Goal: Task Accomplishment & Management: Use online tool/utility

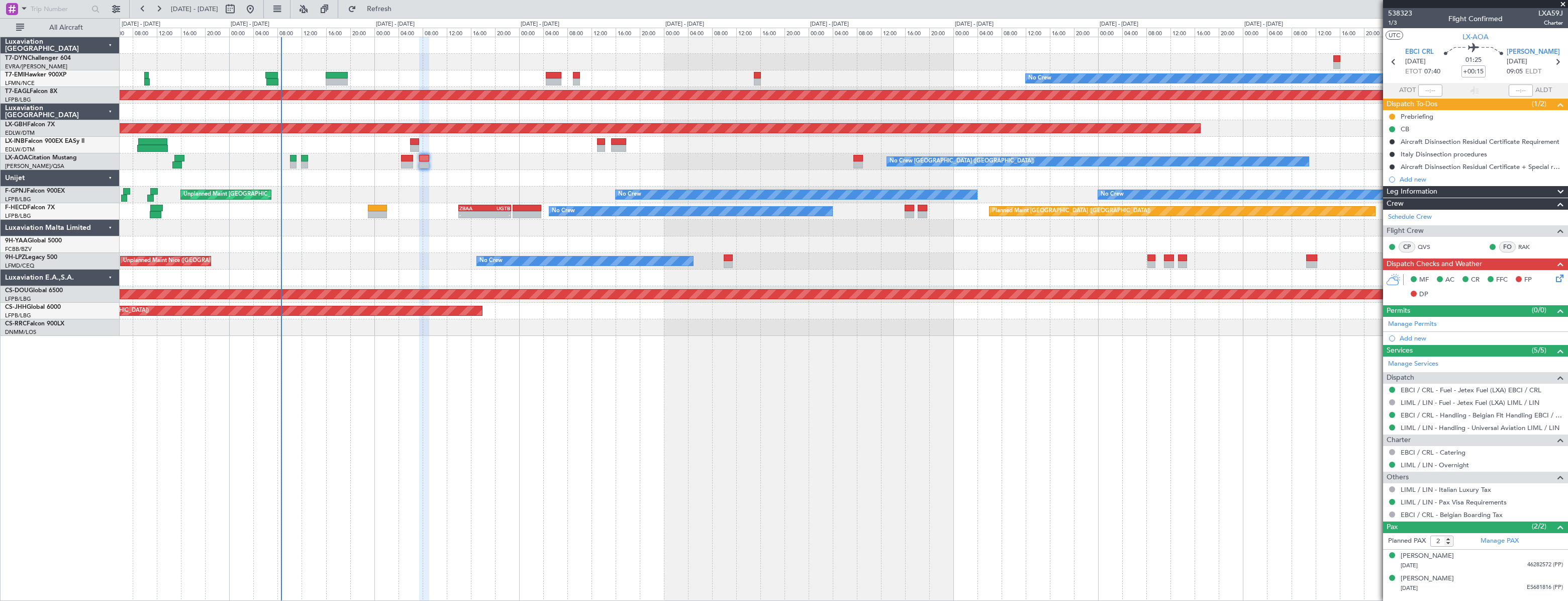
click at [602, 64] on div "No Crew Planned Maint [GEOGRAPHIC_DATA] (Al Maktoum Intl) Planned Maint Nurnber…" at bounding box center [843, 186] width 1448 height 299
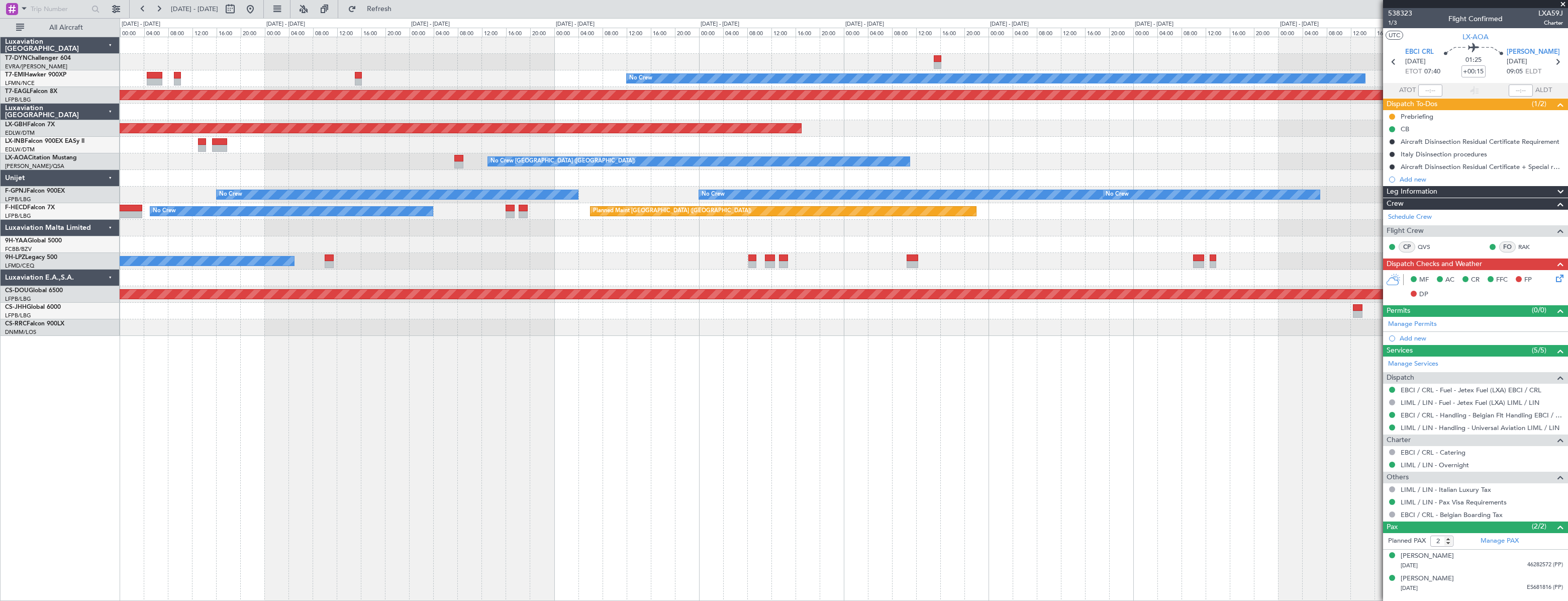
click at [382, 119] on div "No Crew Planned Maint [GEOGRAPHIC_DATA] (Al Maktoum Intl) Planned Maint Nurnber…" at bounding box center [843, 186] width 1448 height 299
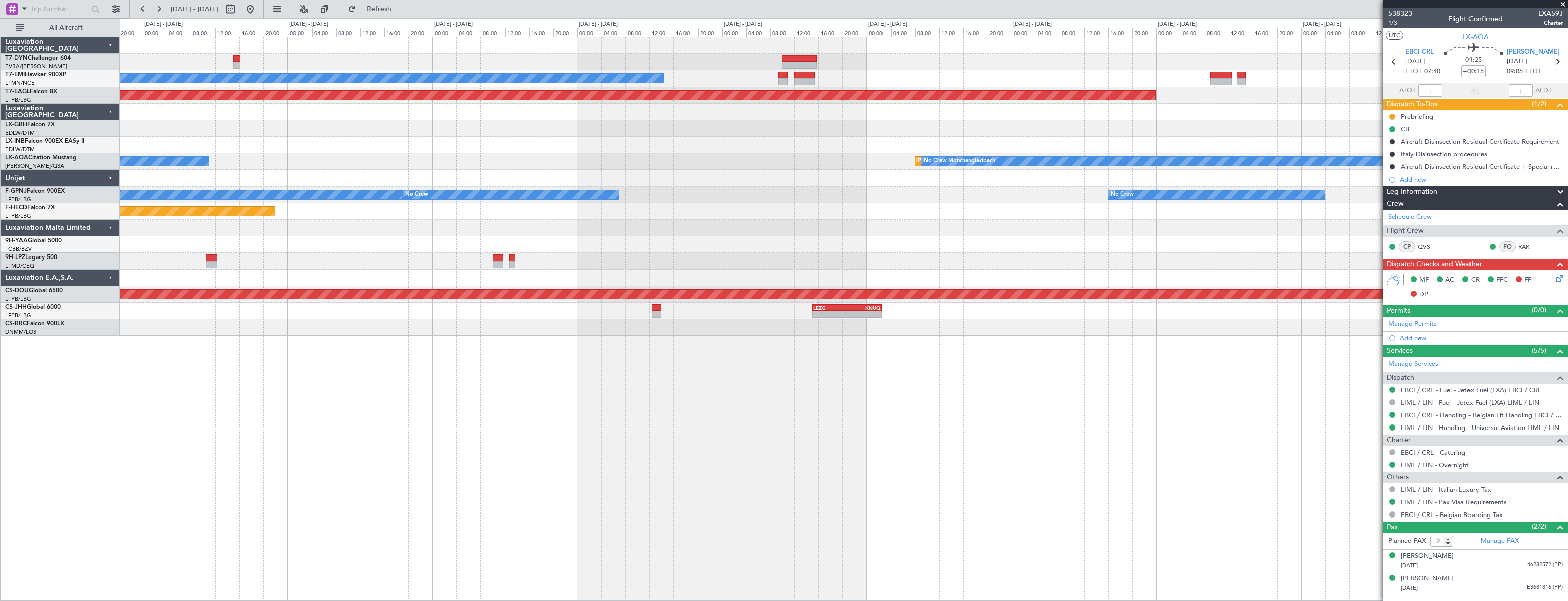
click at [501, 95] on div "No Crew Planned Maint [GEOGRAPHIC_DATA] (Al Maktoum Intl) Planned Maint Nurnber…" at bounding box center [843, 186] width 1448 height 299
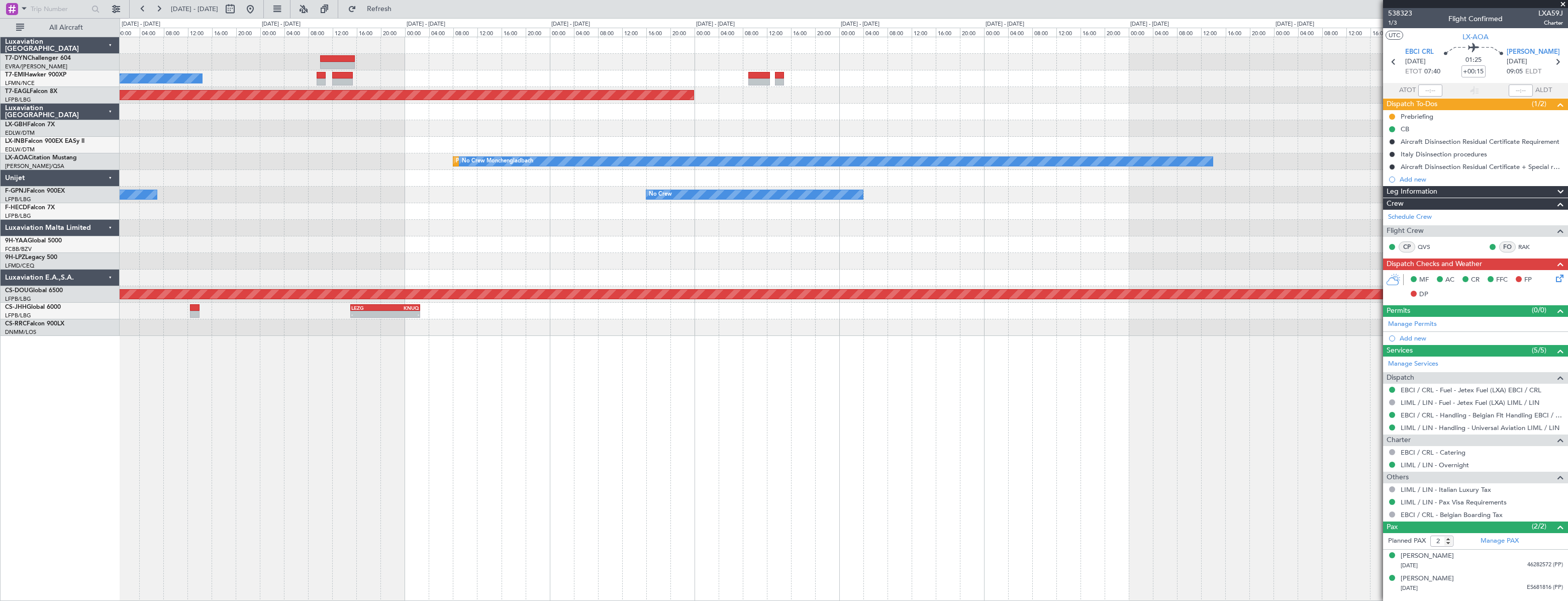
click at [514, 117] on div "No Crew Planned Maint [GEOGRAPHIC_DATA] (Al Maktoum Intl) Planned Maint [GEOGRA…" at bounding box center [843, 186] width 1448 height 299
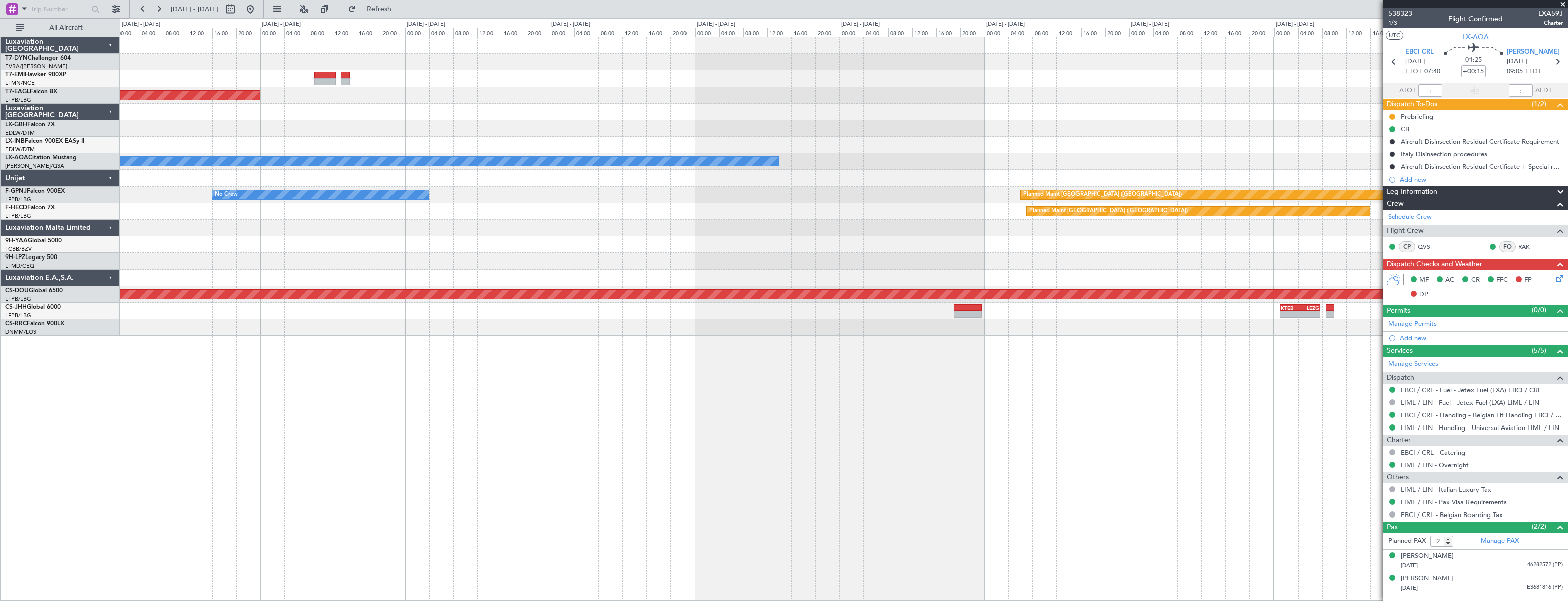
click at [777, 109] on div at bounding box center [843, 112] width 1448 height 16
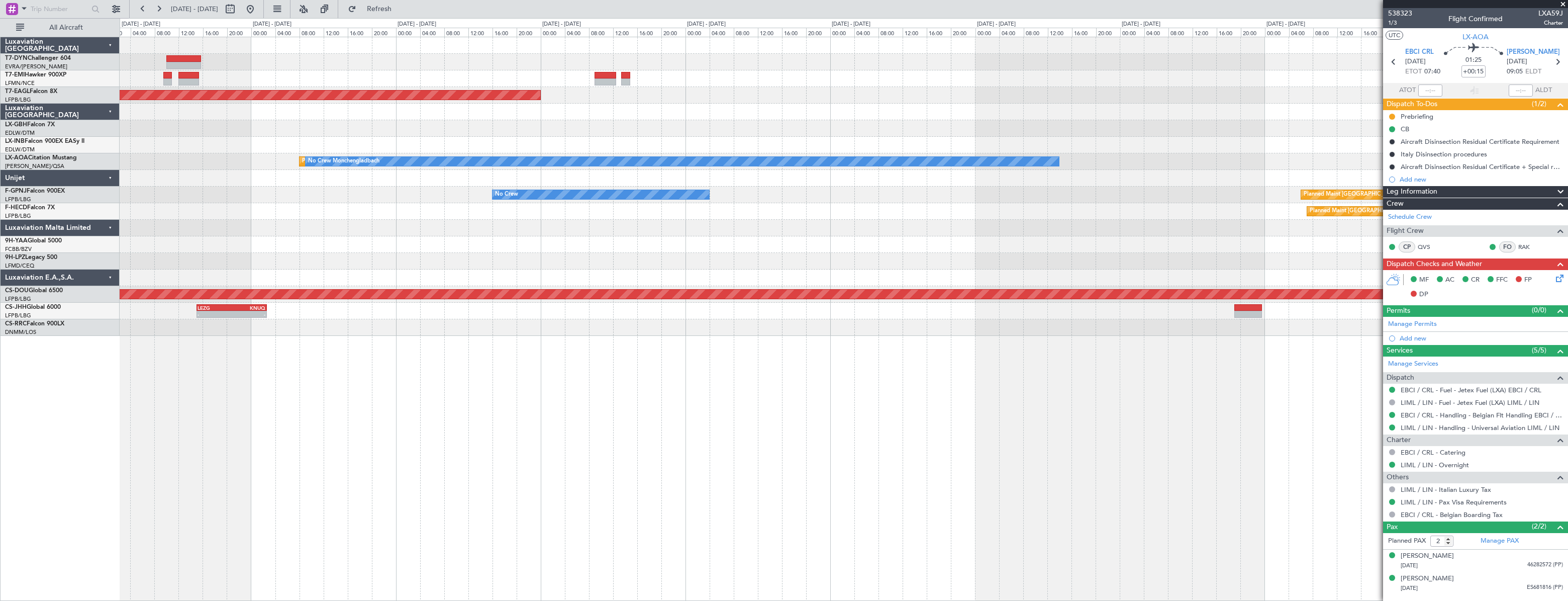
click at [879, 51] on div "No Crew Planned Maint [GEOGRAPHIC_DATA] (Al Maktoum Intl) Planned Maint [GEOGRA…" at bounding box center [843, 186] width 1448 height 299
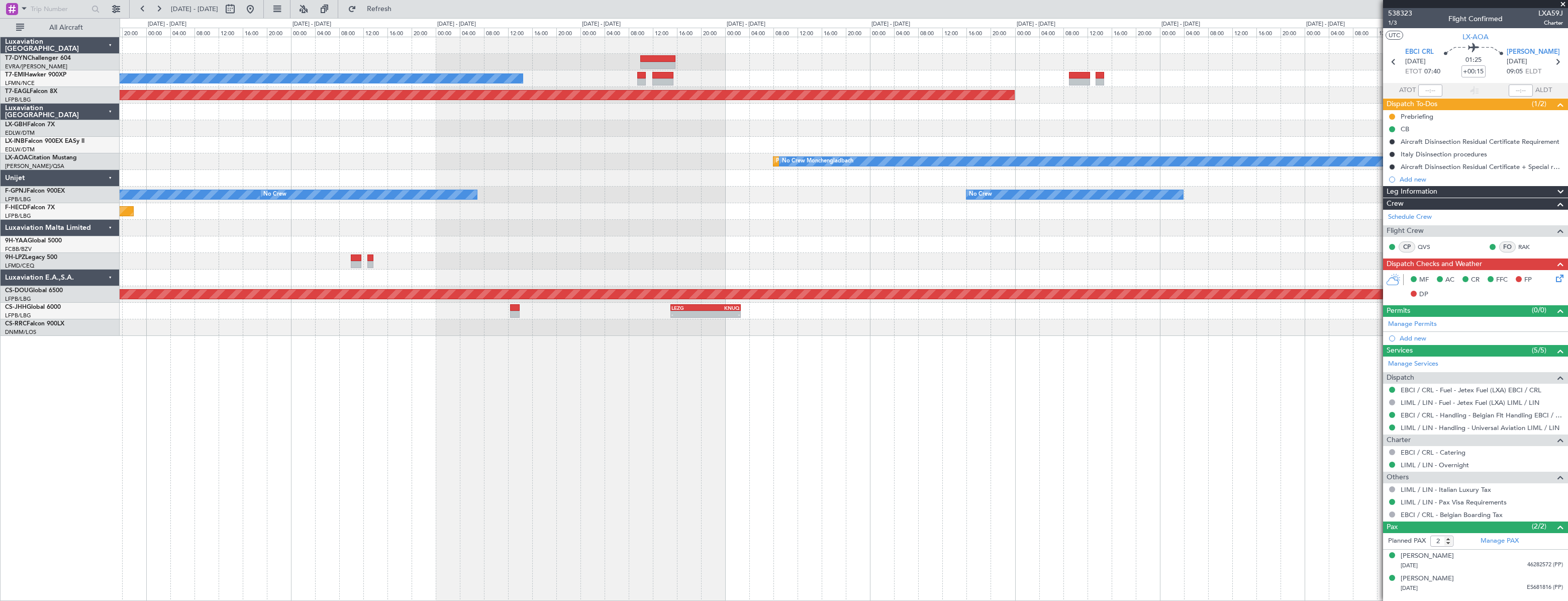
click at [937, 43] on div "No Crew Planned Maint [GEOGRAPHIC_DATA] (Al Maktoum Intl) Planned Maint Nurnber…" at bounding box center [843, 186] width 1448 height 299
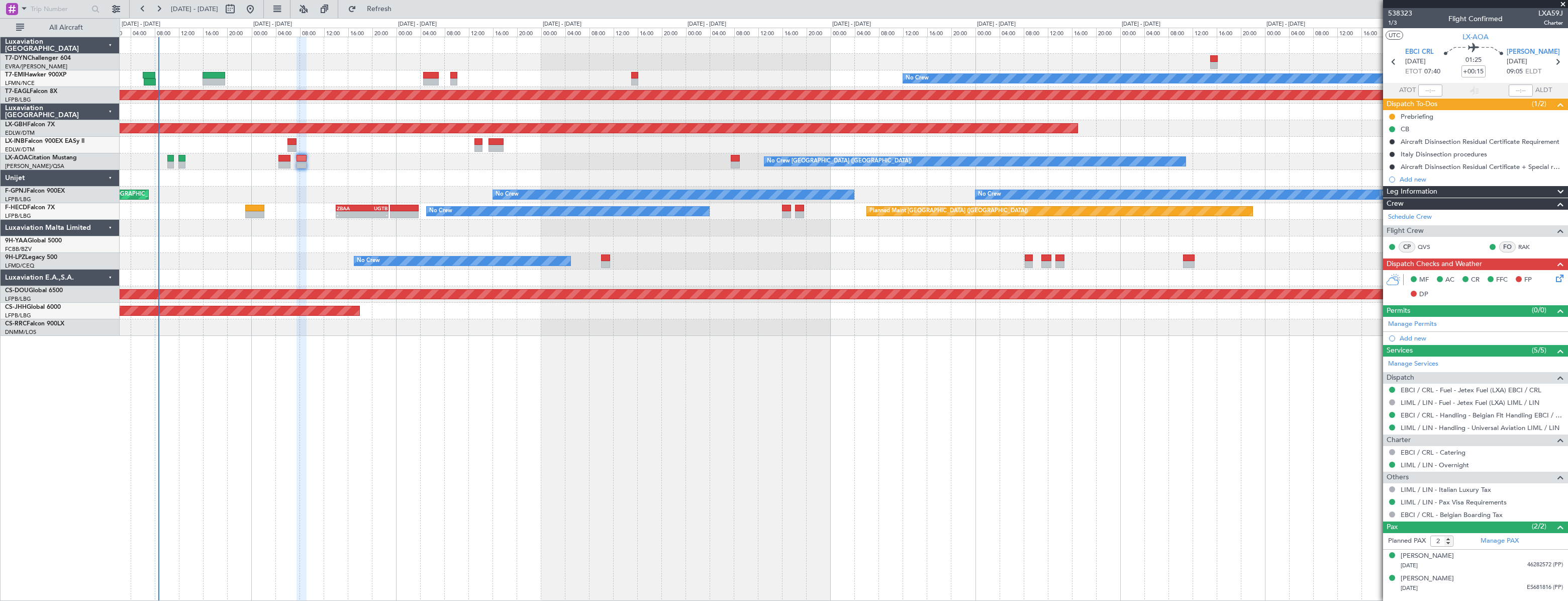
click at [1185, 14] on fb-flight-board "[DATE] - [DATE] Refresh Quick Links All Aircraft No Crew Planned Maint [GEOGRAP…" at bounding box center [784, 304] width 1568 height 593
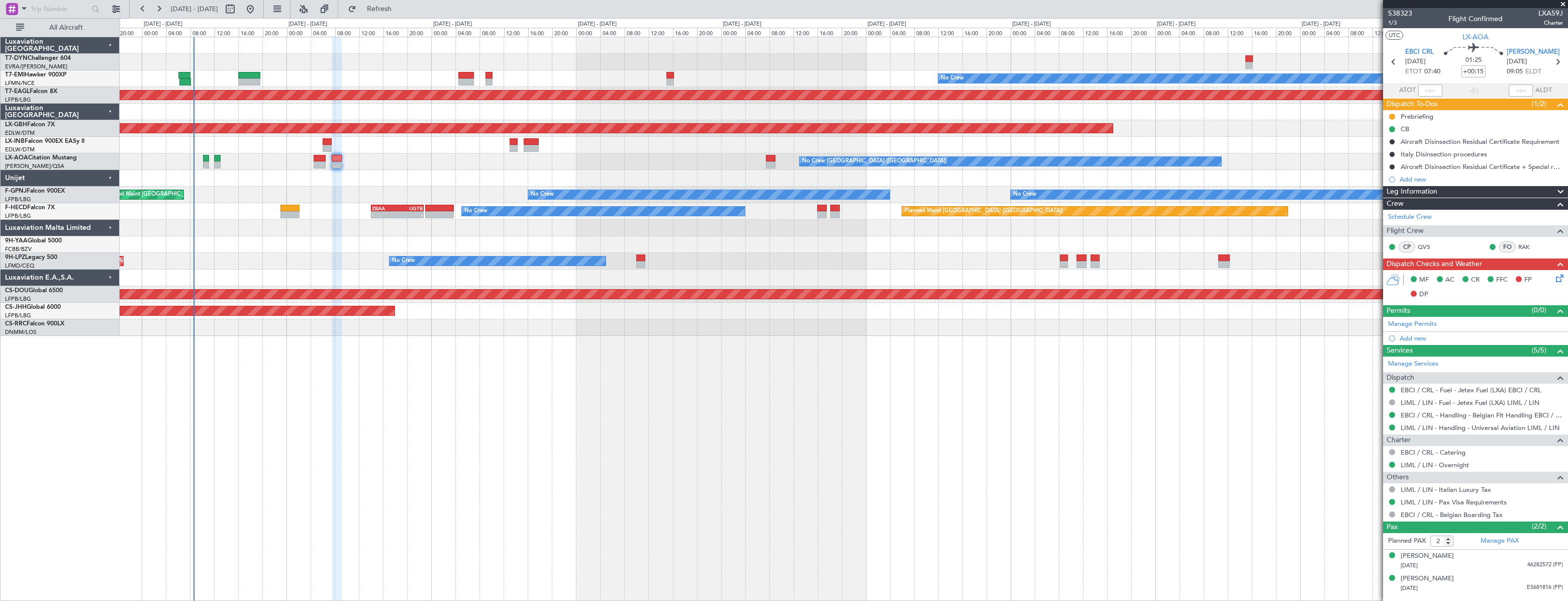
click at [202, 73] on div "No Crew Planned Maint [GEOGRAPHIC_DATA] (Al Maktoum Intl) Planned Maint Nurnber…" at bounding box center [843, 186] width 1448 height 299
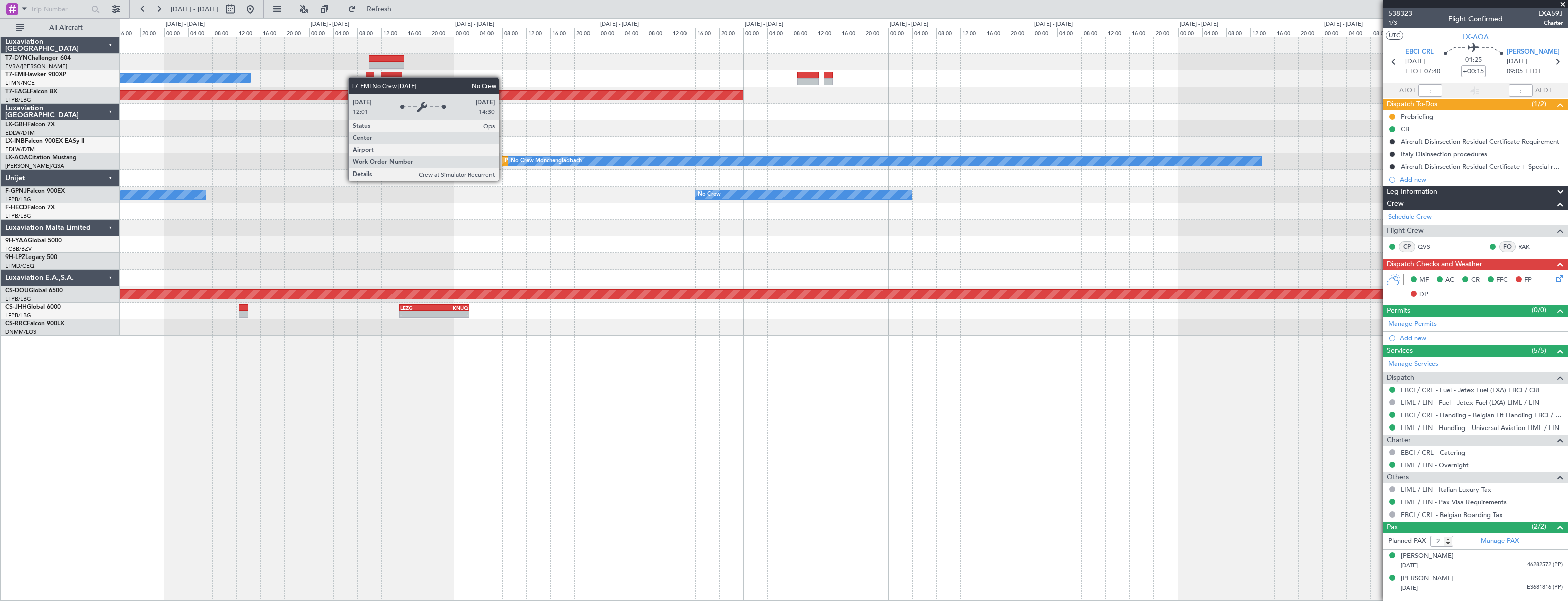
click at [147, 83] on div "No Crew" at bounding box center [843, 78] width 1448 height 16
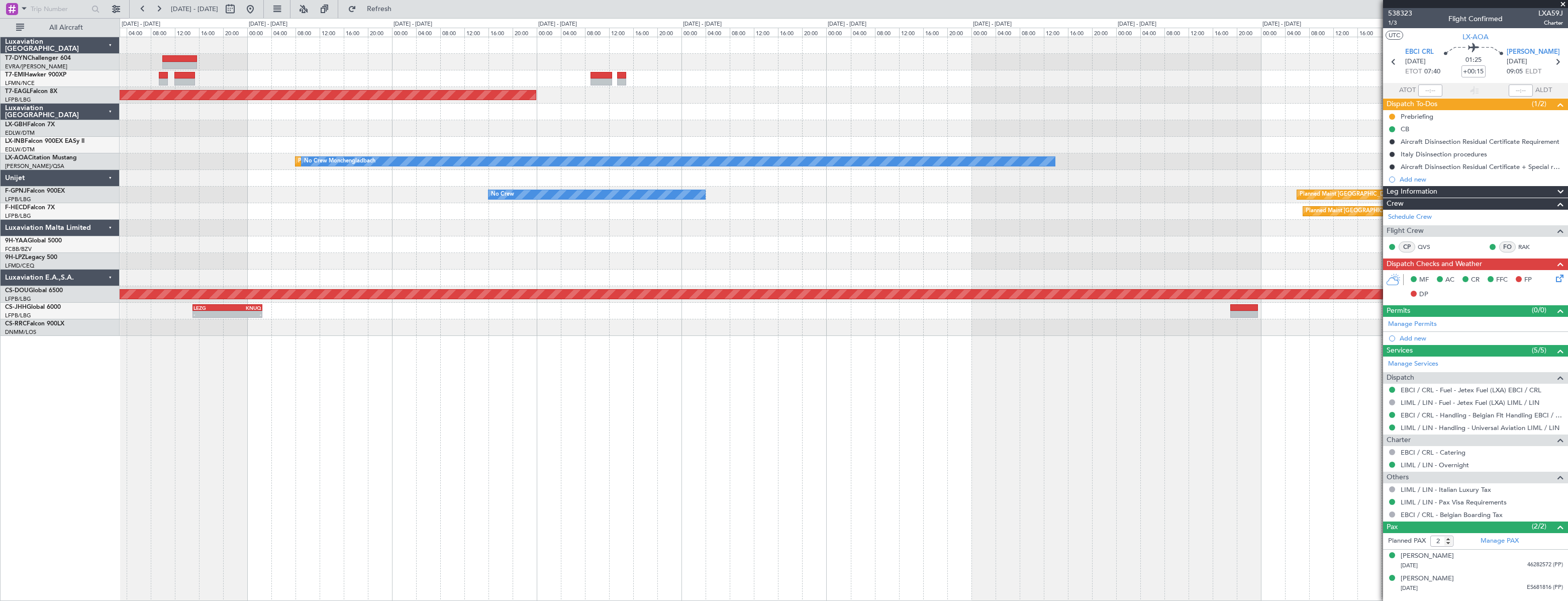
click at [0, 82] on html "[DATE] - [DATE] Refresh Quick Links All Aircraft No Crew Planned Maint [GEOGRAP…" at bounding box center [784, 300] width 1568 height 601
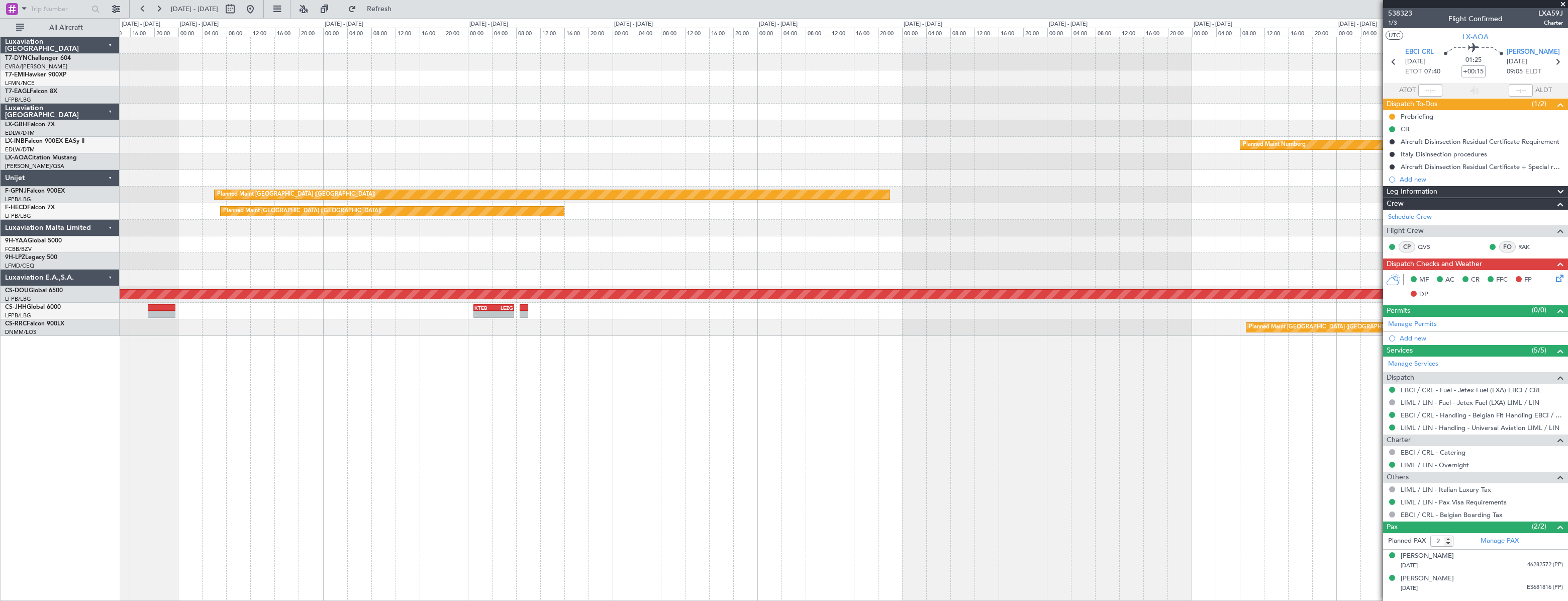
click at [14, 107] on div "Planned Maint Nurnberg No Crew Sabadell Planned Maint [GEOGRAPHIC_DATA] No Crew…" at bounding box center [784, 309] width 1568 height 583
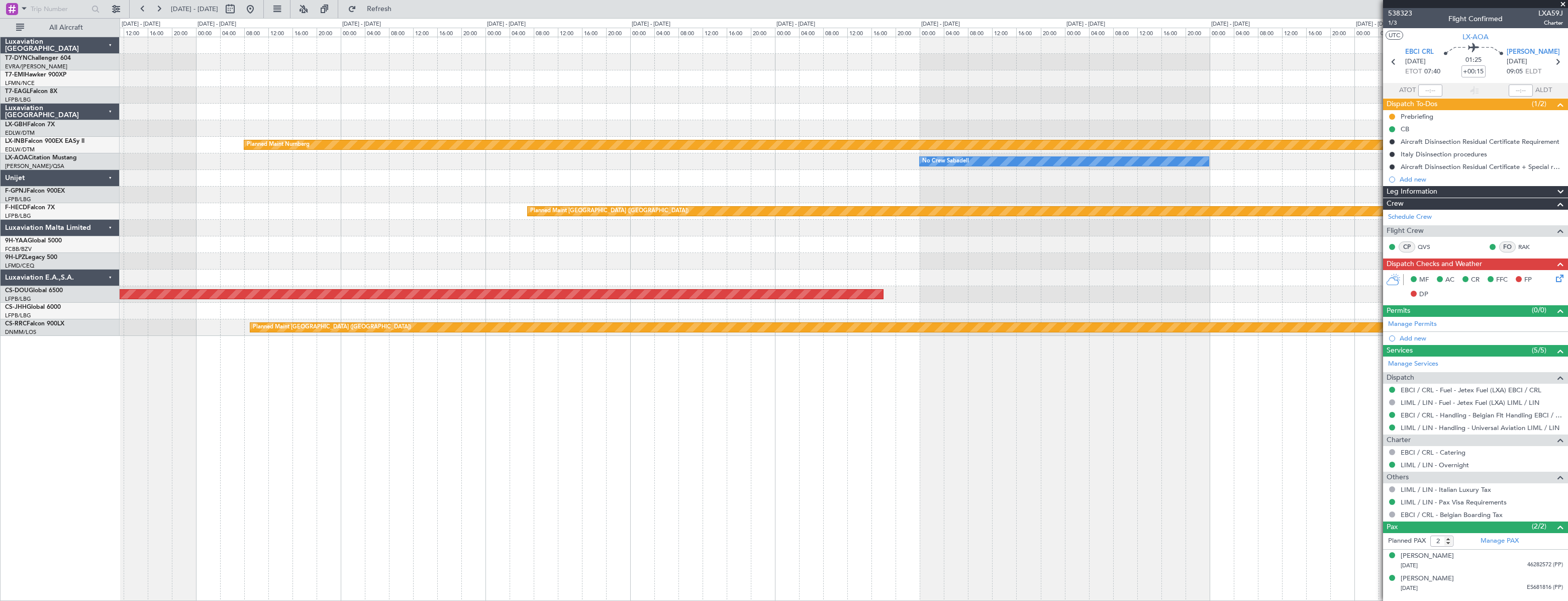
click at [72, 107] on div "Planned Maint Nurnberg No Crew Sabadell Planned Maint [GEOGRAPHIC_DATA] ([GEOGR…" at bounding box center [784, 309] width 1568 height 583
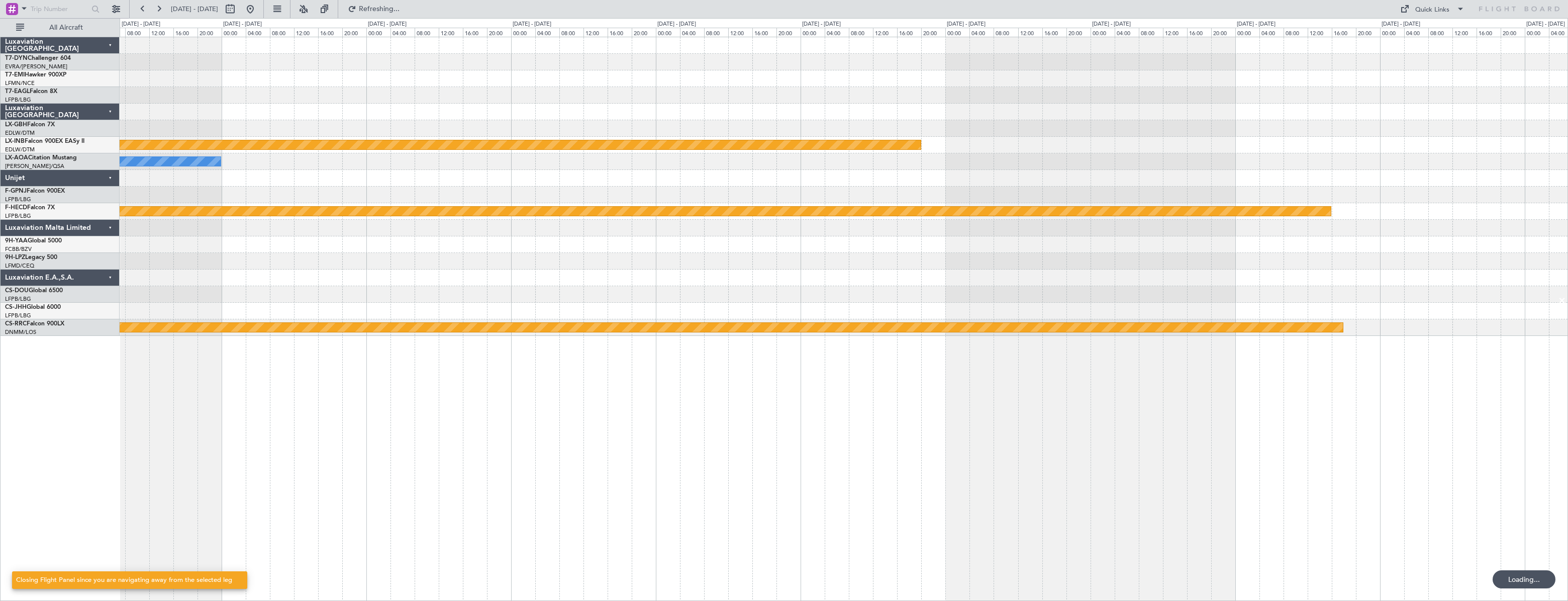
click at [936, 110] on div at bounding box center [843, 112] width 1448 height 16
click at [1010, 107] on div at bounding box center [843, 112] width 1448 height 16
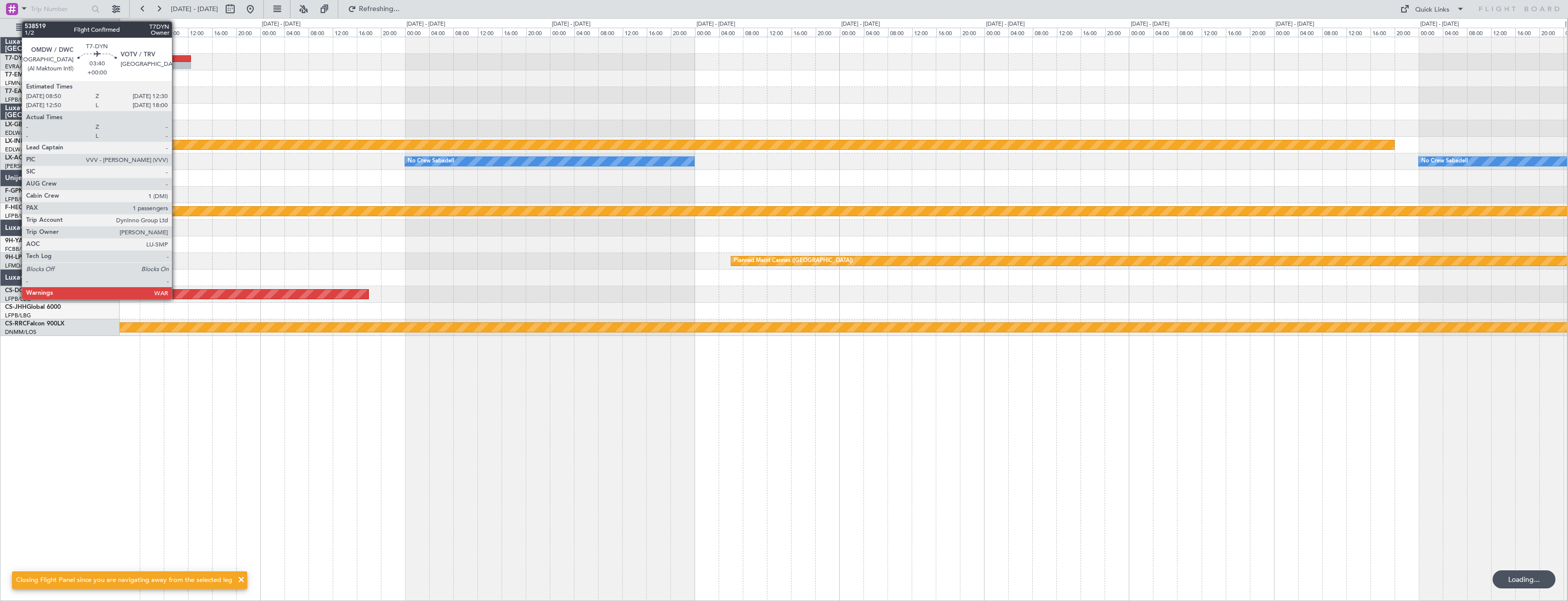
click at [176, 57] on div at bounding box center [180, 58] width 23 height 7
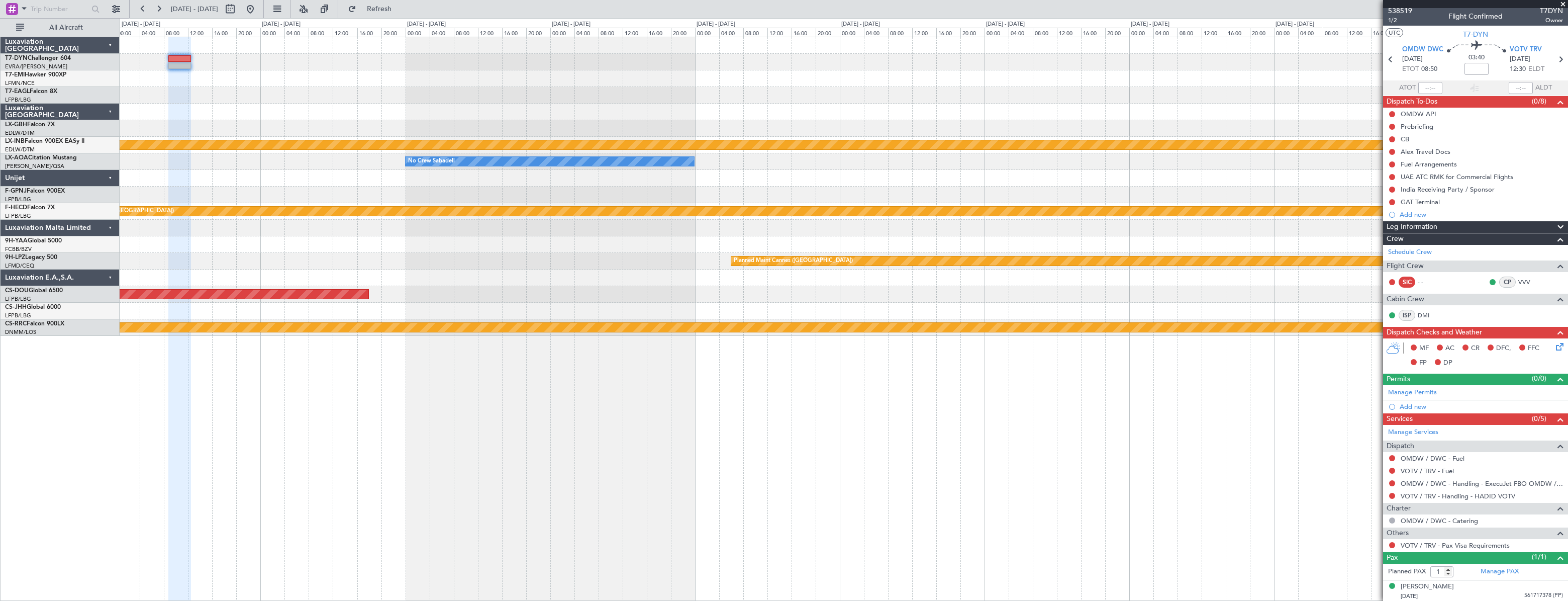
scroll to position [3, 0]
click at [262, 42] on div "Planned Maint Nurnberg No Crew Sabadell No Crew Sabadell Planned Maint [GEOGRAP…" at bounding box center [843, 186] width 1448 height 299
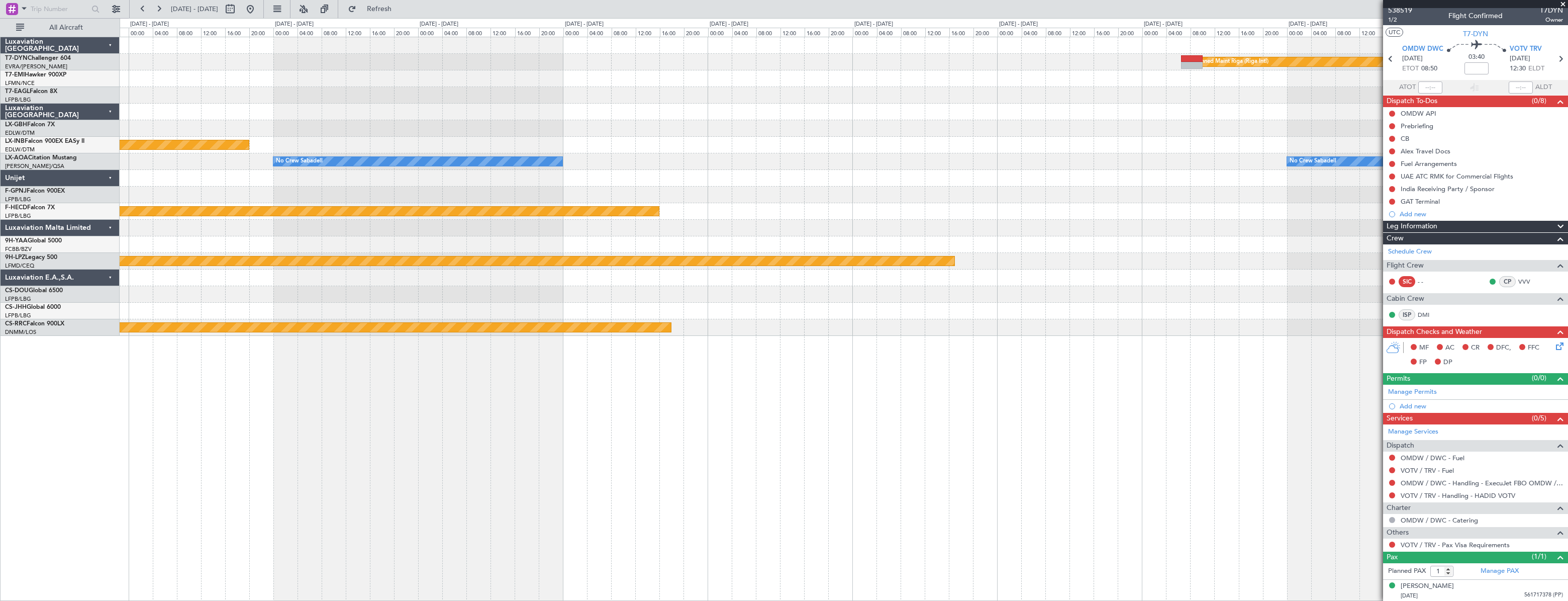
click at [235, 59] on div "Planned Maint Riga (Riga Intl) Planned Maint Nurnberg No Crew Sabadell No Crew …" at bounding box center [843, 186] width 1448 height 299
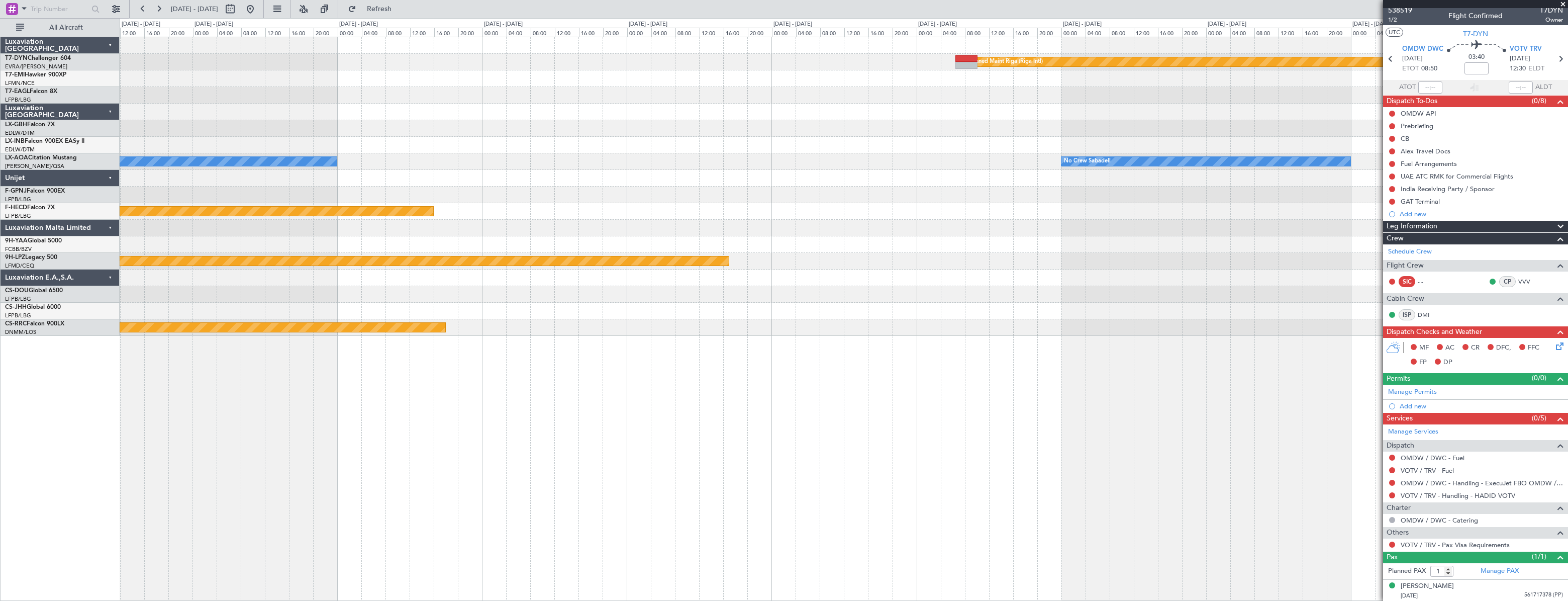
click at [760, 92] on div at bounding box center [843, 94] width 1448 height 16
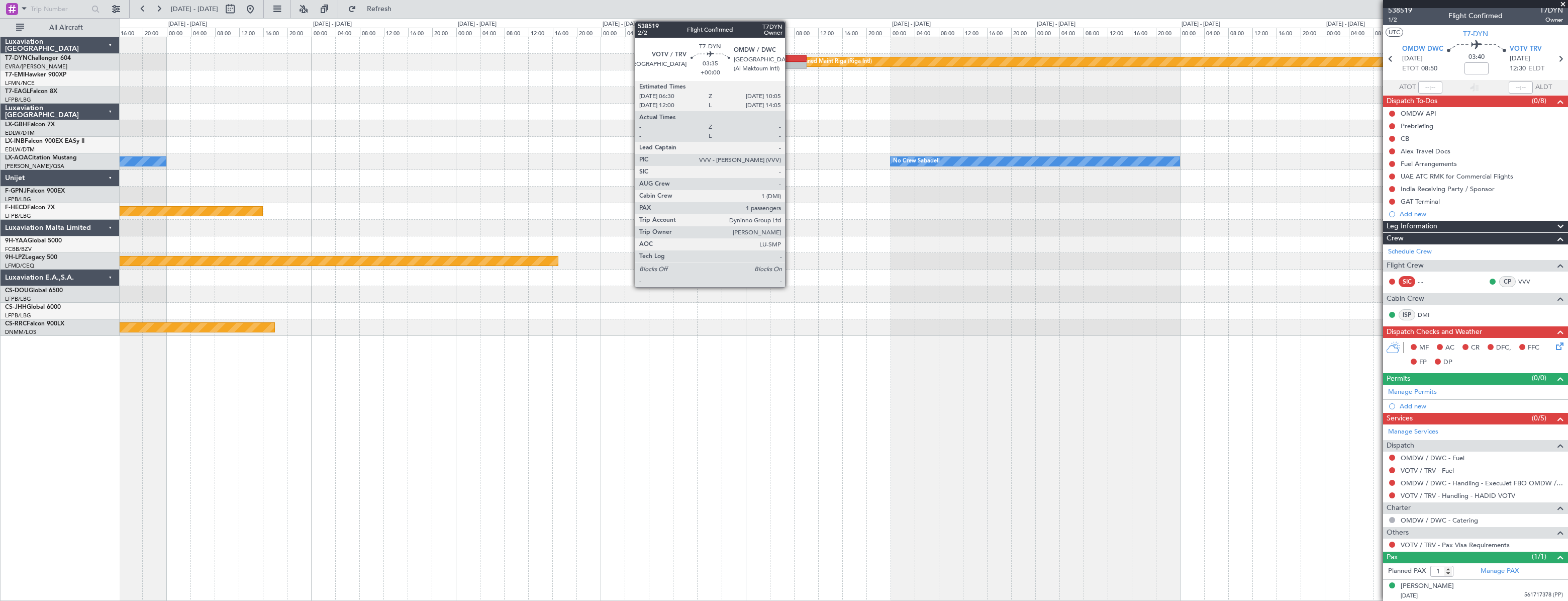
click at [790, 57] on div at bounding box center [795, 58] width 22 height 7
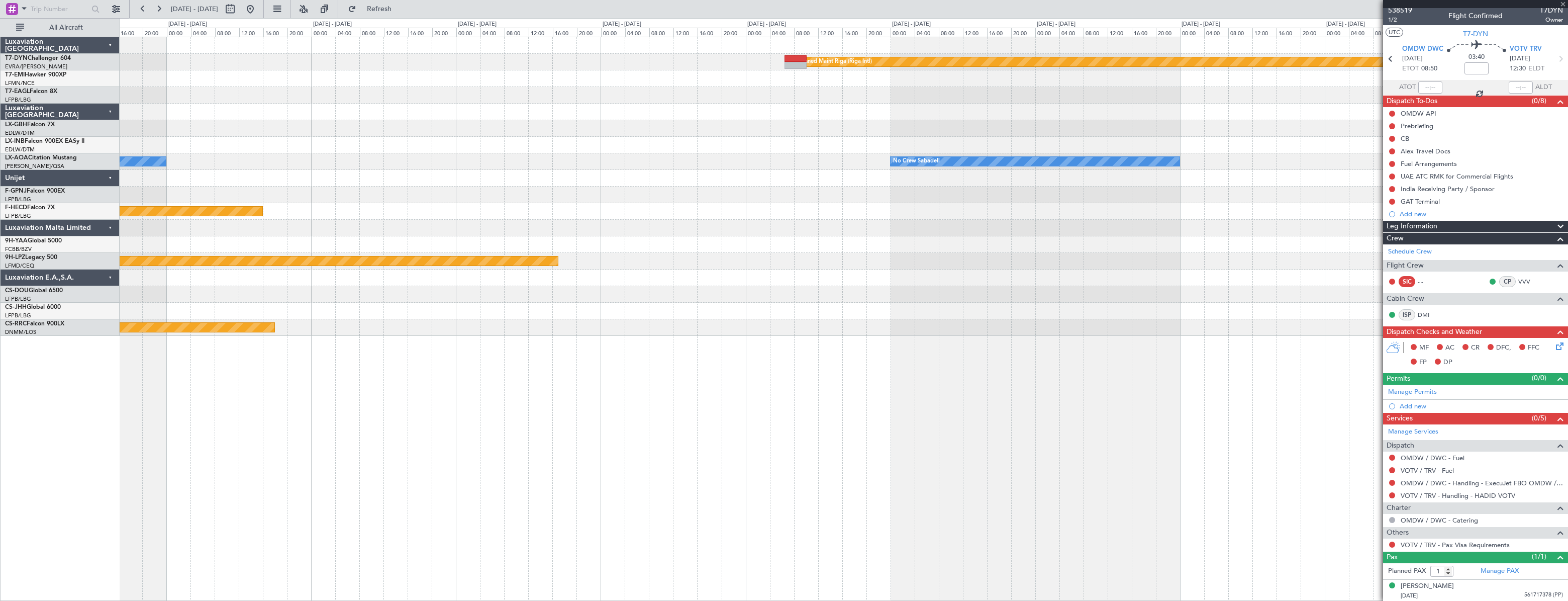
scroll to position [0, 0]
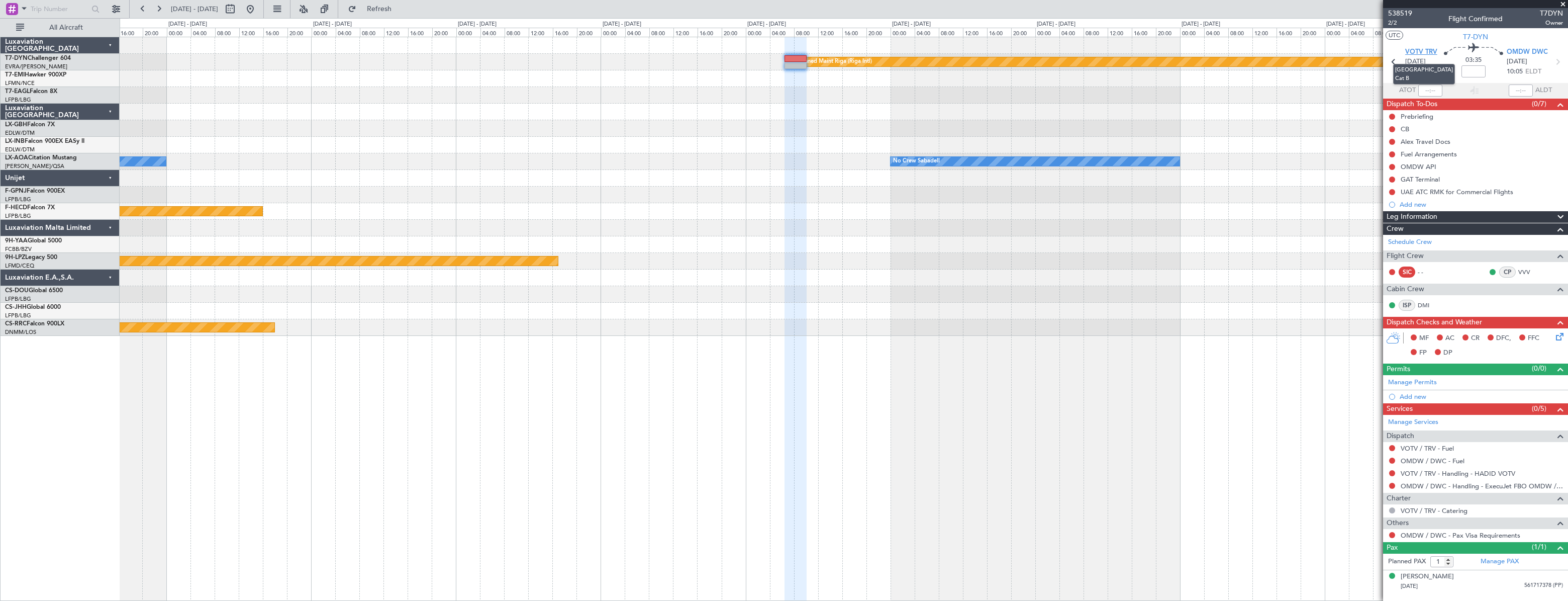
click at [1428, 50] on span "VOTV TRV" at bounding box center [1421, 52] width 32 height 10
click at [258, 8] on button at bounding box center [250, 9] width 16 height 16
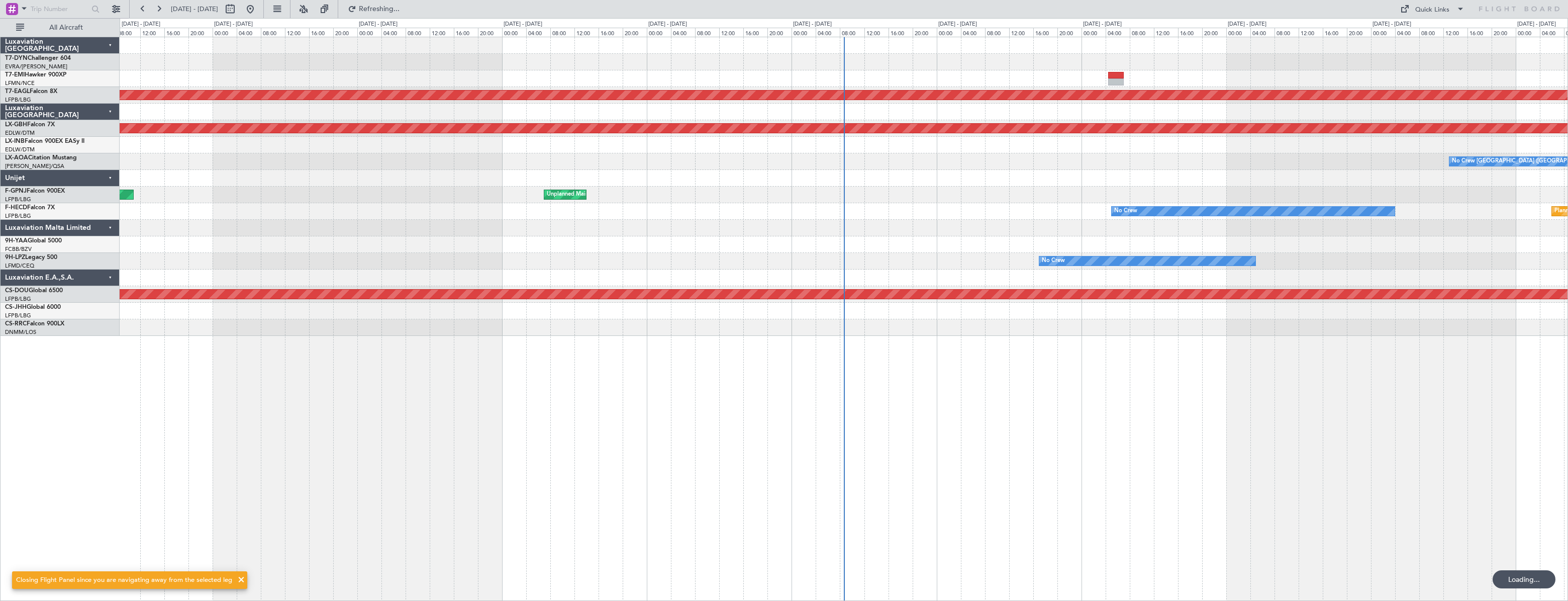
click at [418, 163] on div "No Crew Planned Maint [GEOGRAPHIC_DATA] (Al Maktoum Intl) Planned Maint Nurnber…" at bounding box center [843, 186] width 1448 height 299
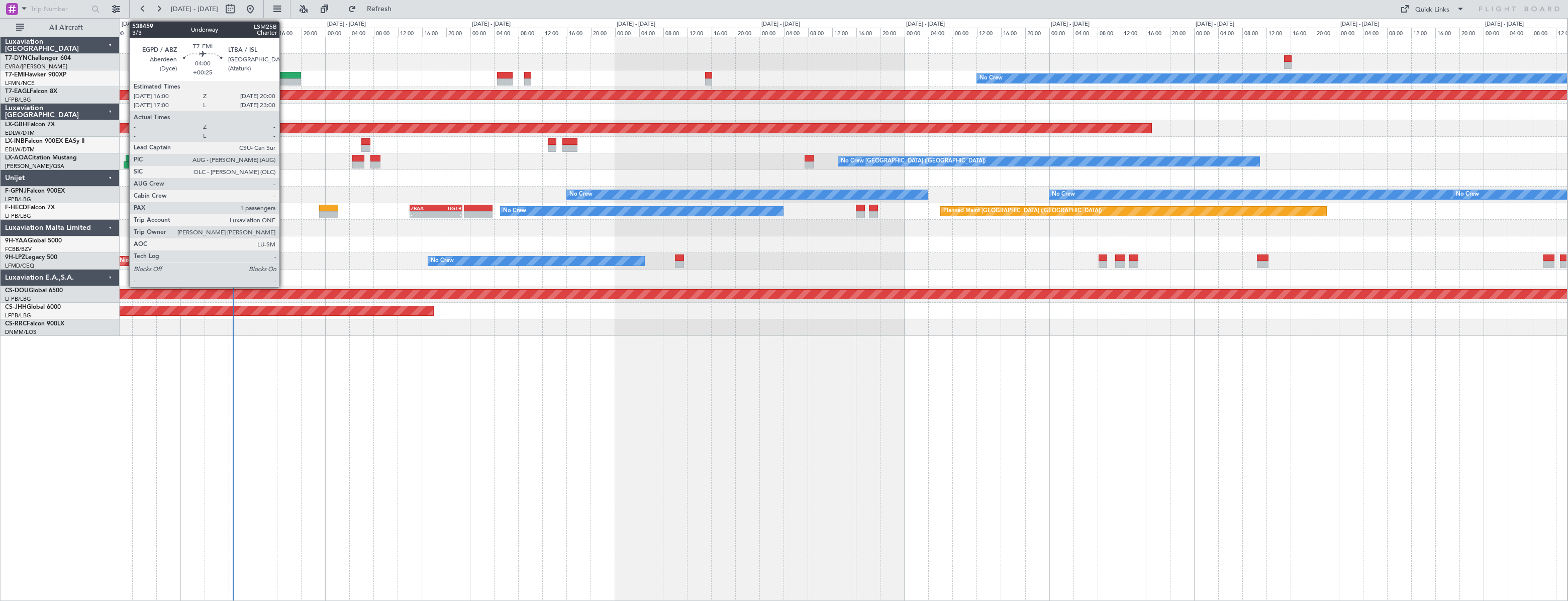
click at [284, 75] on div at bounding box center [289, 74] width 25 height 7
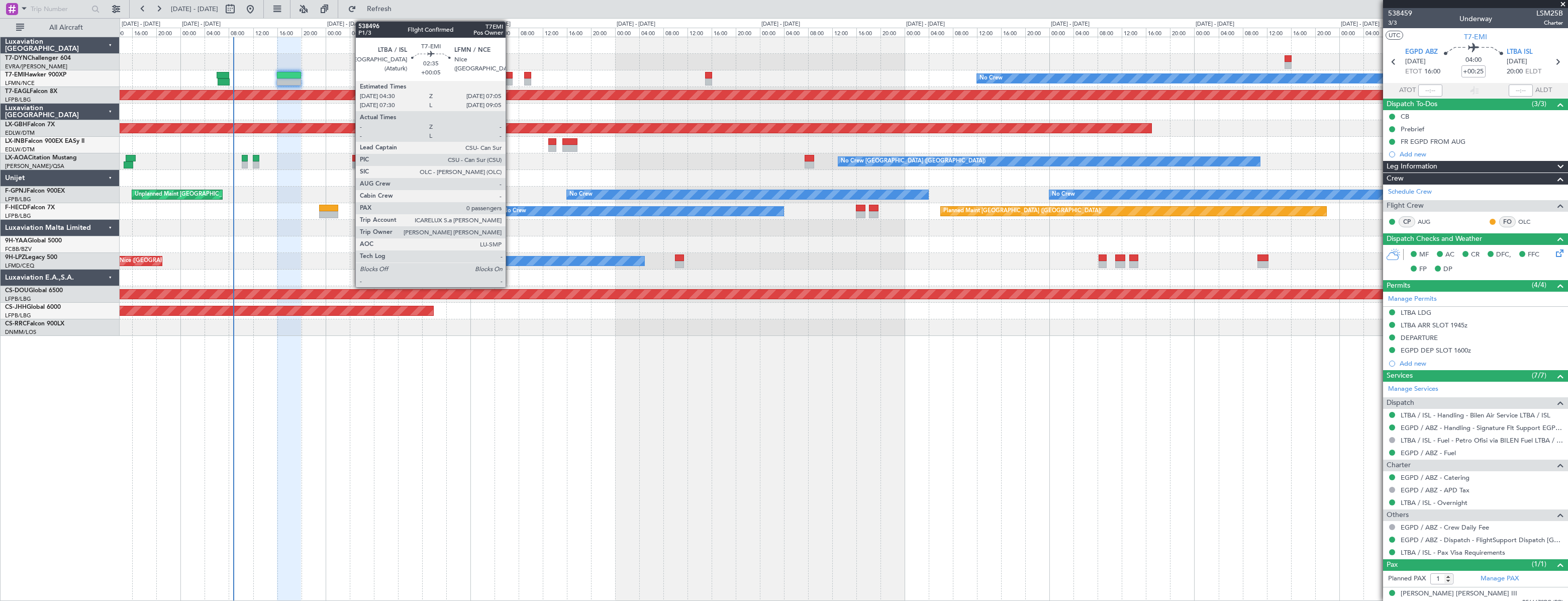
click at [510, 73] on div at bounding box center [505, 74] width 16 height 7
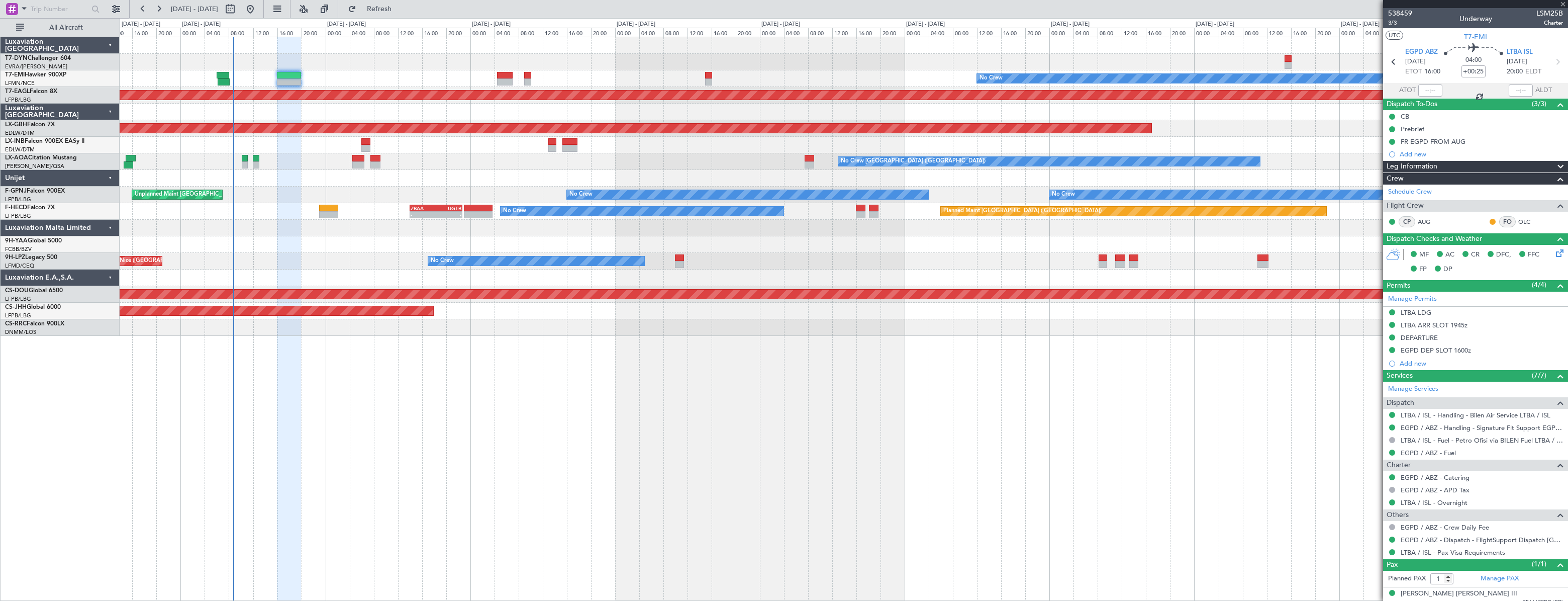
type input "+00:05"
type input "0"
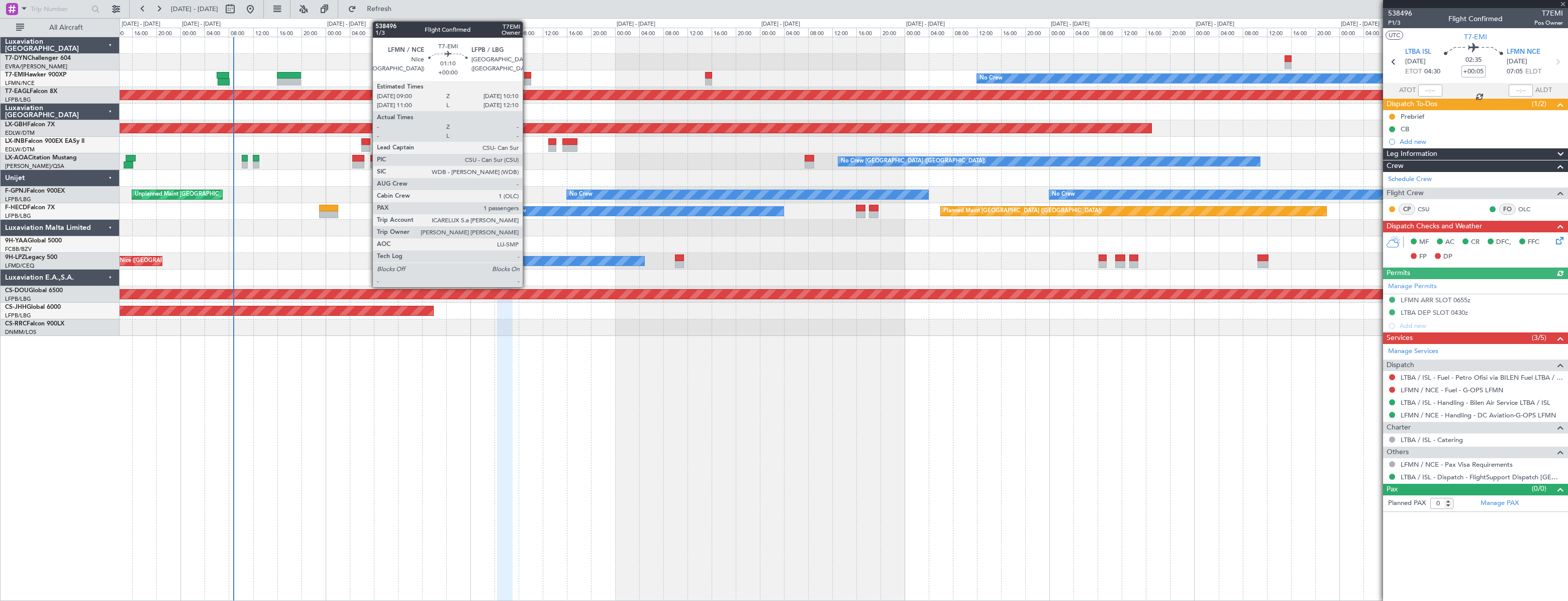
click at [527, 75] on div at bounding box center [528, 74] width 8 height 7
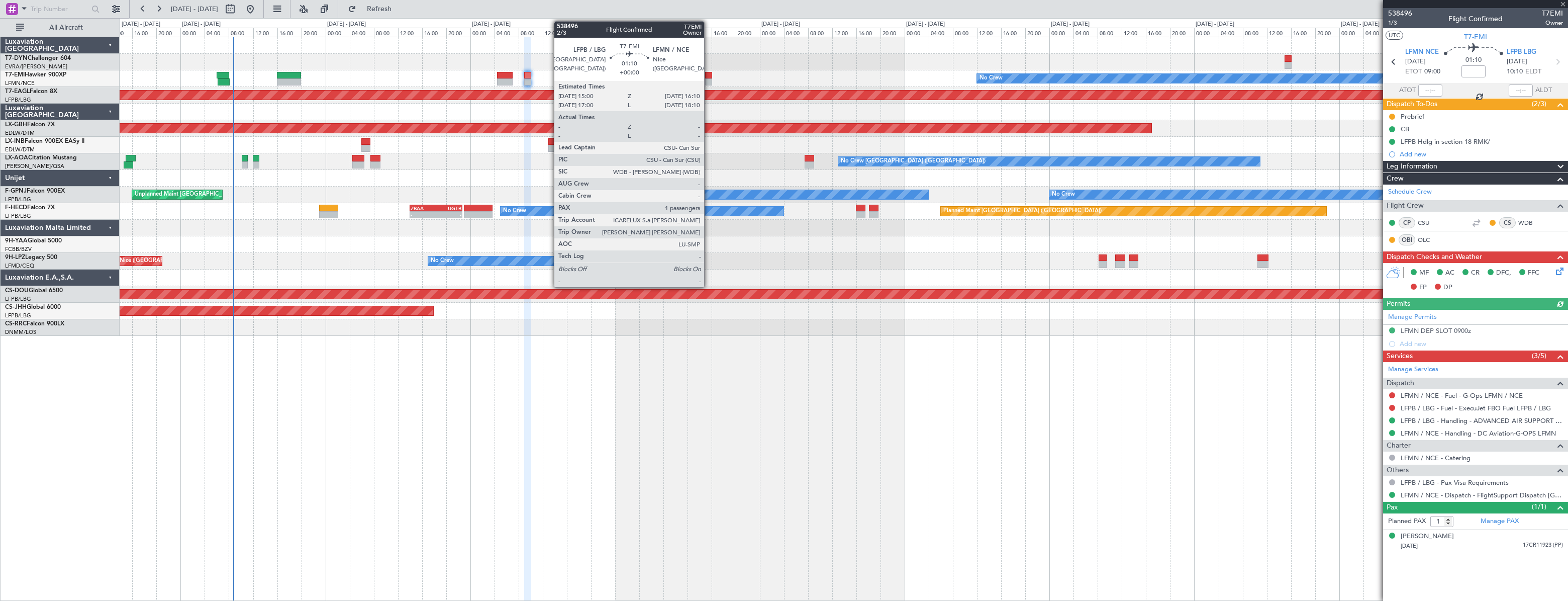
click at [709, 73] on div at bounding box center [709, 74] width 8 height 7
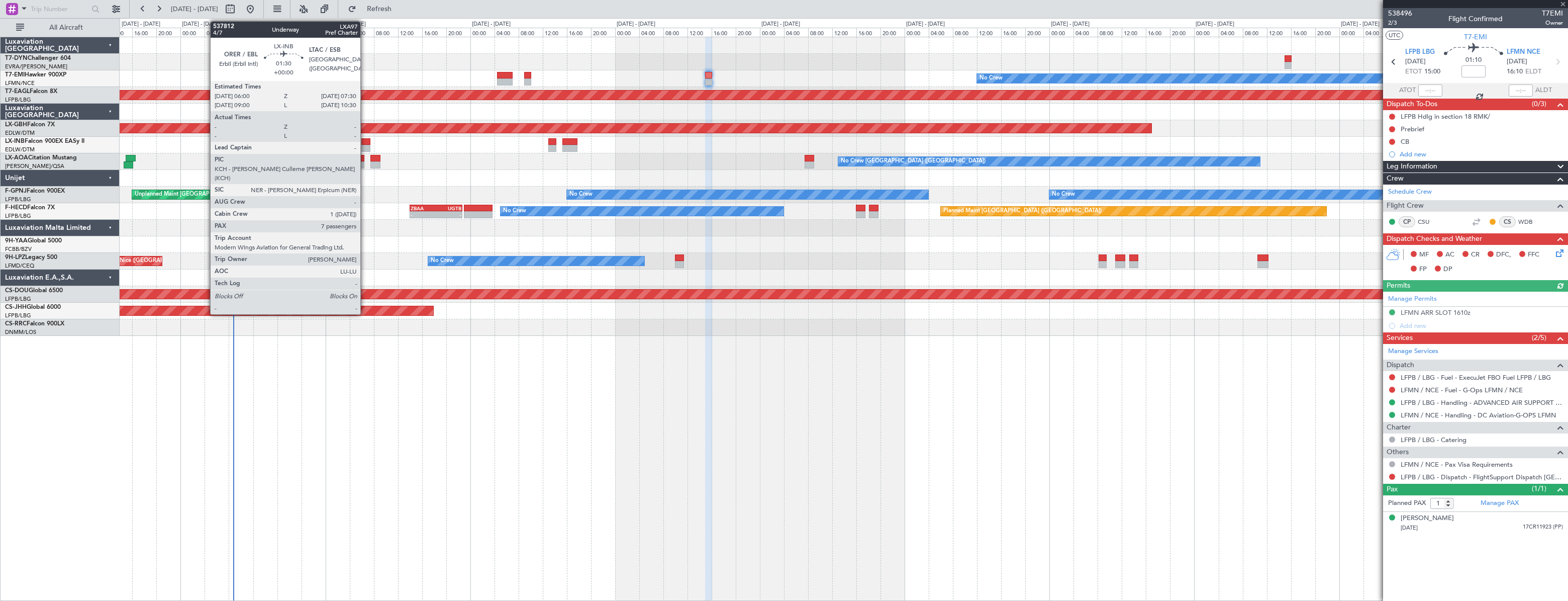
click at [365, 143] on div at bounding box center [366, 141] width 10 height 7
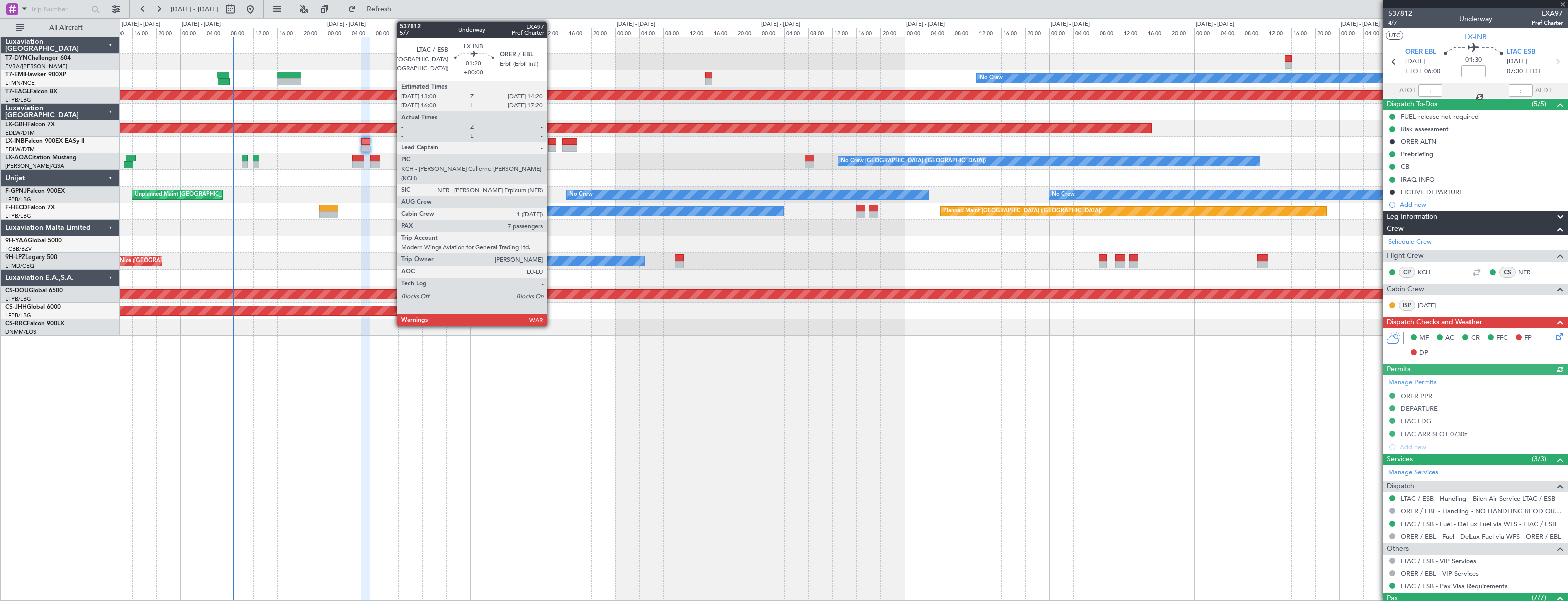
click at [551, 141] on div at bounding box center [552, 141] width 9 height 7
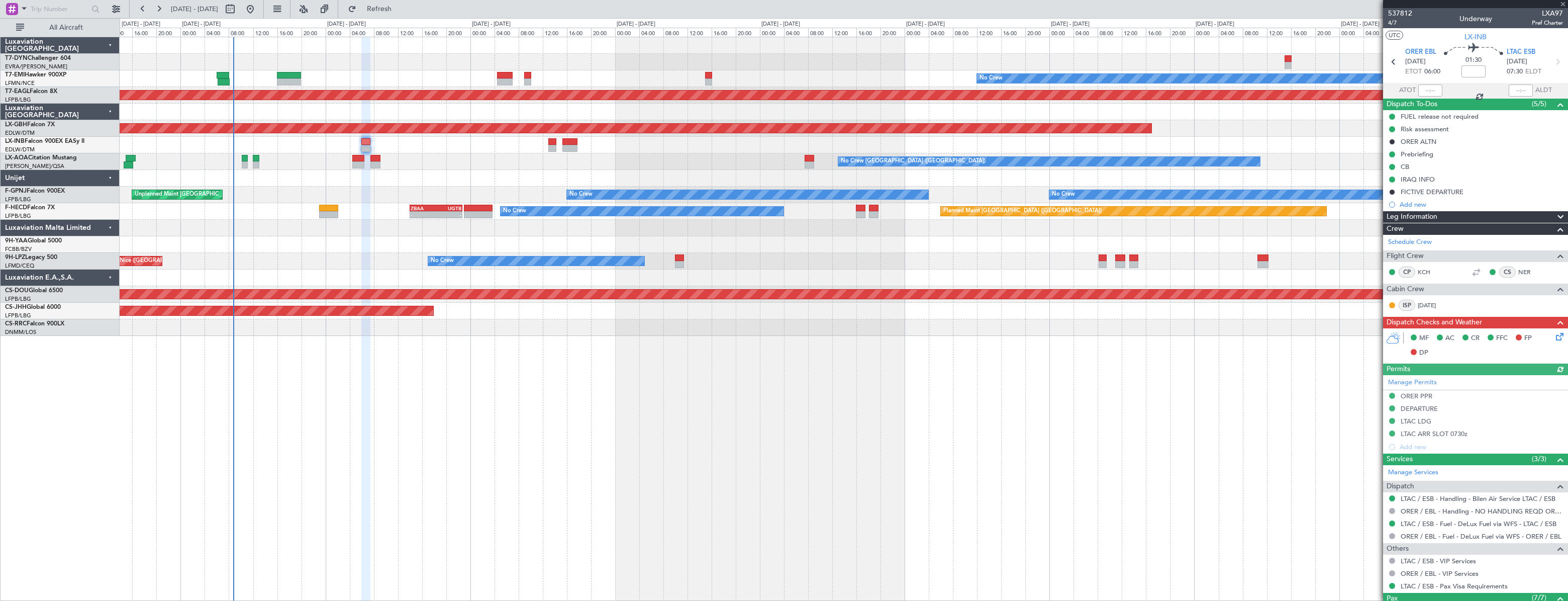
click at [551, 141] on div at bounding box center [552, 141] width 9 height 7
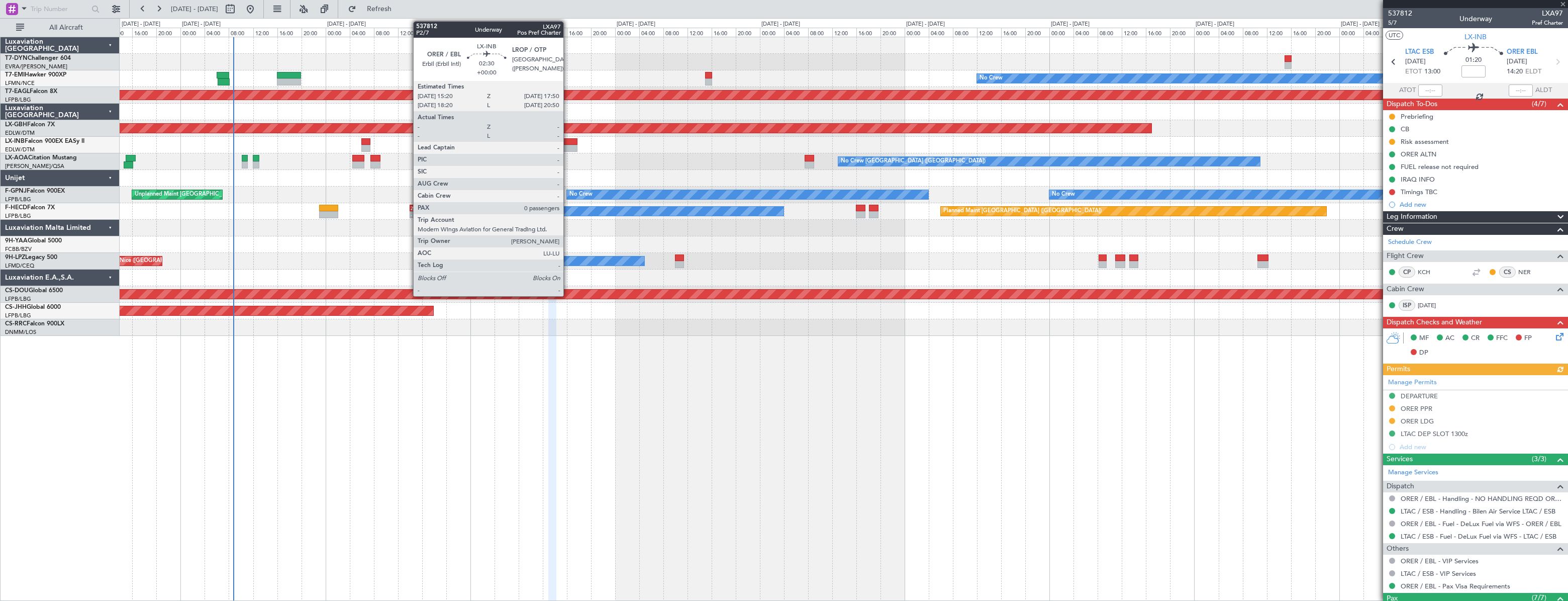
click at [567, 141] on div at bounding box center [570, 141] width 15 height 7
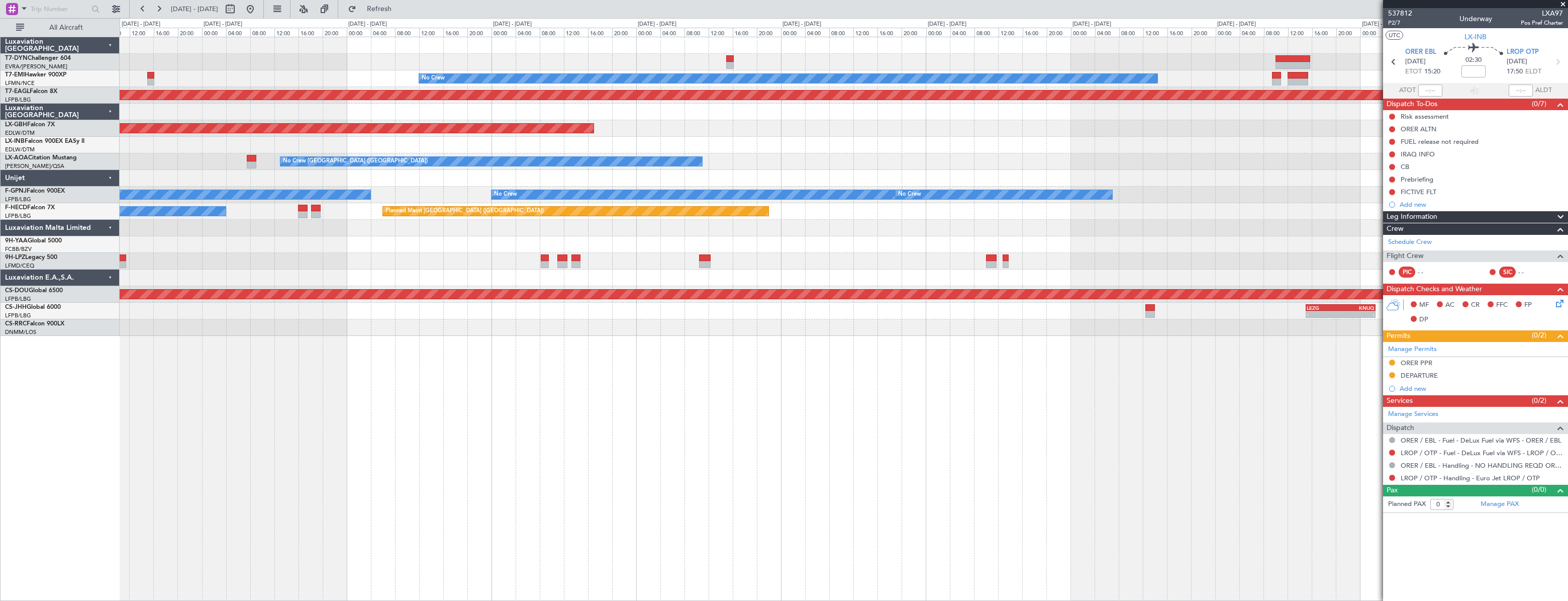
click at [669, 124] on div "Planned Maint Nurnberg" at bounding box center [843, 128] width 1448 height 16
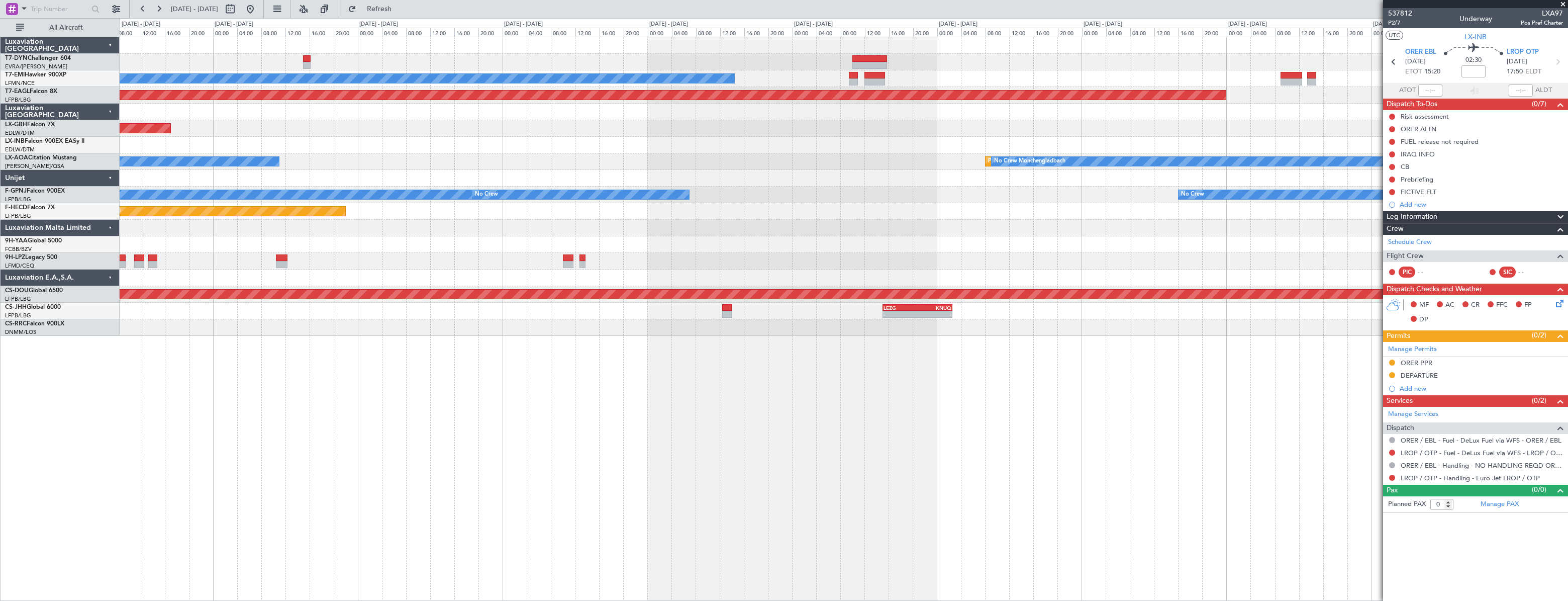
click at [427, 185] on div "No Crew Planned Maint [GEOGRAPHIC_DATA] (Al Maktoum Intl) Planned Maint Nurnber…" at bounding box center [843, 186] width 1448 height 299
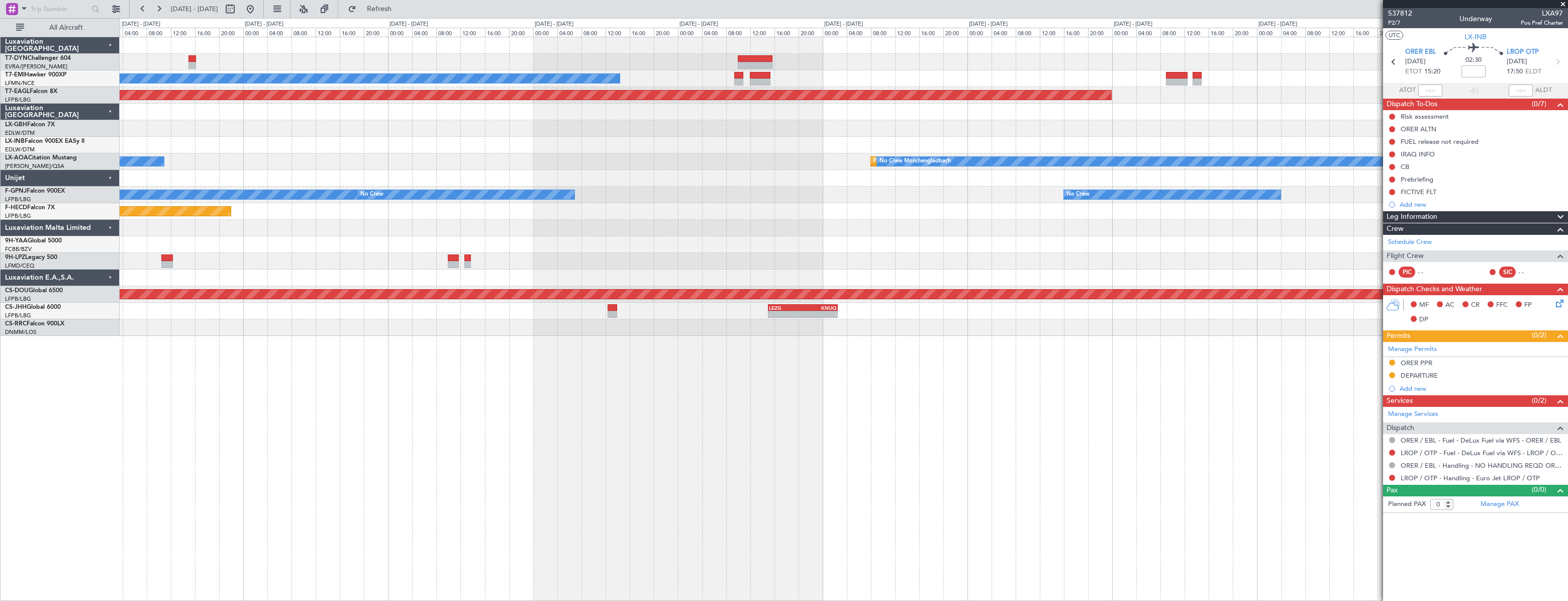
click at [540, 179] on div at bounding box center [843, 177] width 1448 height 16
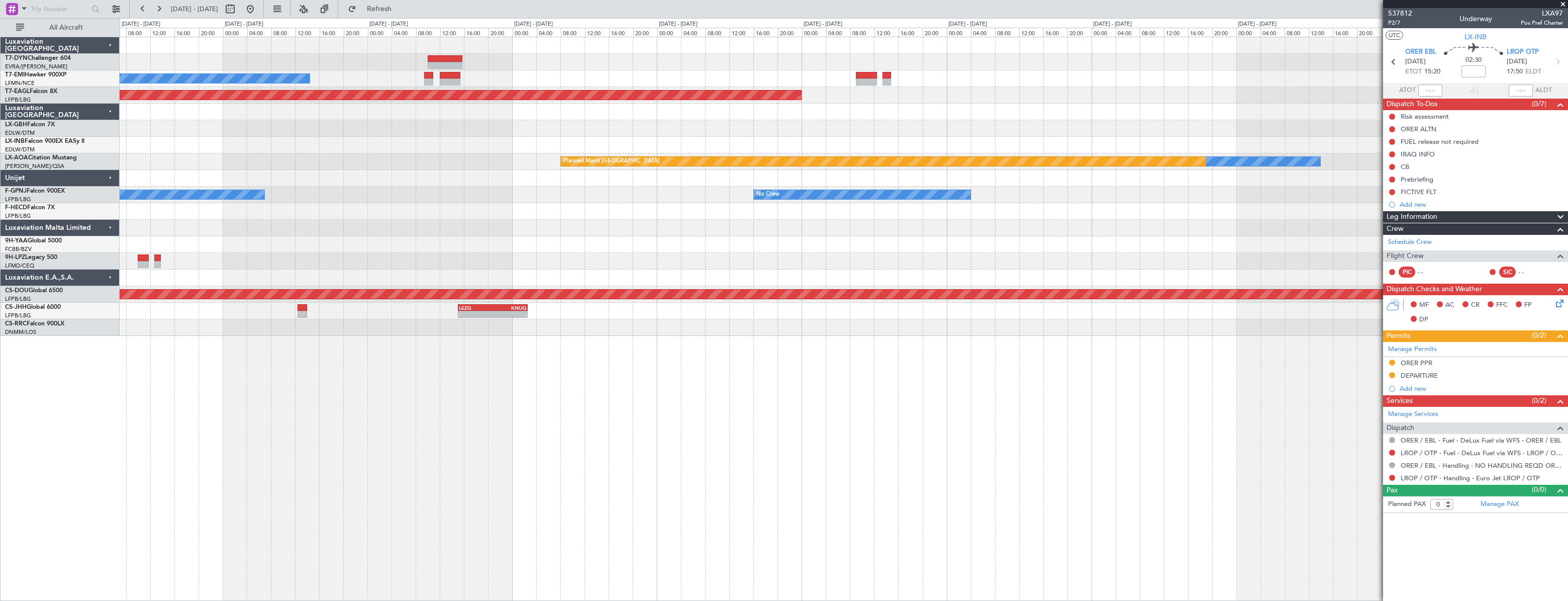
click at [1063, 127] on div "No Crew Planned Maint [GEOGRAPHIC_DATA] (Al Maktoum Intl) No Crew [GEOGRAPHIC_D…" at bounding box center [843, 186] width 1448 height 299
click at [258, 8] on button at bounding box center [250, 9] width 16 height 16
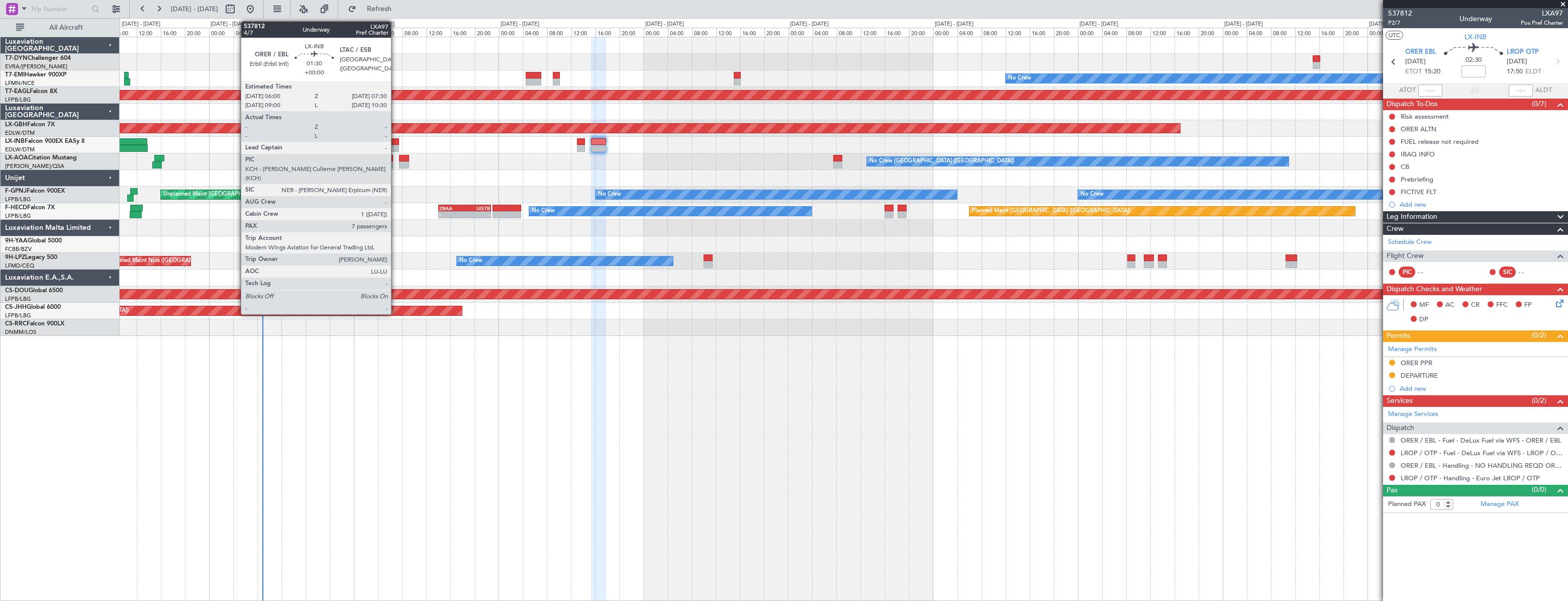
click at [396, 142] on div at bounding box center [395, 141] width 10 height 7
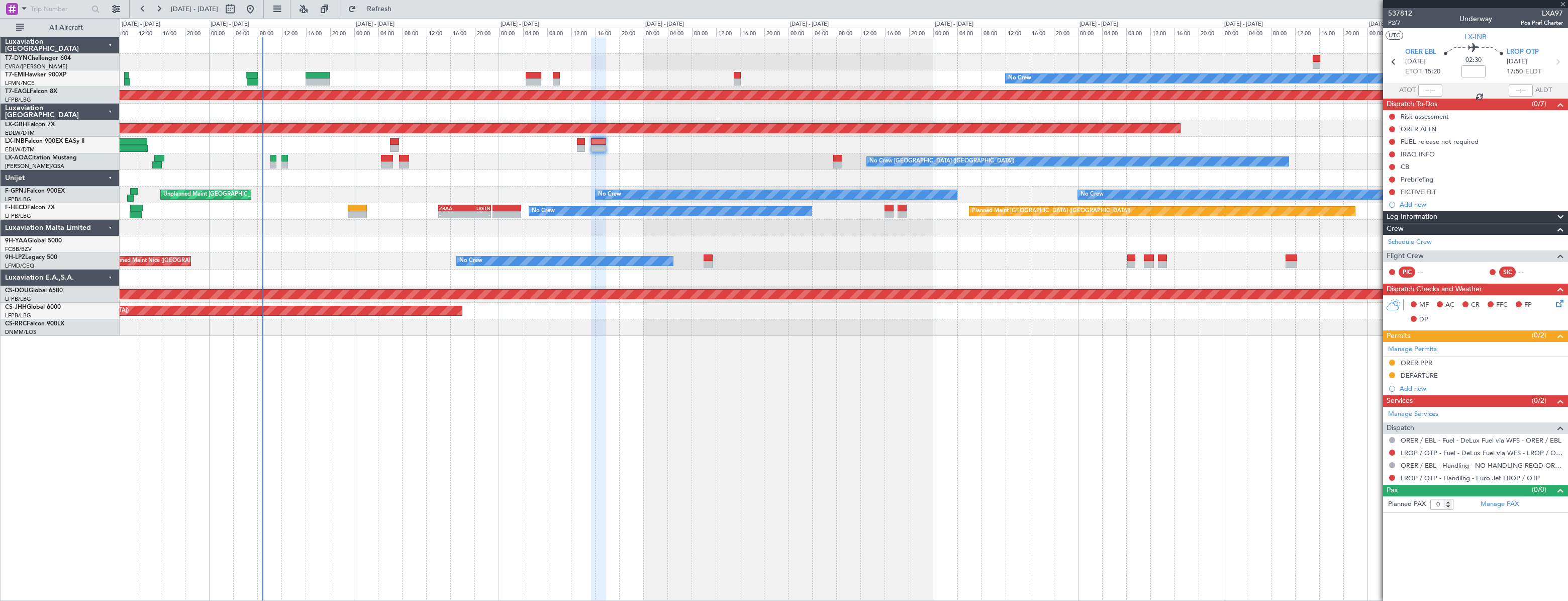
type input "7"
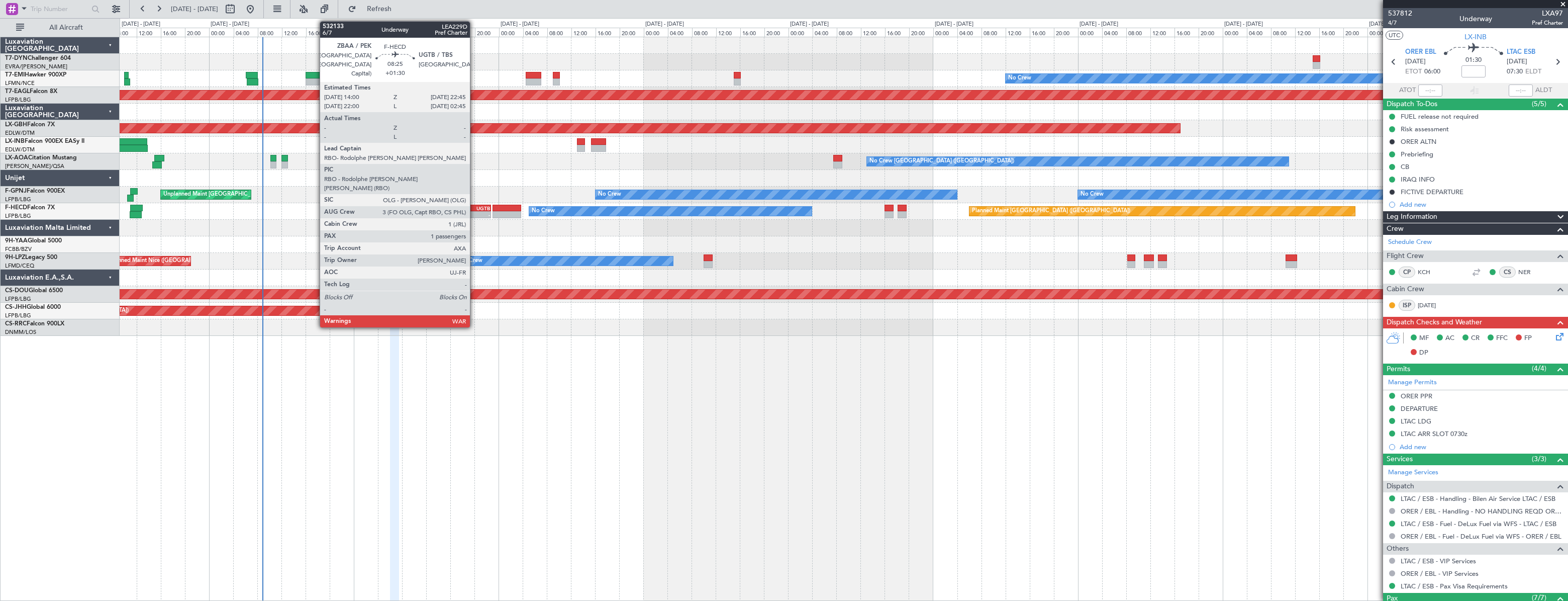
click at [474, 209] on div "UGTB" at bounding box center [477, 208] width 26 height 6
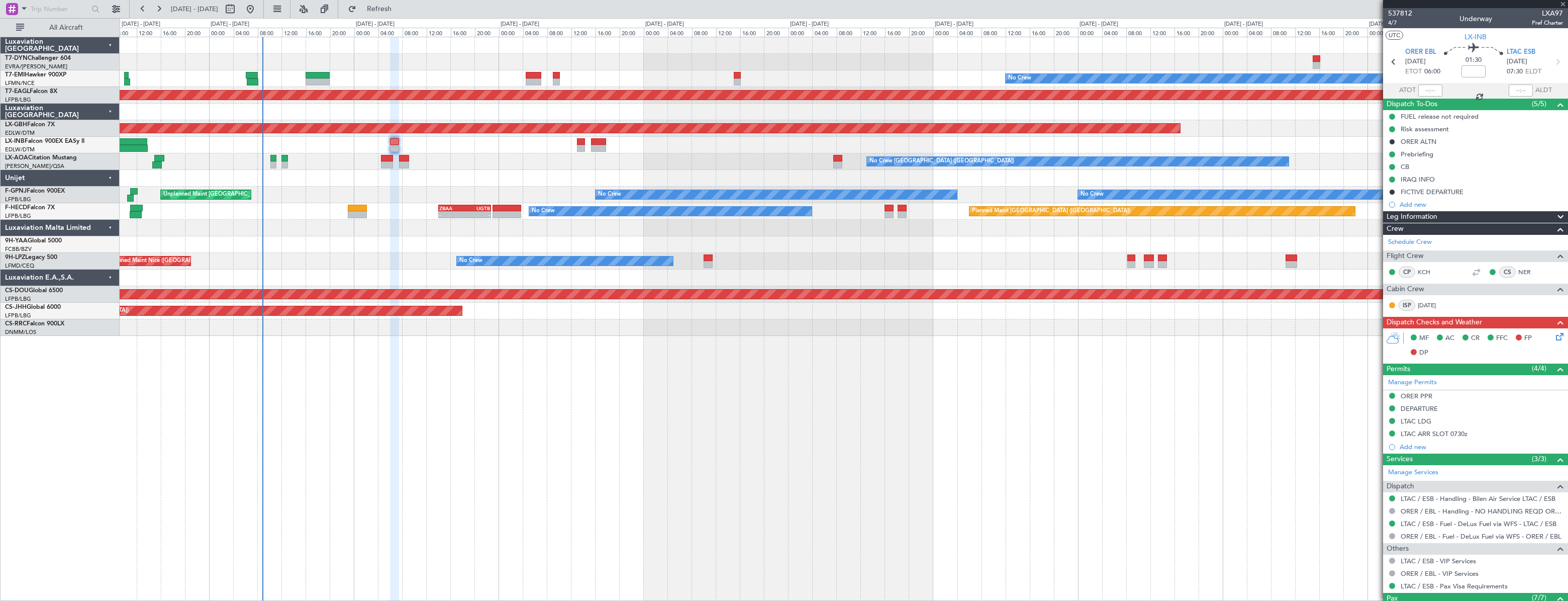
type input "+01:30"
type input "1"
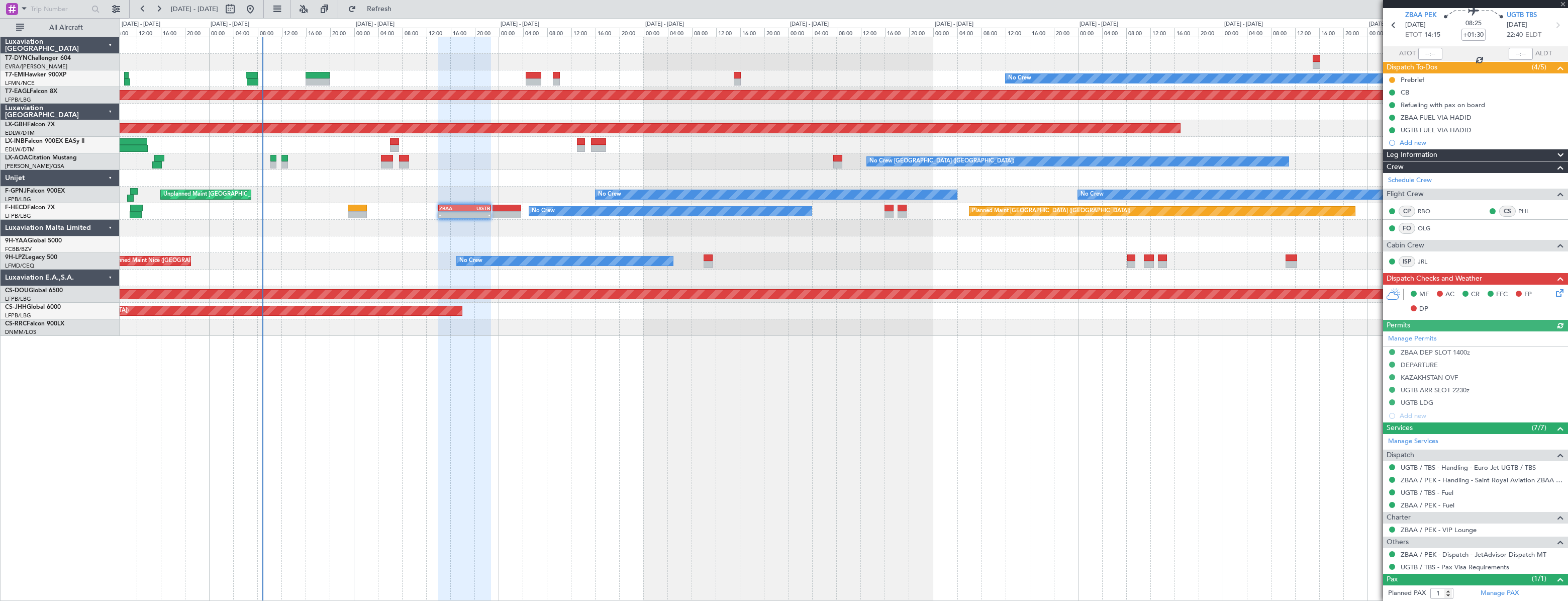
scroll to position [59, 0]
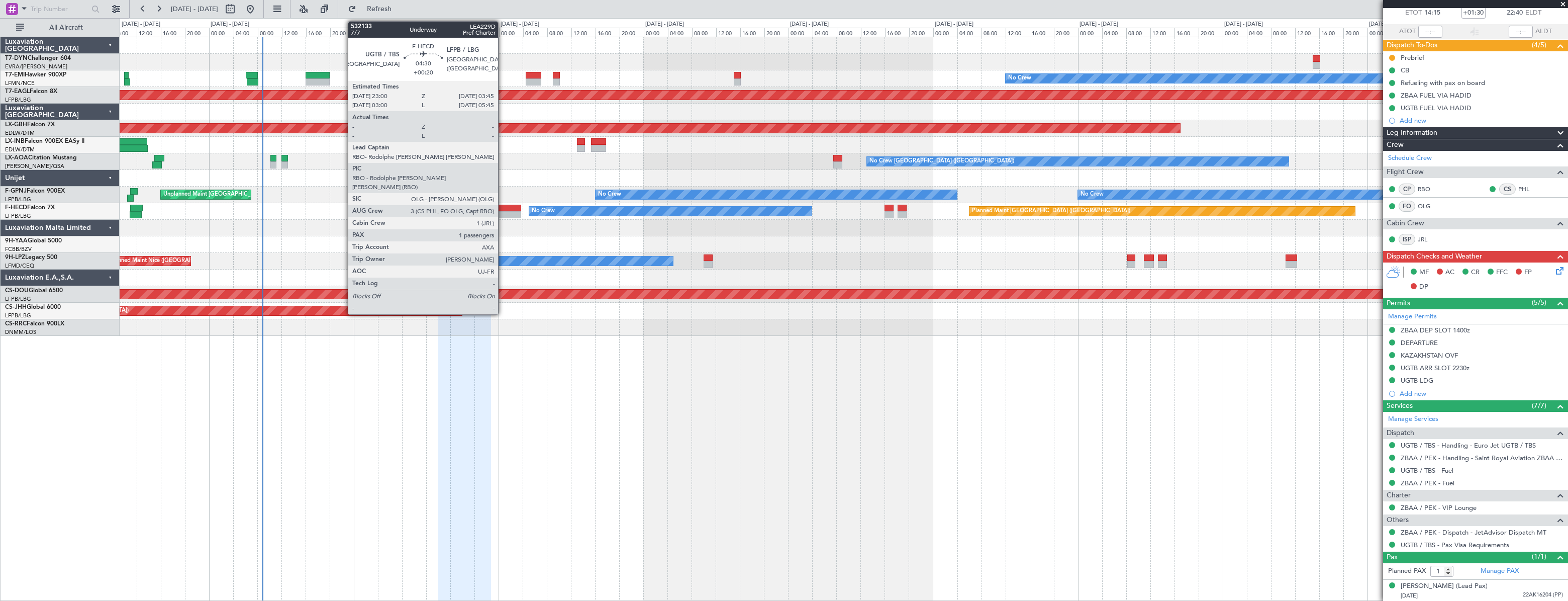
click at [503, 206] on div at bounding box center [506, 207] width 30 height 7
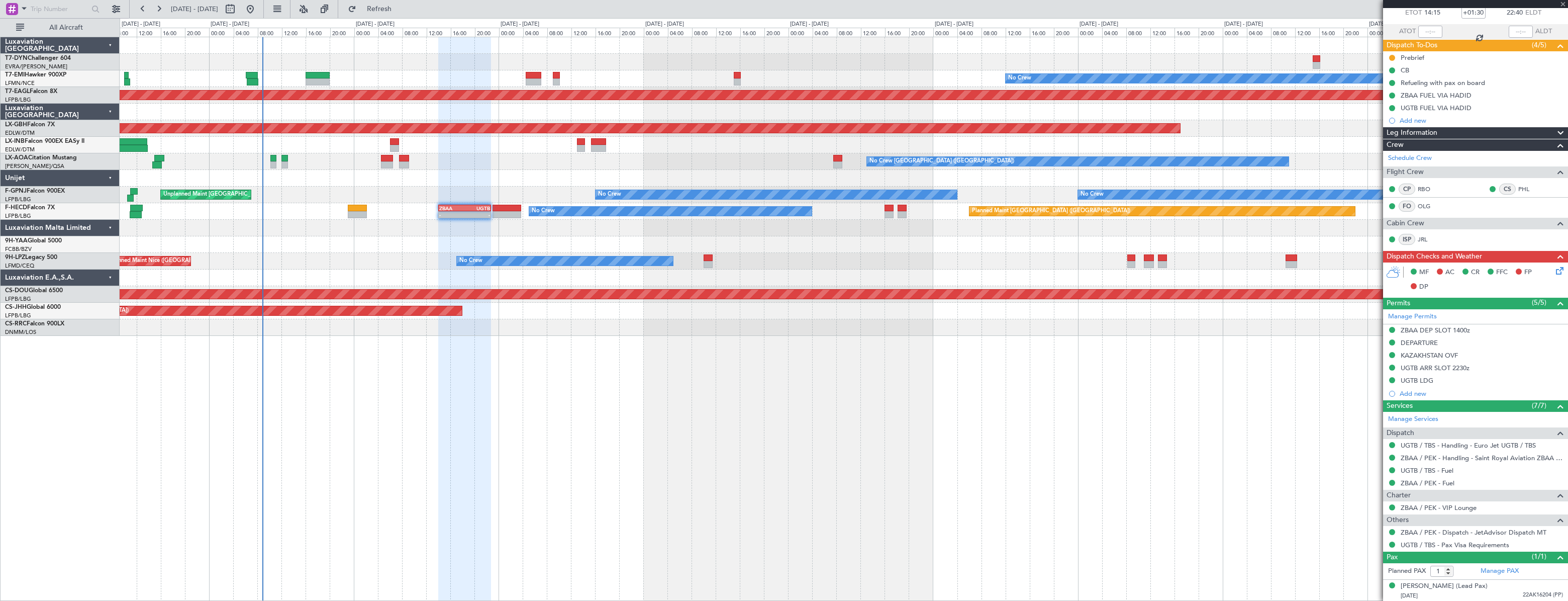
type input "+00:20"
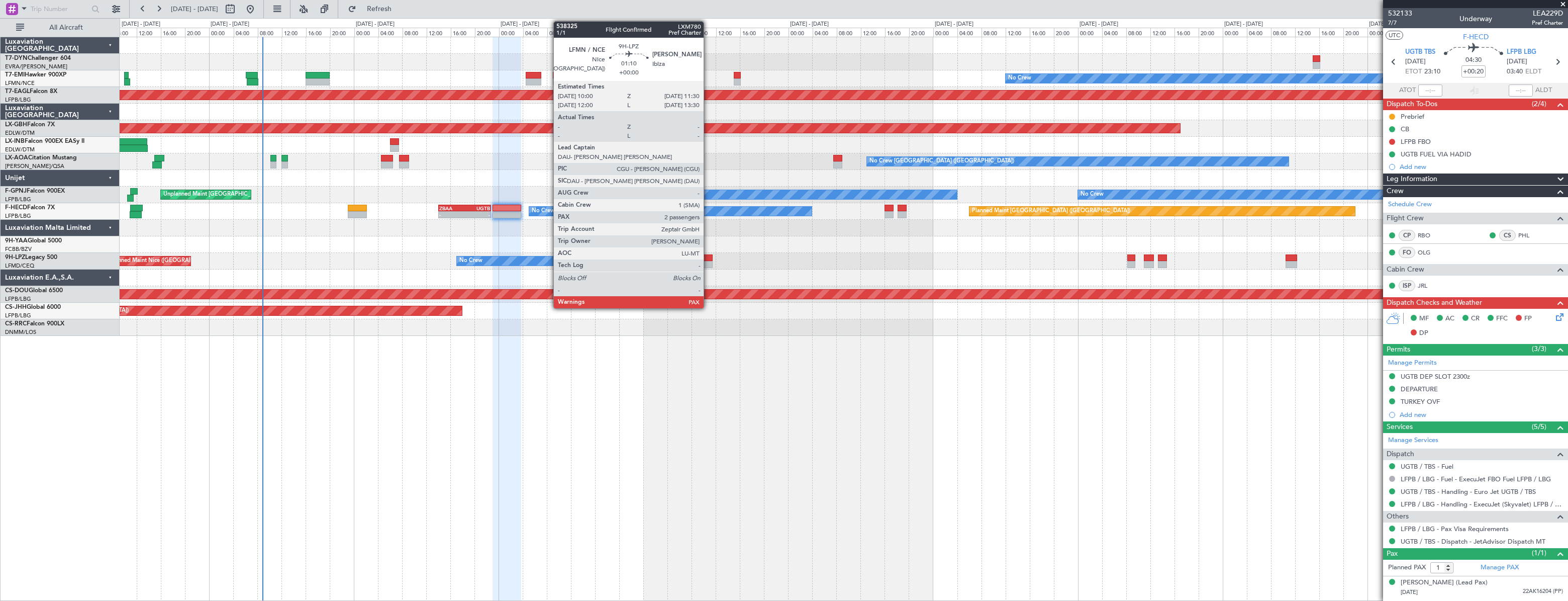
click at [708, 256] on div at bounding box center [709, 258] width 10 height 7
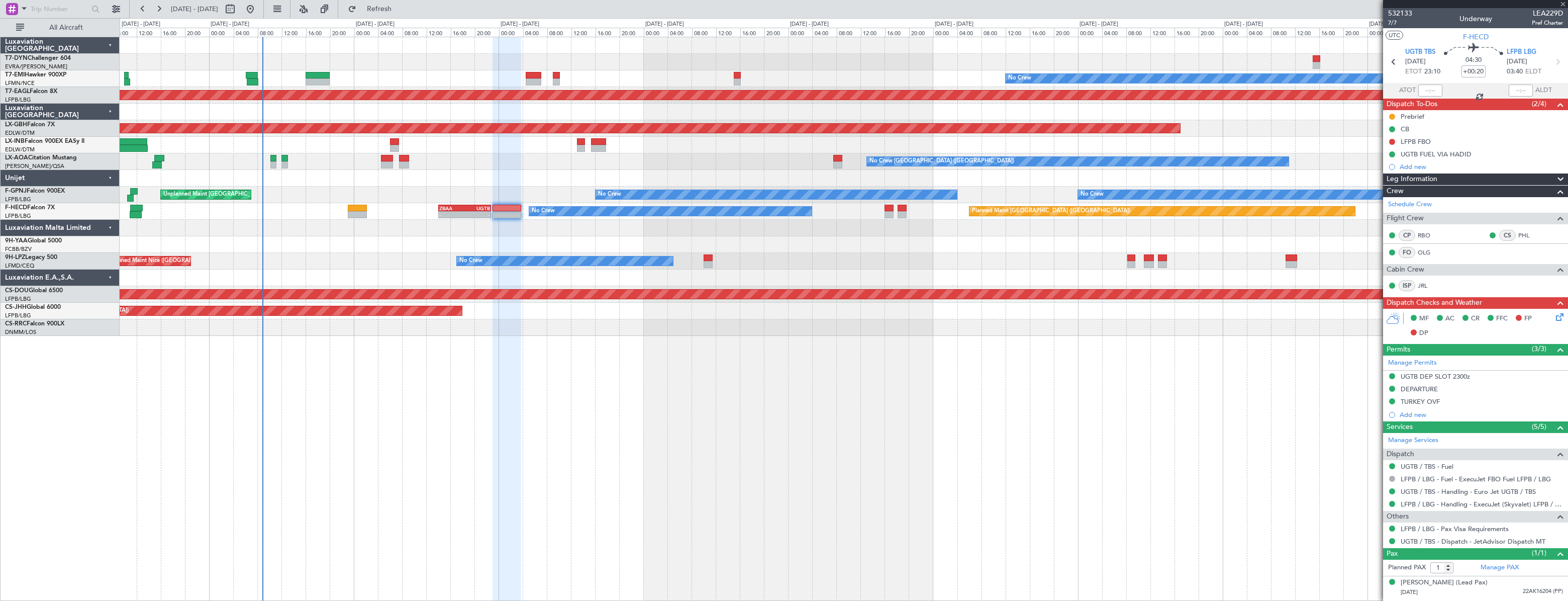
type input "2"
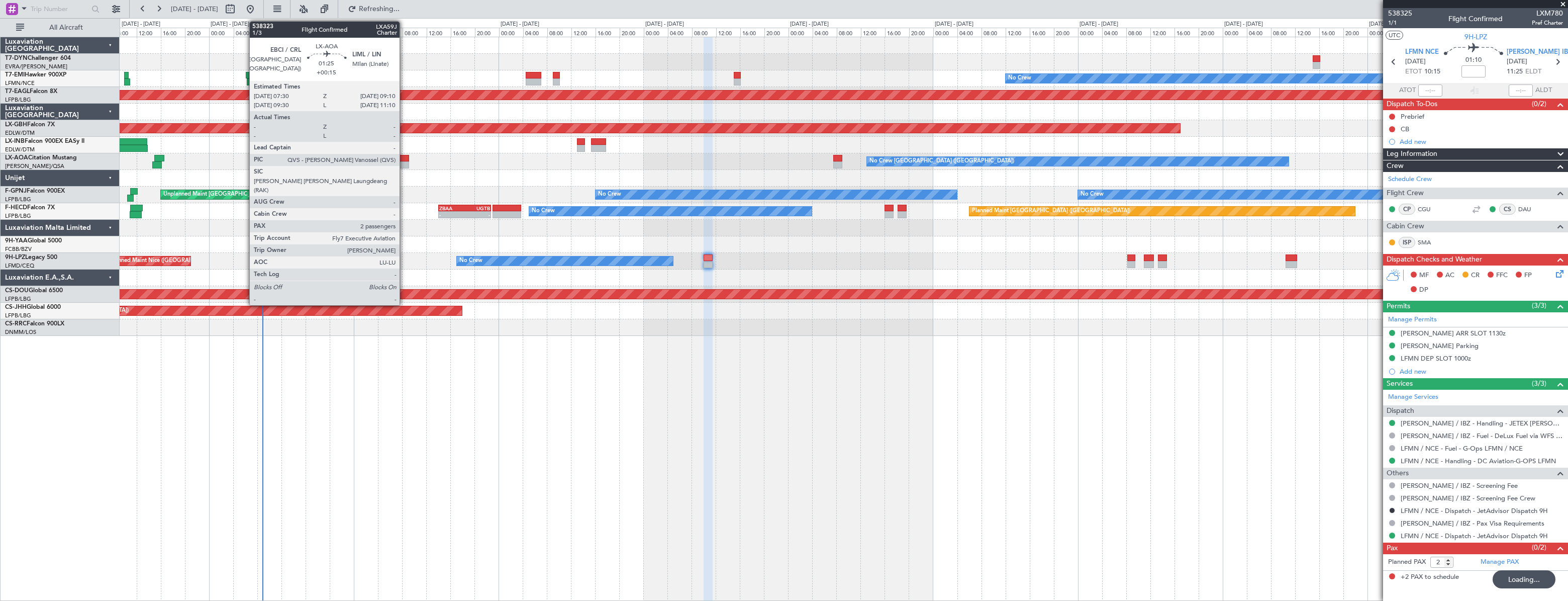
click at [404, 157] on div at bounding box center [403, 157] width 10 height 7
type input "+00:15"
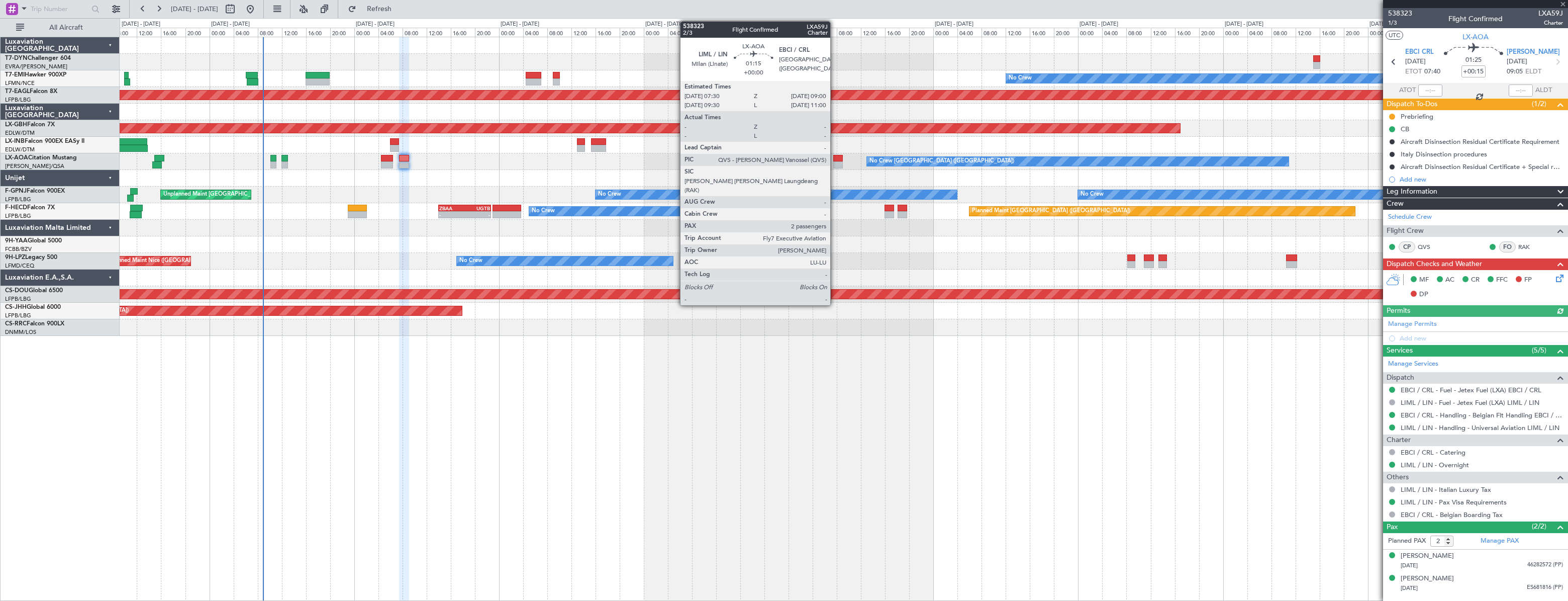
click at [835, 158] on div at bounding box center [838, 157] width 10 height 7
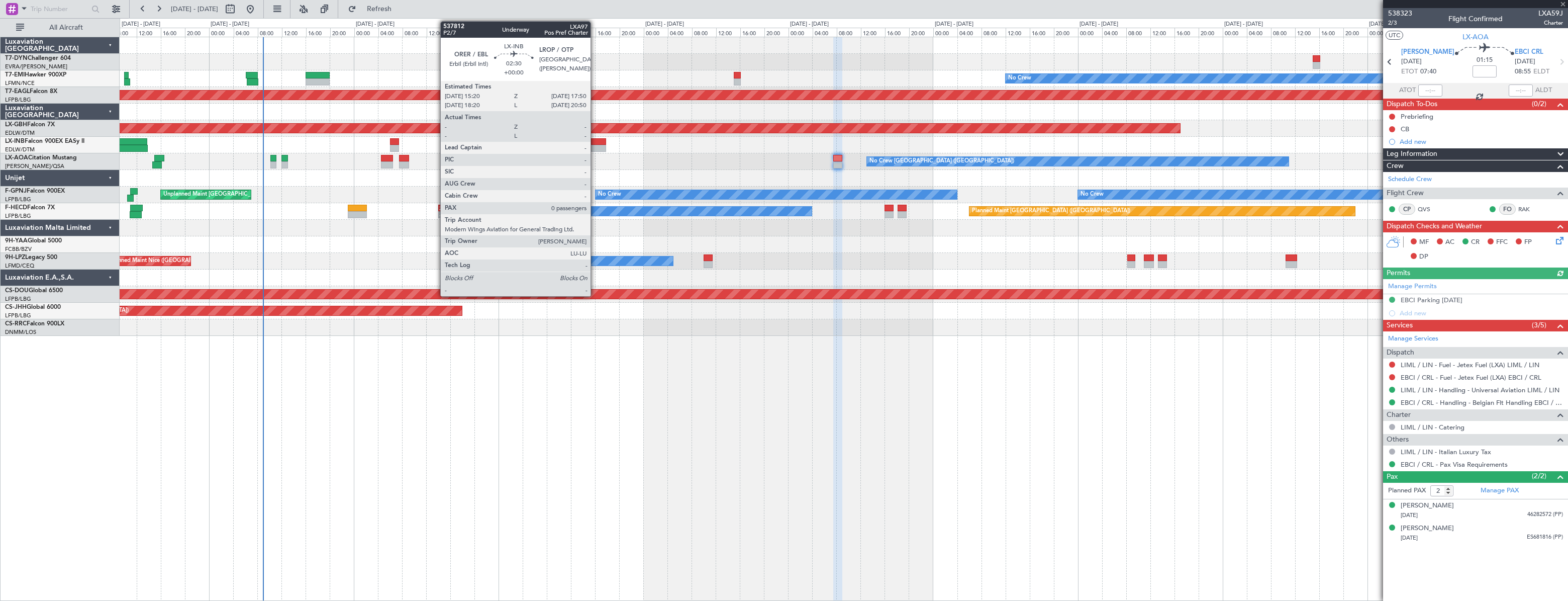
click at [595, 142] on div at bounding box center [599, 141] width 15 height 7
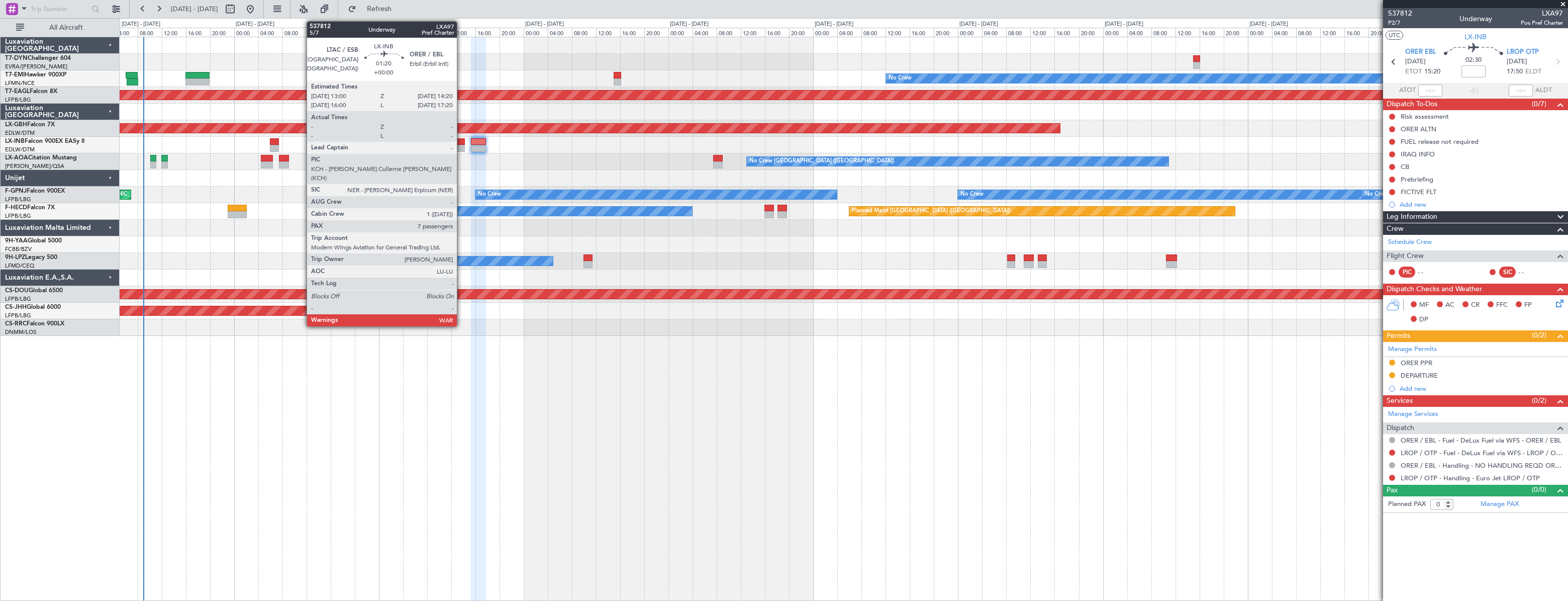
click at [462, 142] on div at bounding box center [461, 141] width 9 height 7
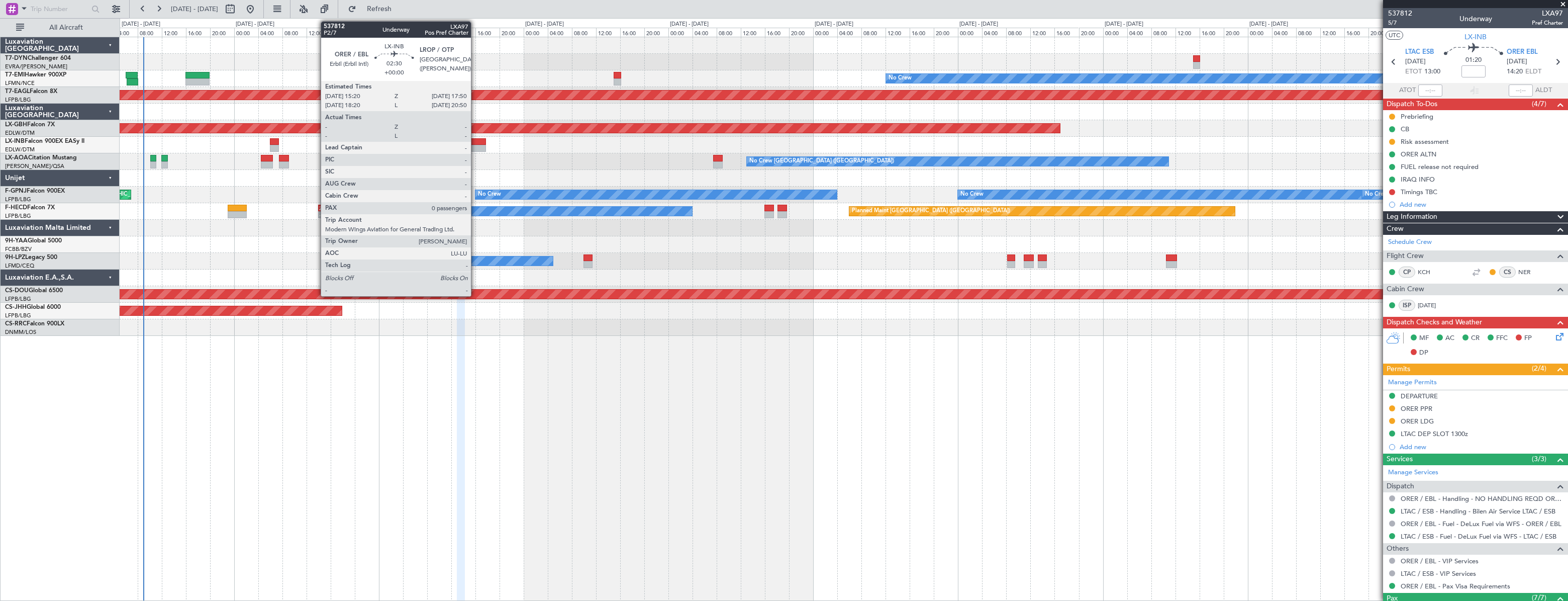
click at [475, 143] on div at bounding box center [479, 141] width 15 height 7
type input "0"
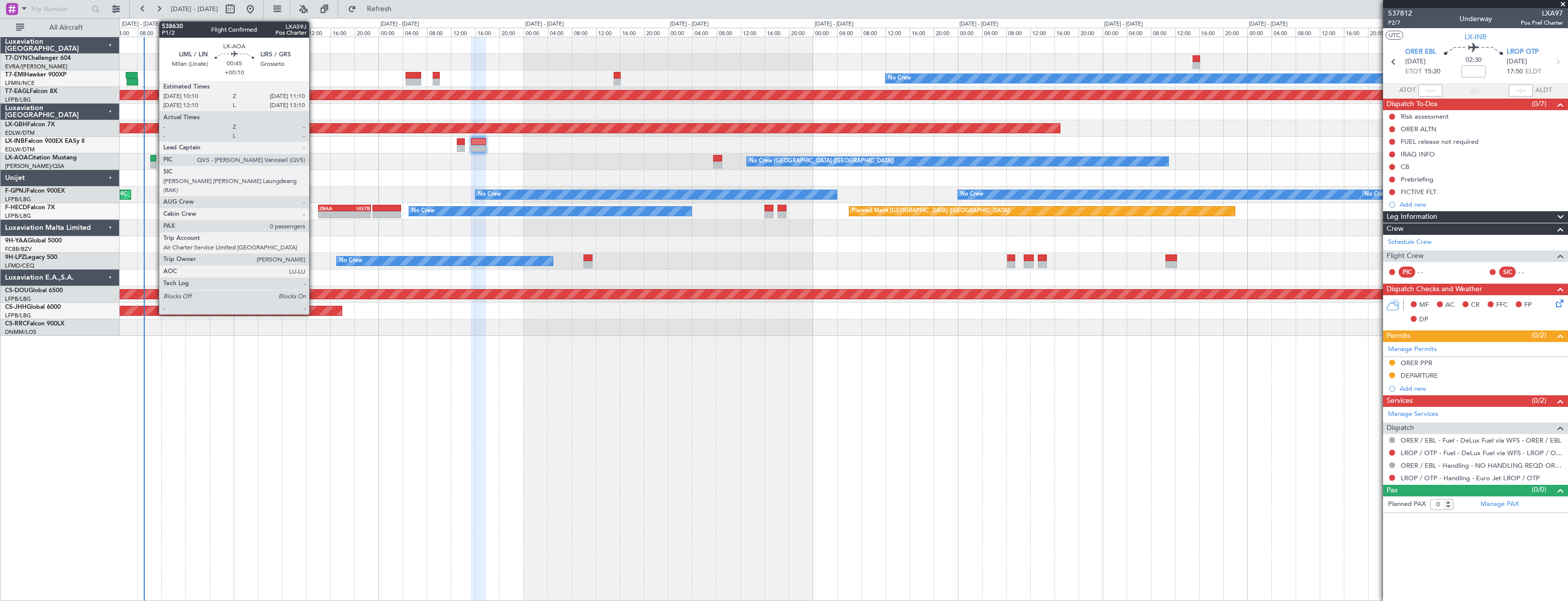
click at [154, 156] on div at bounding box center [154, 157] width 7 height 7
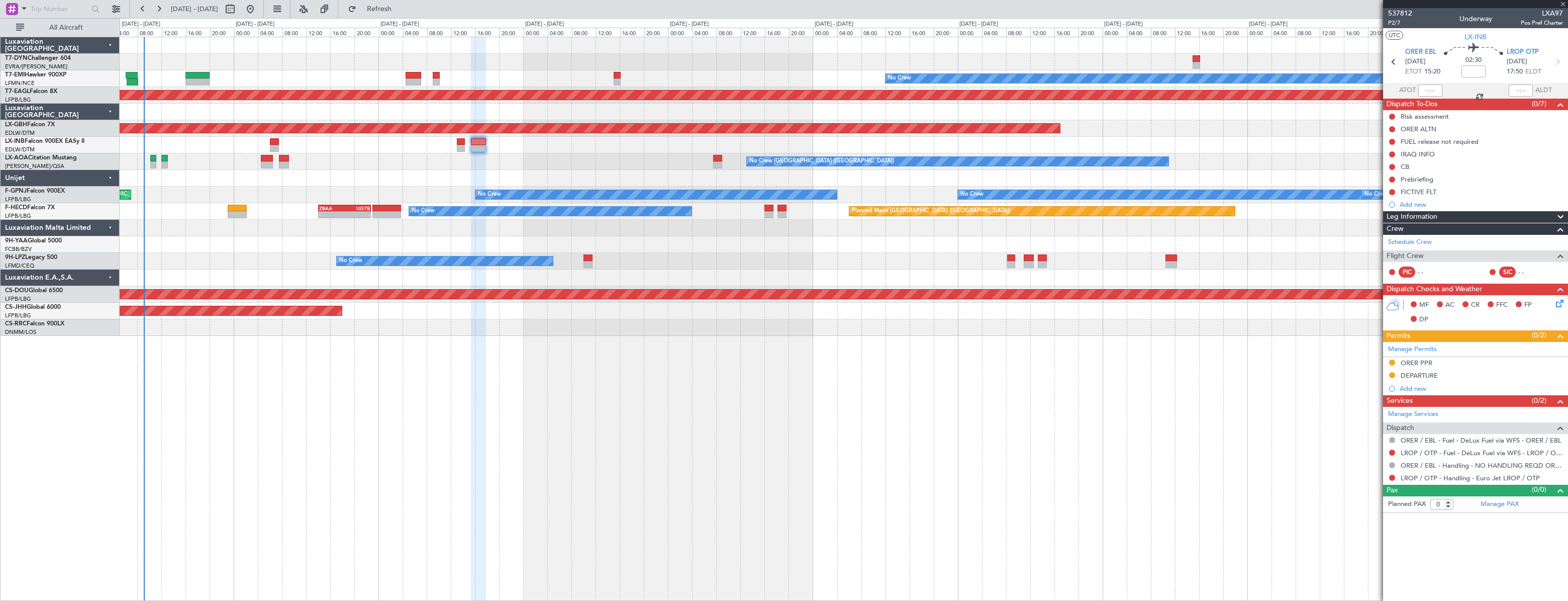
type input "+00:10"
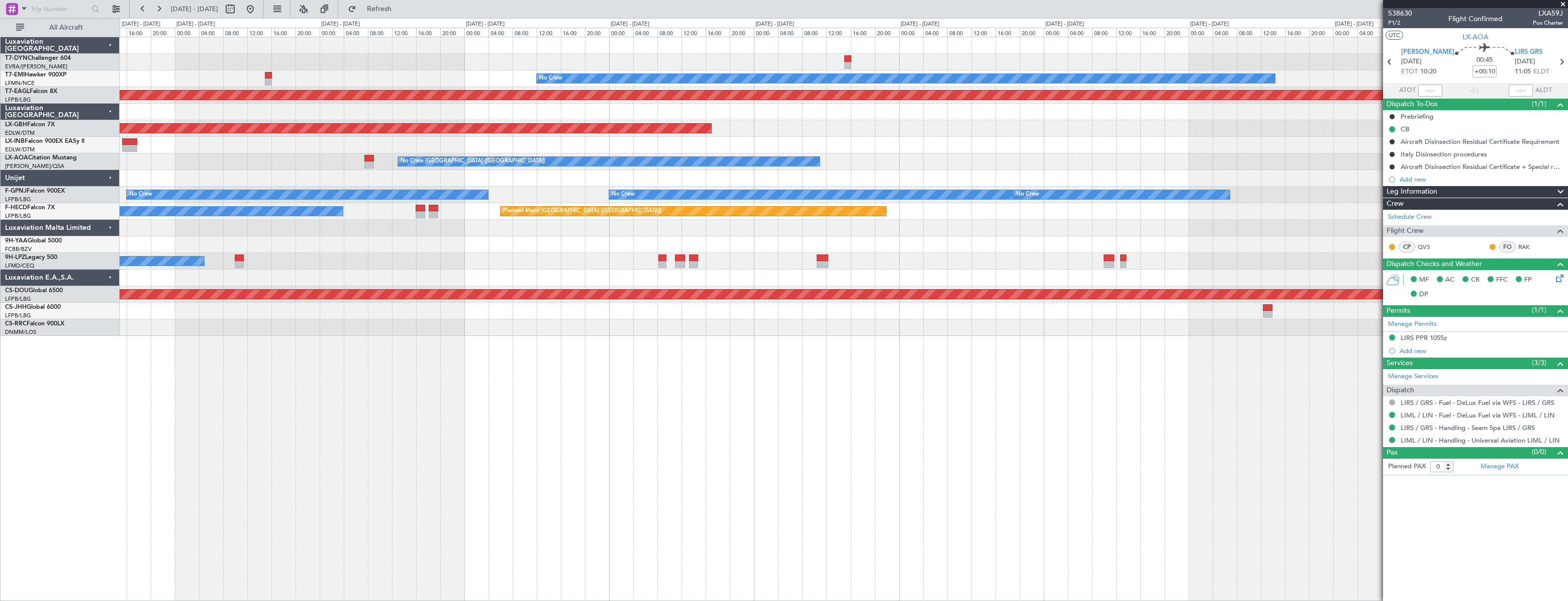
click at [340, 397] on div "No Crew Planned Maint [GEOGRAPHIC_DATA] (Al Maktoum Intl) Planned Maint Nurnber…" at bounding box center [843, 318] width 1449 height 564
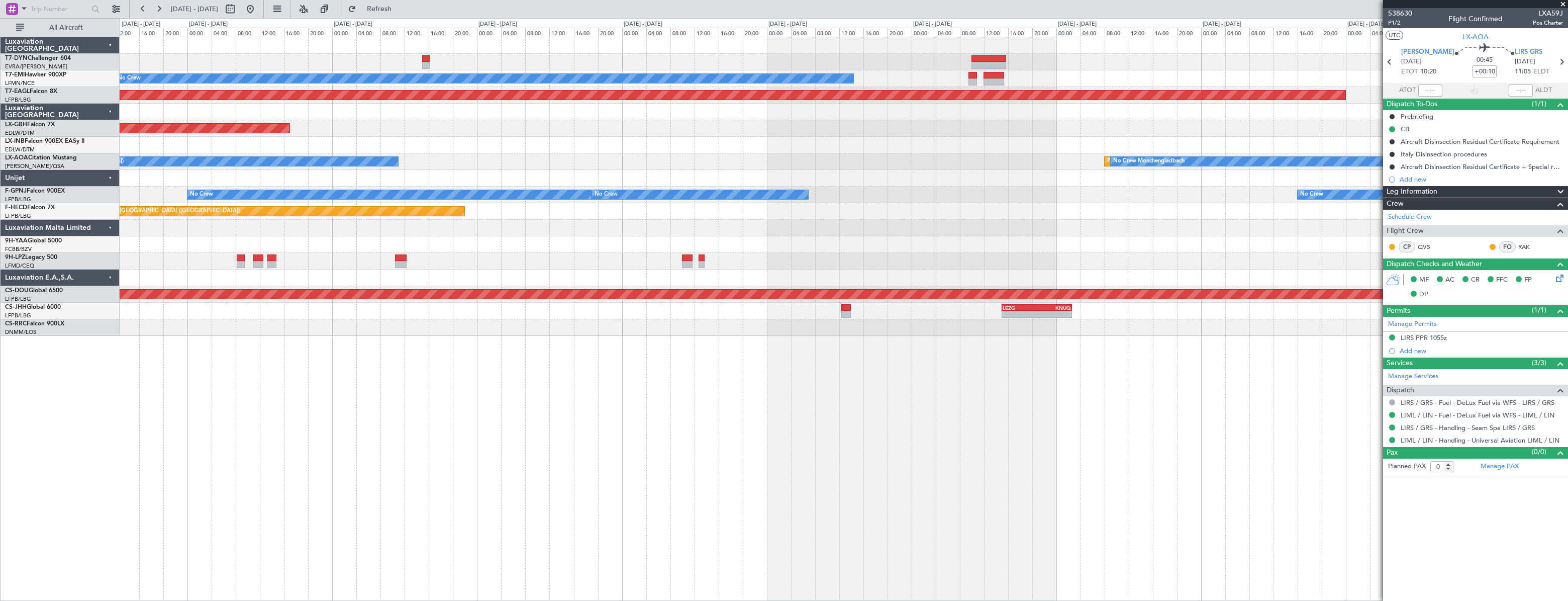
click at [295, 376] on div "No Crew Planned Maint [GEOGRAPHIC_DATA] (Al Maktoum Intl) Planned Maint Nurnber…" at bounding box center [843, 318] width 1449 height 564
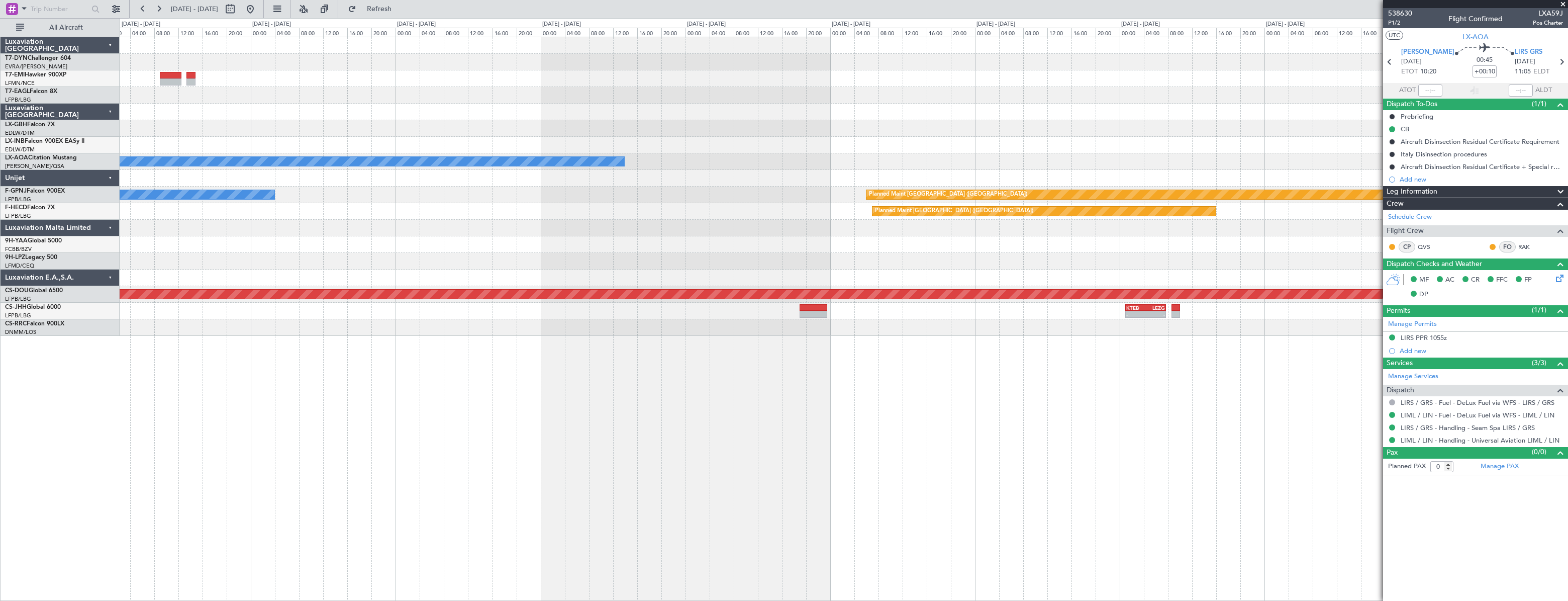
click at [165, 61] on div at bounding box center [843, 61] width 1448 height 16
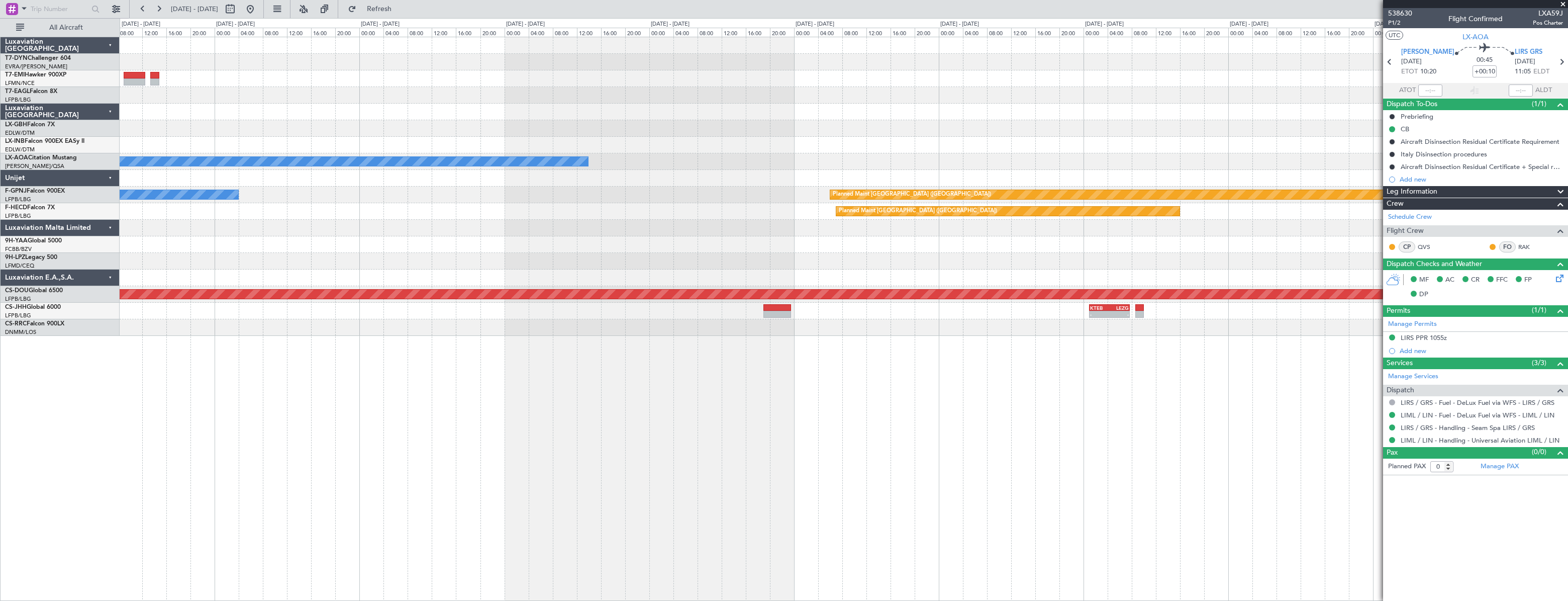
click at [264, 71] on div at bounding box center [843, 78] width 1448 height 16
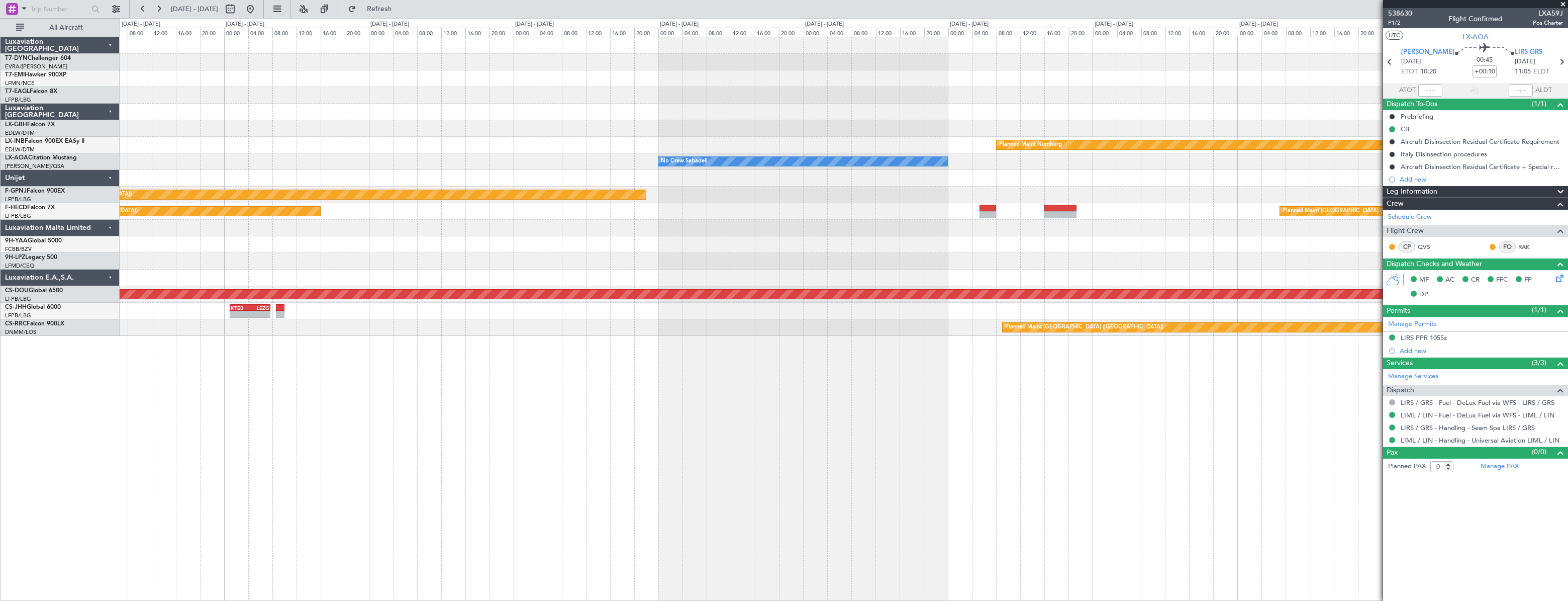
click at [274, 80] on div at bounding box center [843, 78] width 1448 height 16
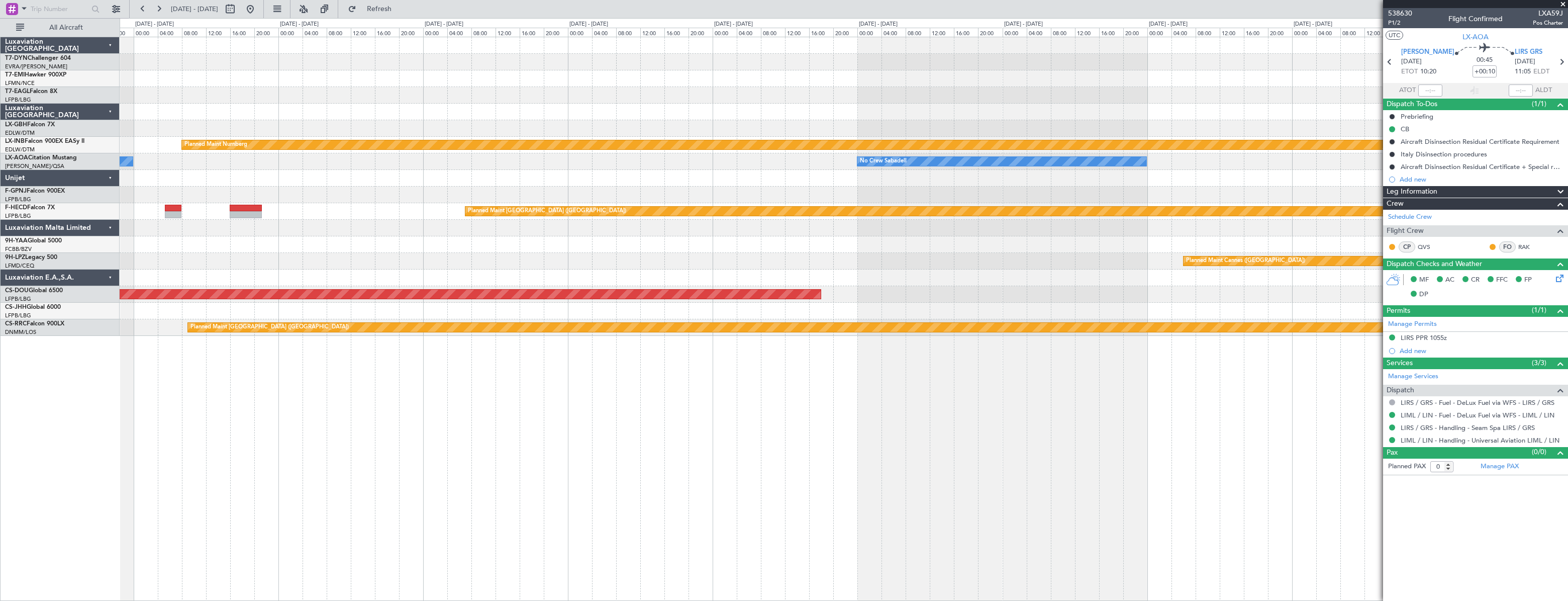
click at [292, 79] on div at bounding box center [843, 78] width 1448 height 16
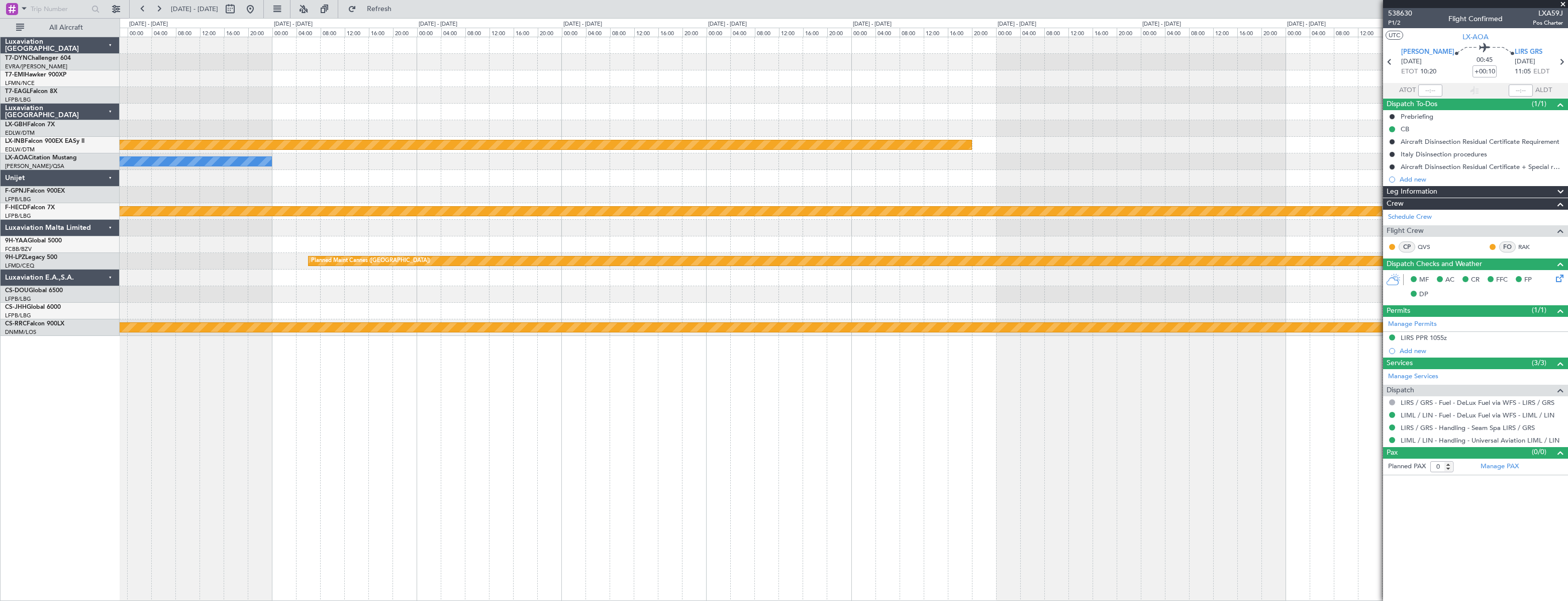
click at [331, 73] on div at bounding box center [843, 78] width 1448 height 16
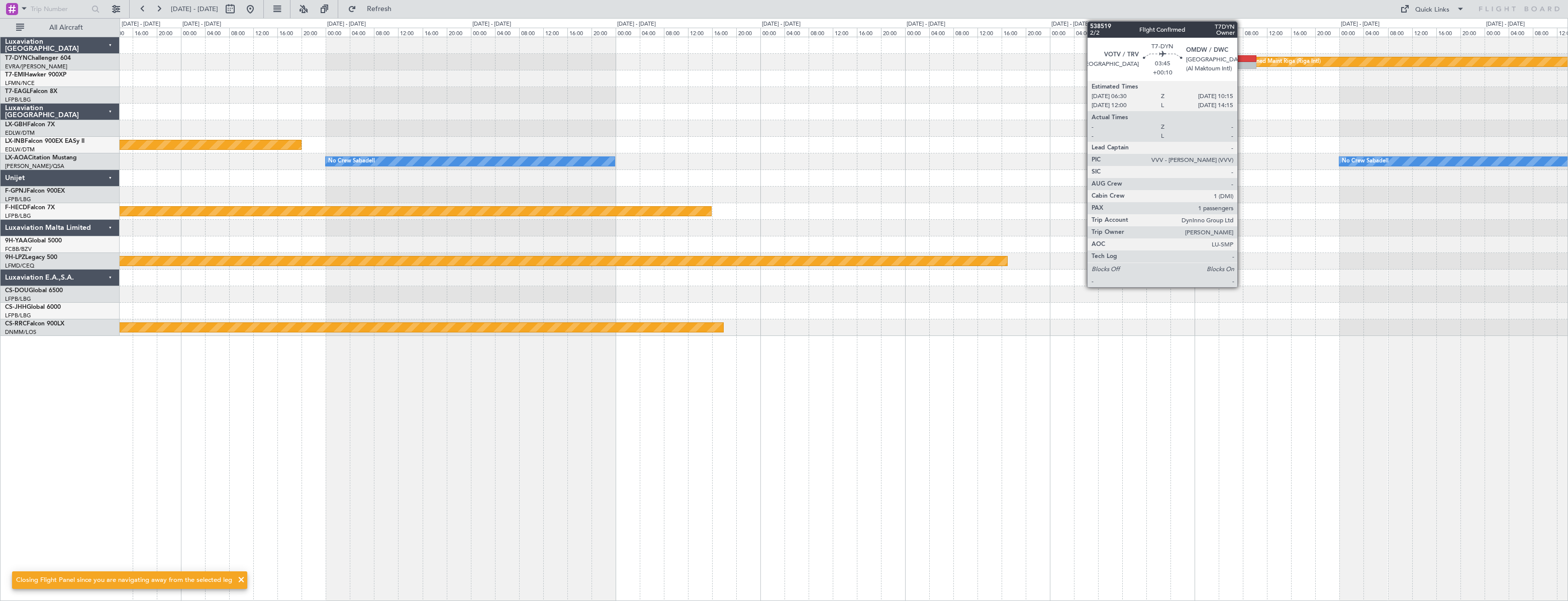
click at [1242, 59] on div at bounding box center [1245, 58] width 23 height 7
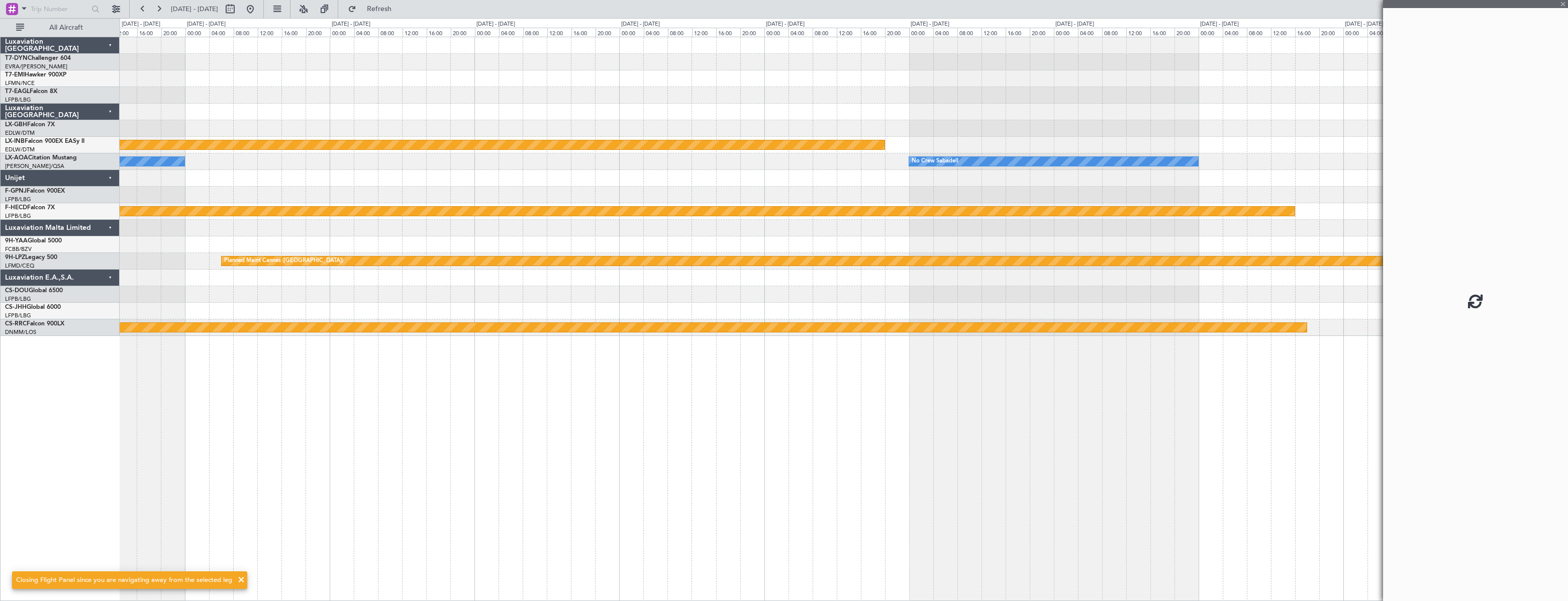
click at [1255, 57] on div "Planned Maint Riga (Riga Intl)" at bounding box center [843, 61] width 1448 height 16
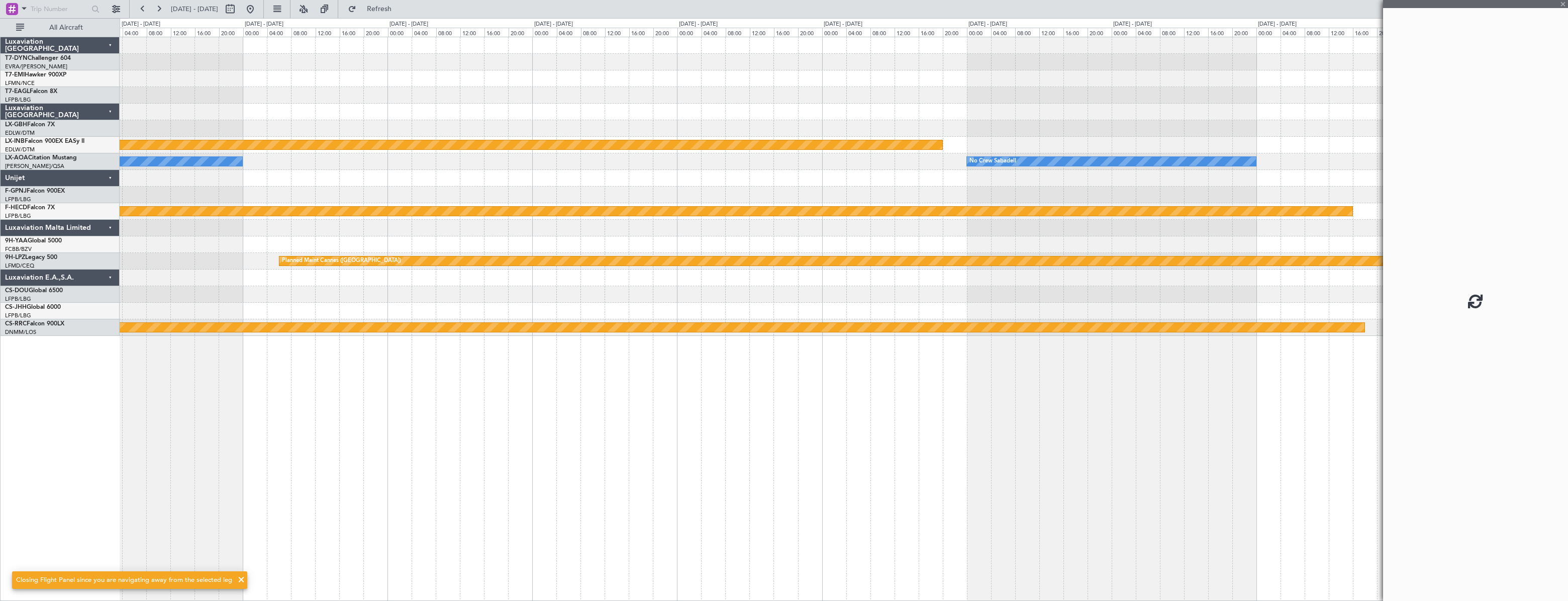
click at [1117, 49] on div at bounding box center [843, 45] width 1448 height 16
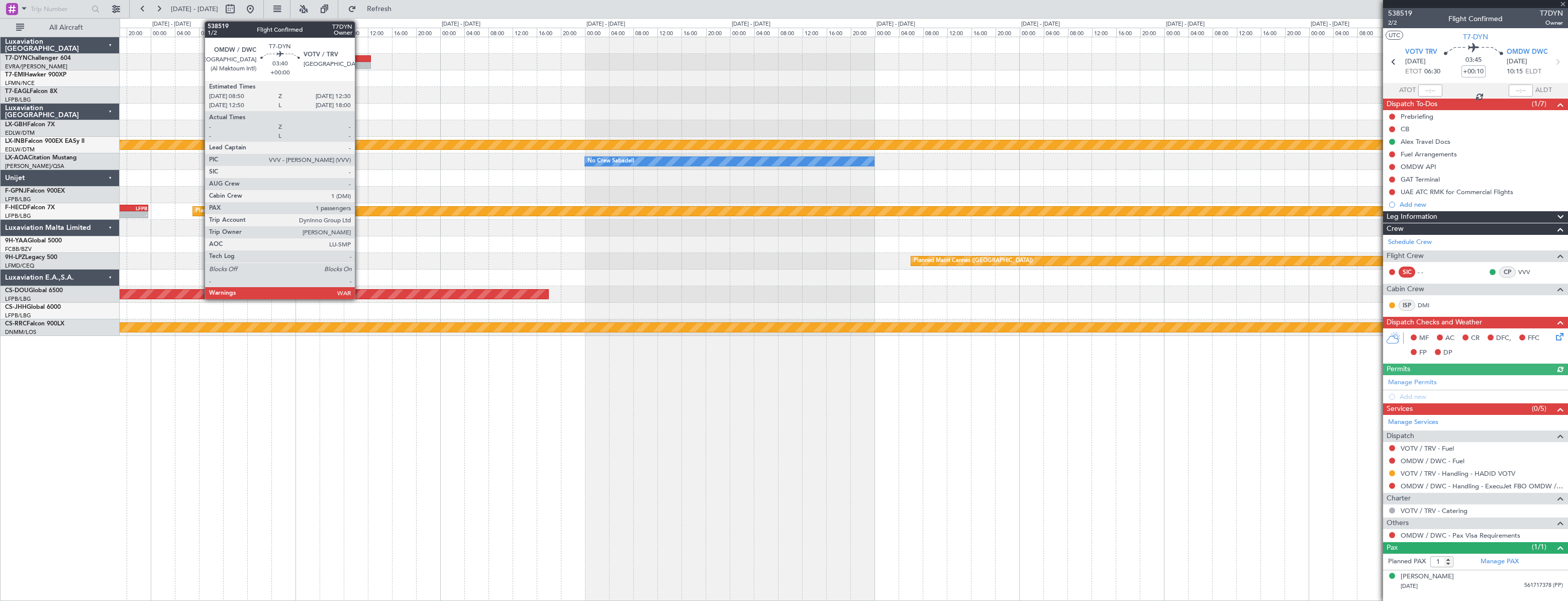
click at [360, 62] on div at bounding box center [360, 65] width 23 height 7
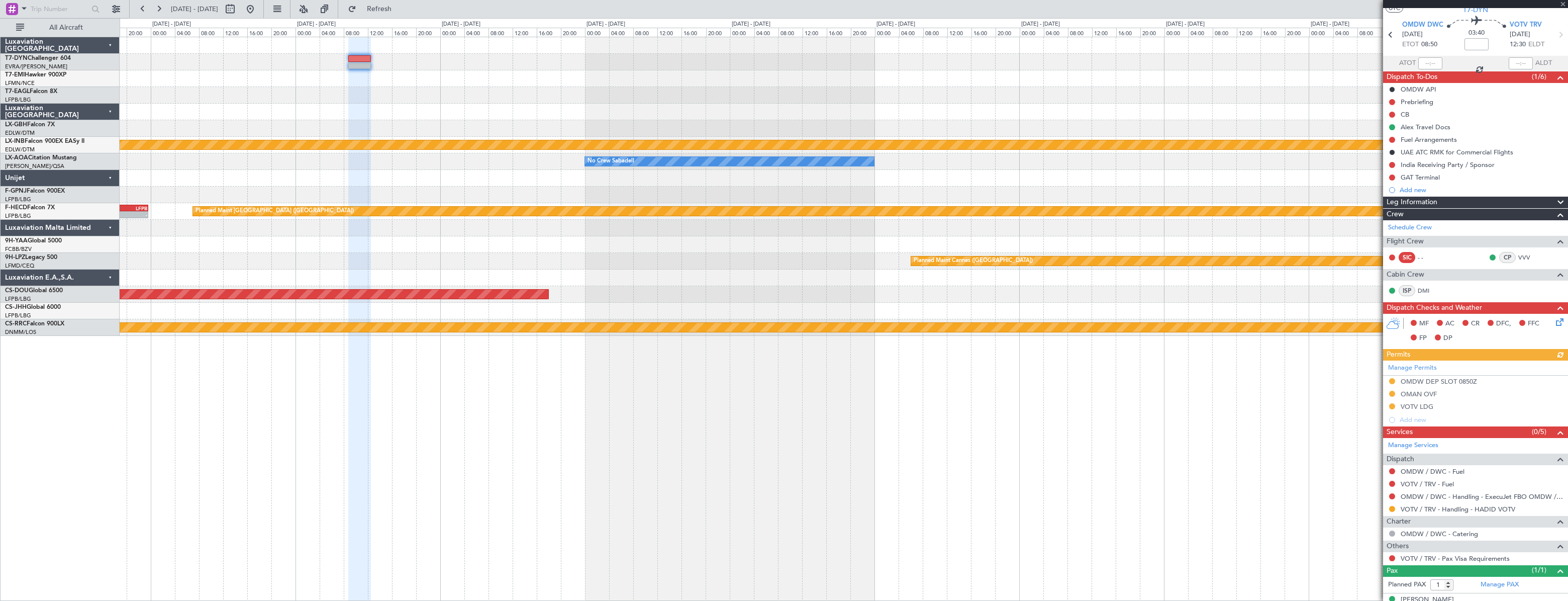
scroll to position [41, 0]
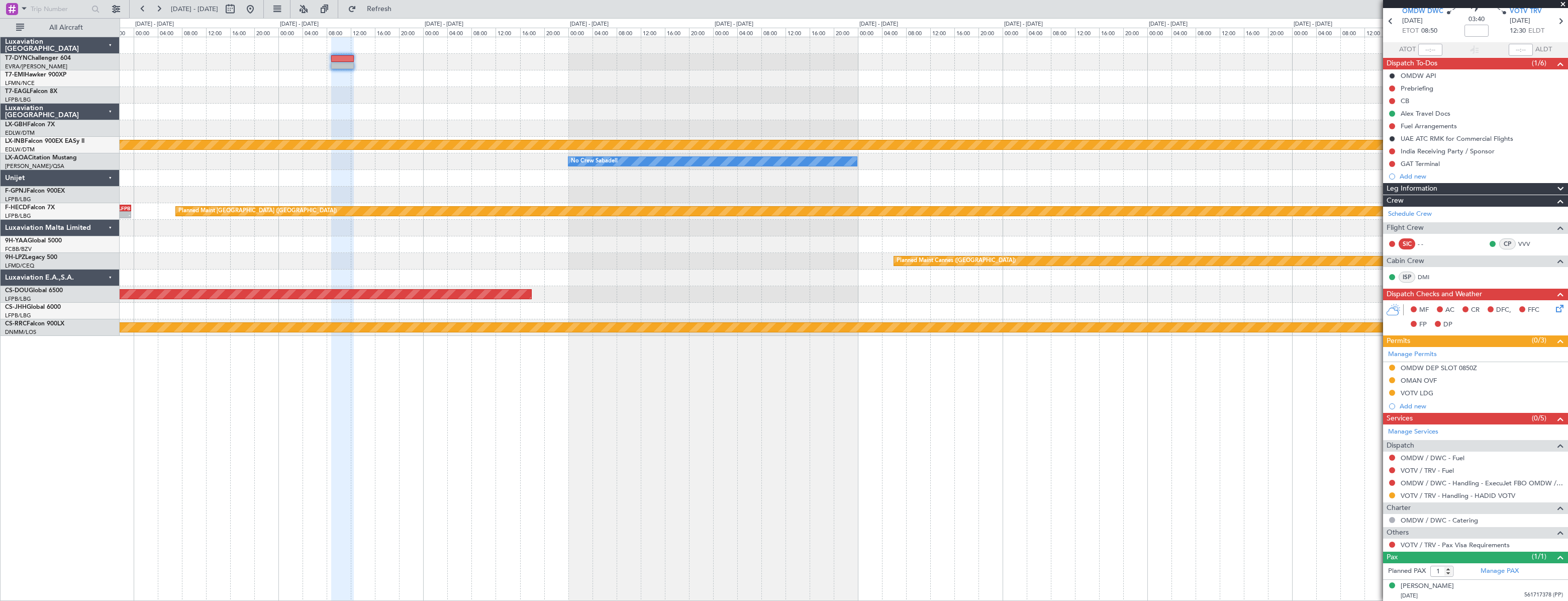
click at [321, 60] on div at bounding box center [843, 61] width 1448 height 16
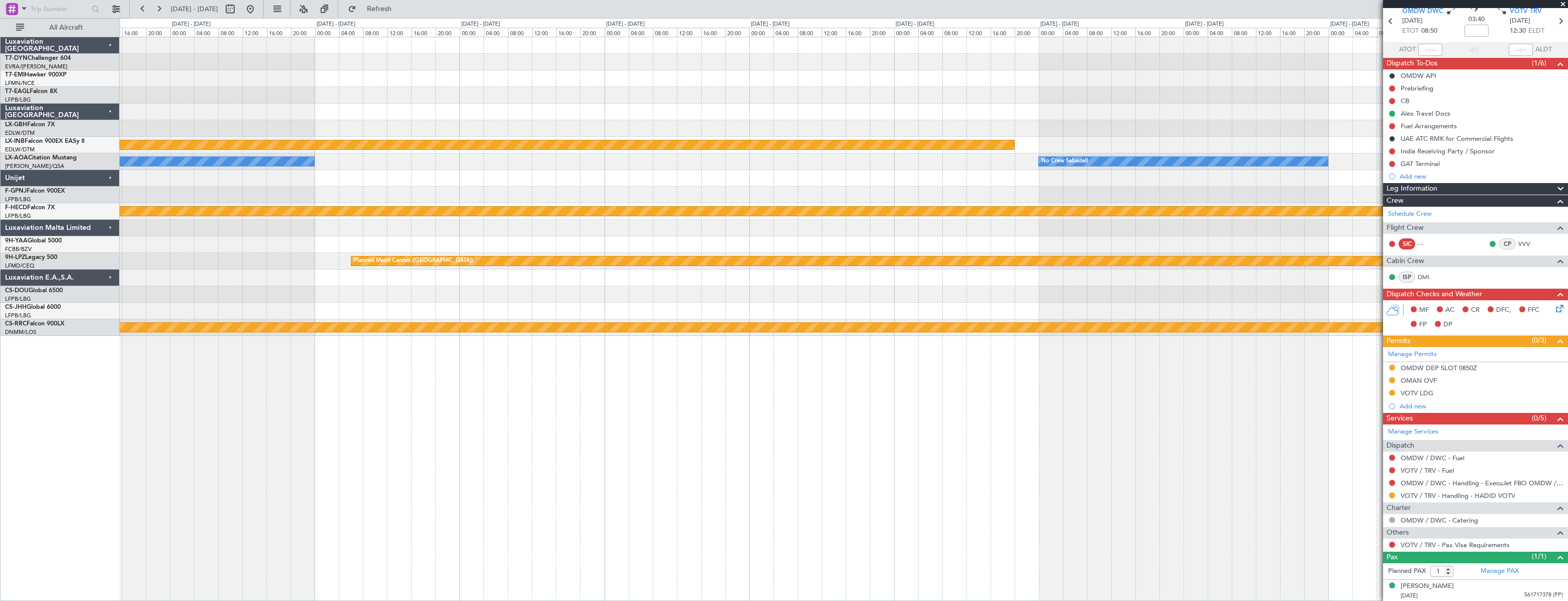
click at [483, 66] on div at bounding box center [843, 61] width 1448 height 16
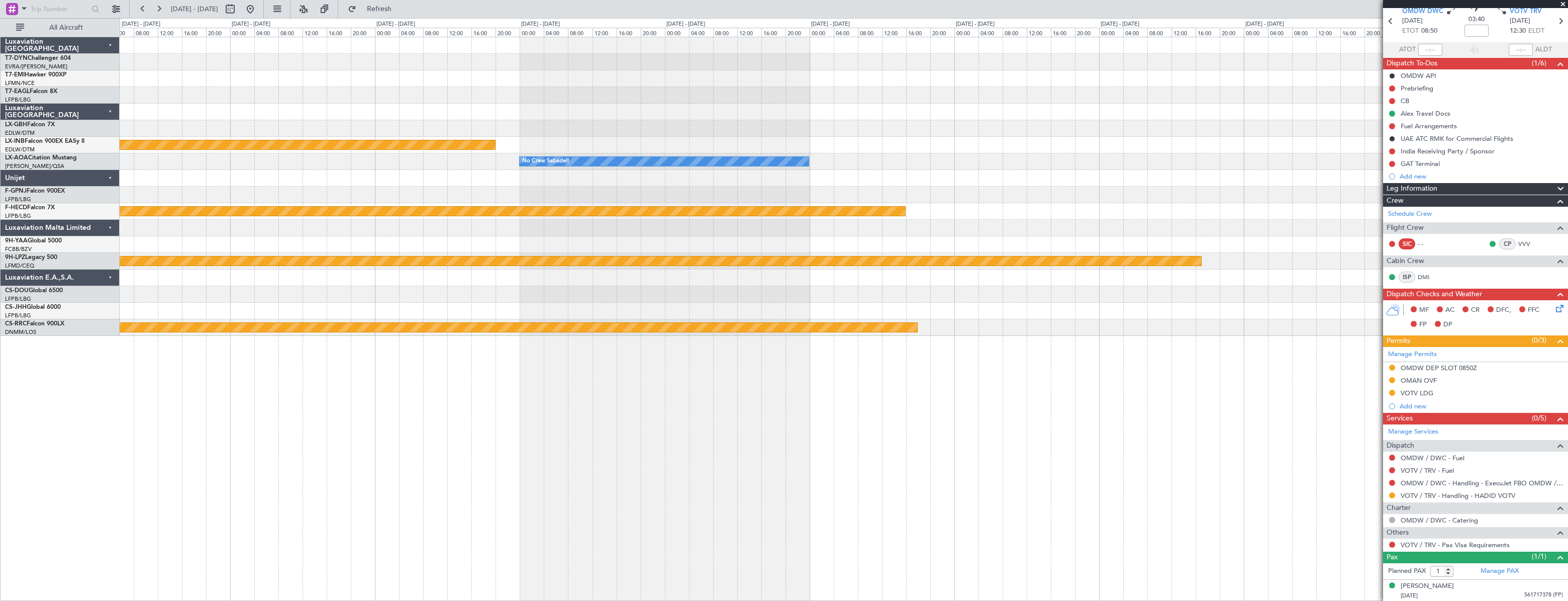
click at [434, 68] on div "Planned Maint Riga (Riga Intl) Planned Maint Nurnberg No Crew Sabadell No Crew …" at bounding box center [843, 186] width 1448 height 299
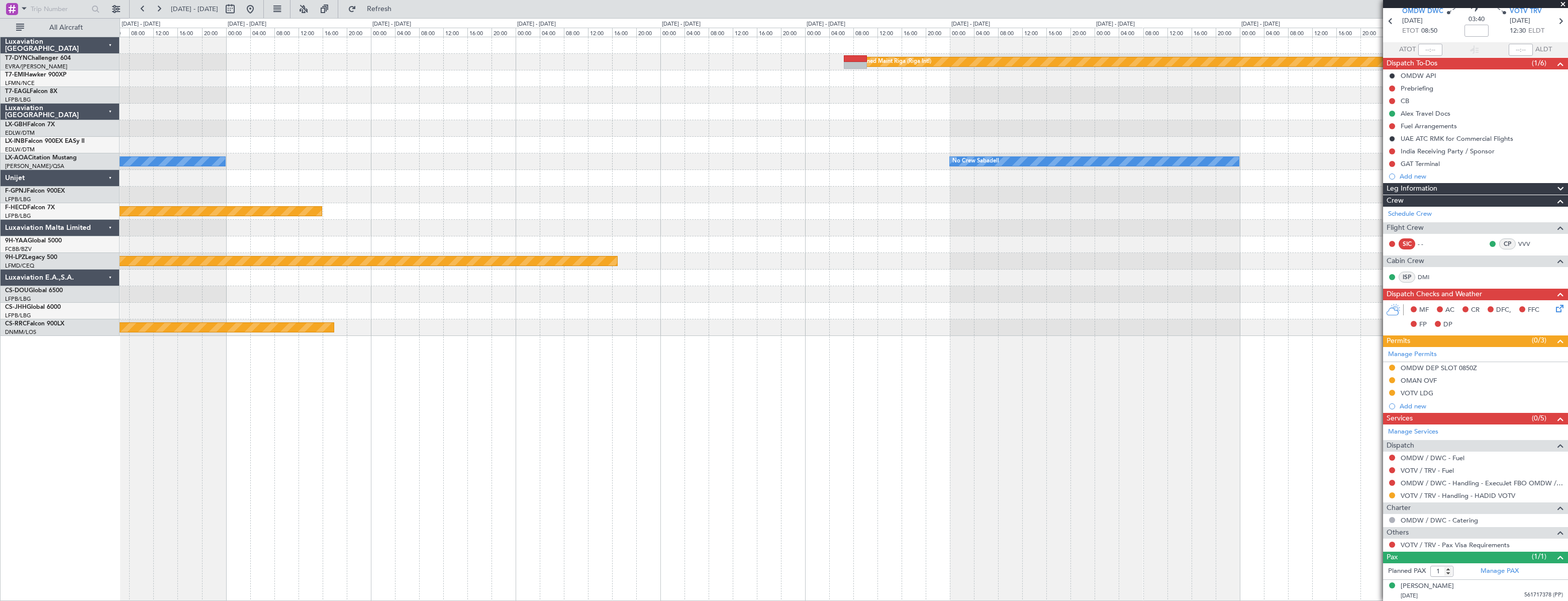
click at [784, 79] on div at bounding box center [843, 78] width 1448 height 16
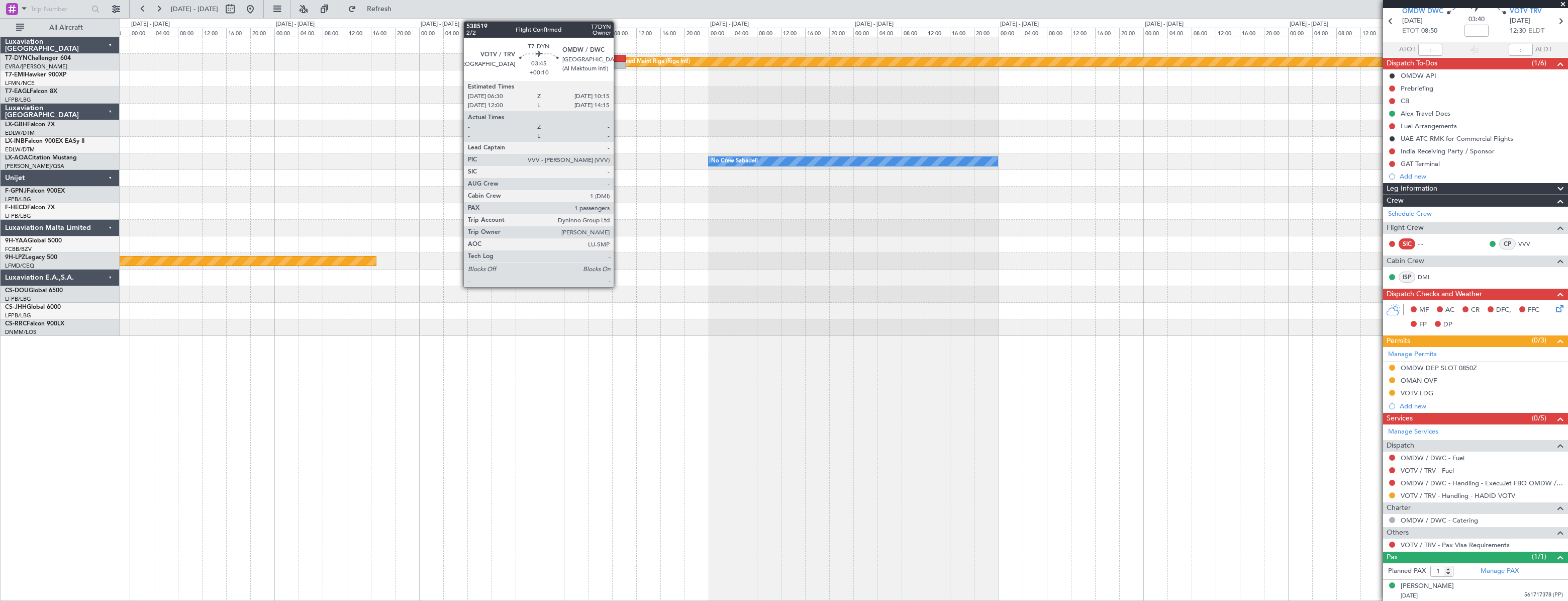
click at [618, 62] on div at bounding box center [614, 65] width 23 height 7
type input "+00:10"
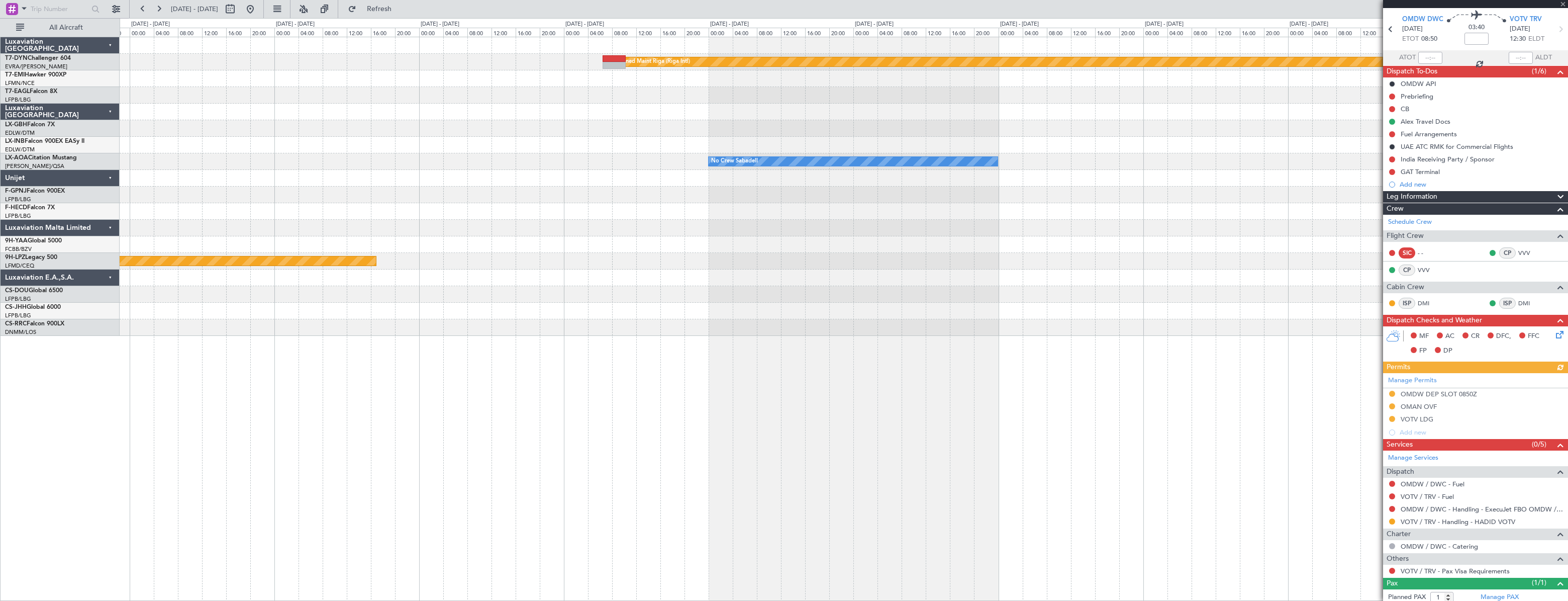
scroll to position [59, 0]
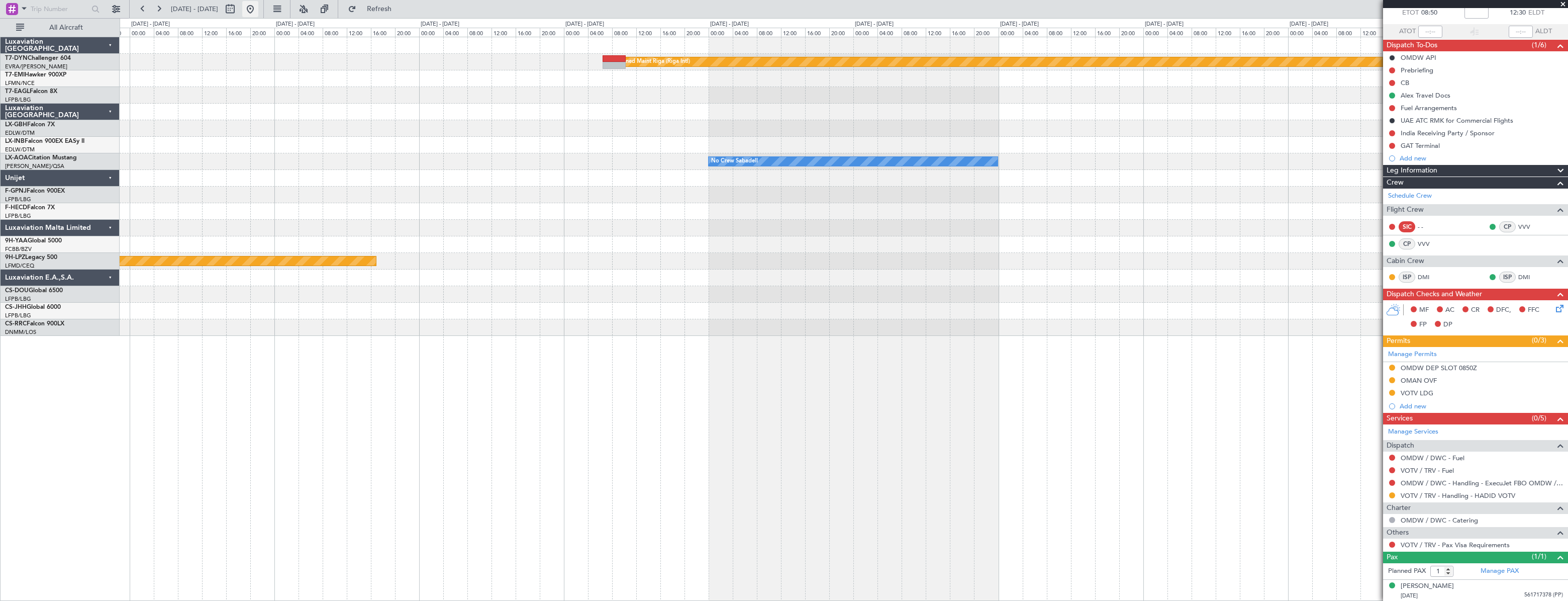
click at [258, 13] on button at bounding box center [250, 9] width 16 height 16
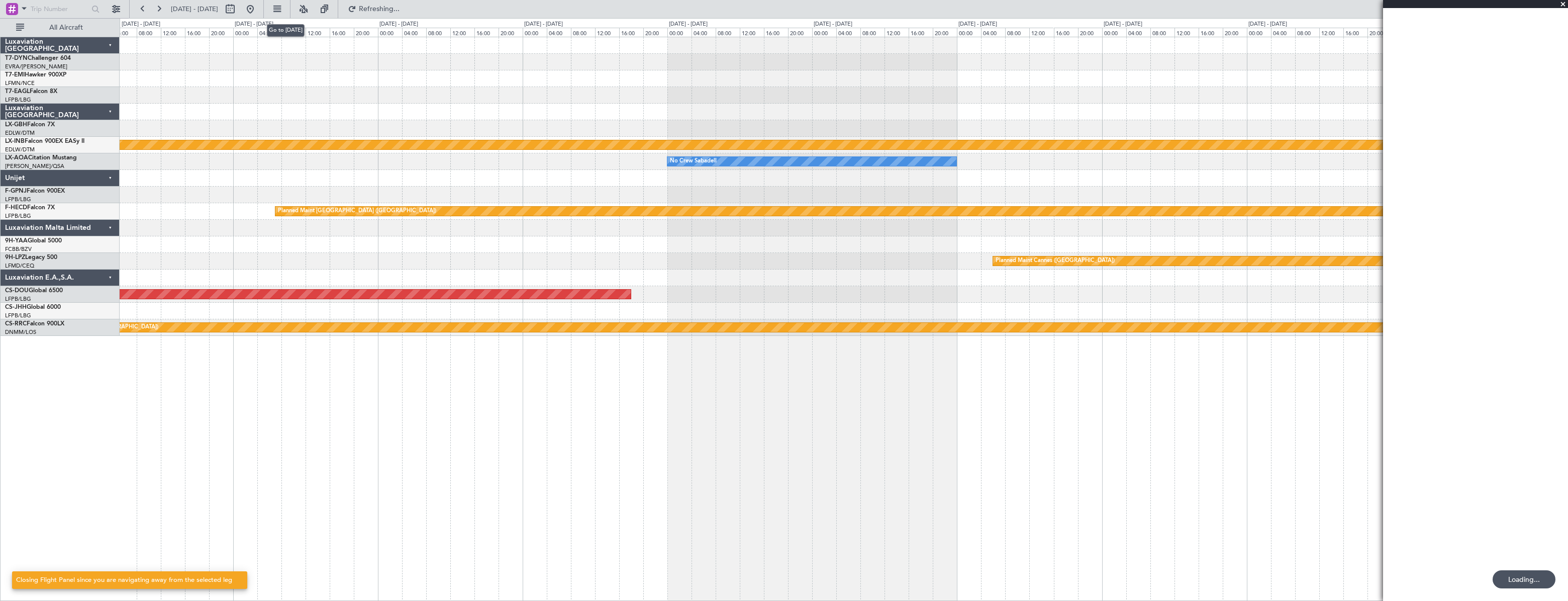
scroll to position [0, 0]
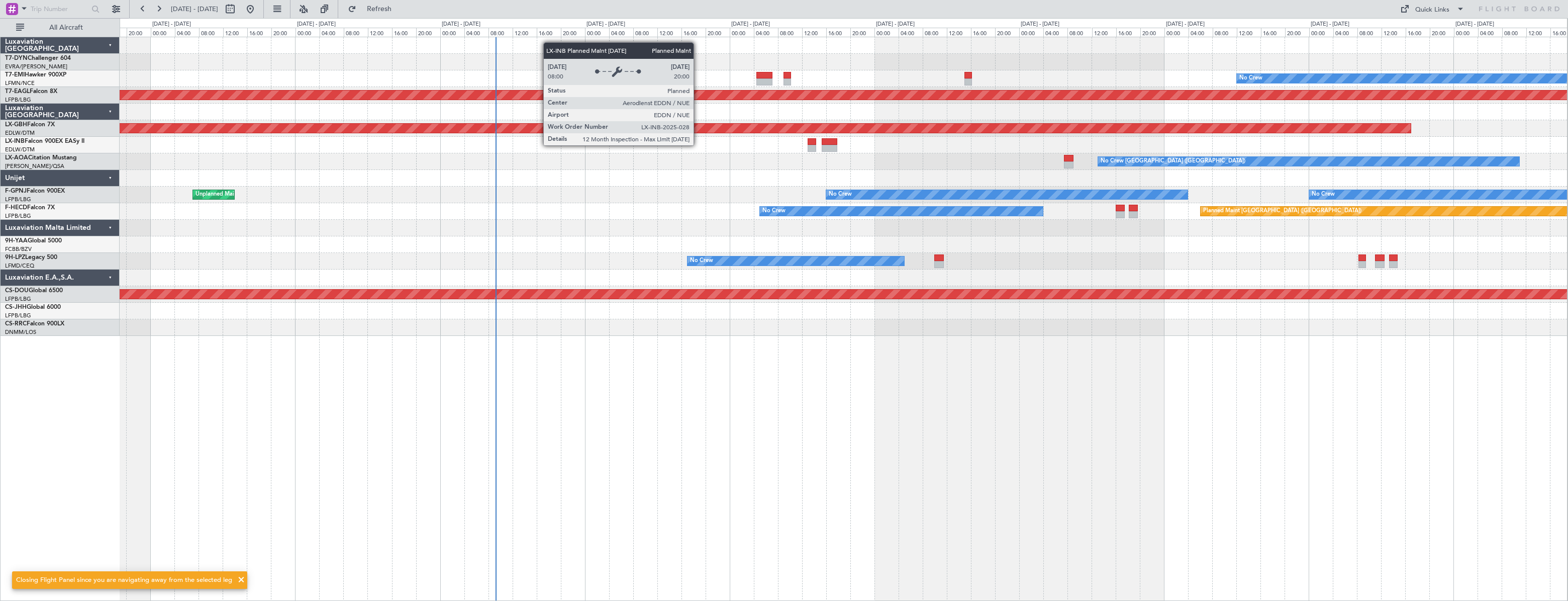
click at [539, 190] on div "No Crew Planned Maint [GEOGRAPHIC_DATA] (Al Maktoum Intl) Planned Maint Nurnber…" at bounding box center [843, 186] width 1448 height 299
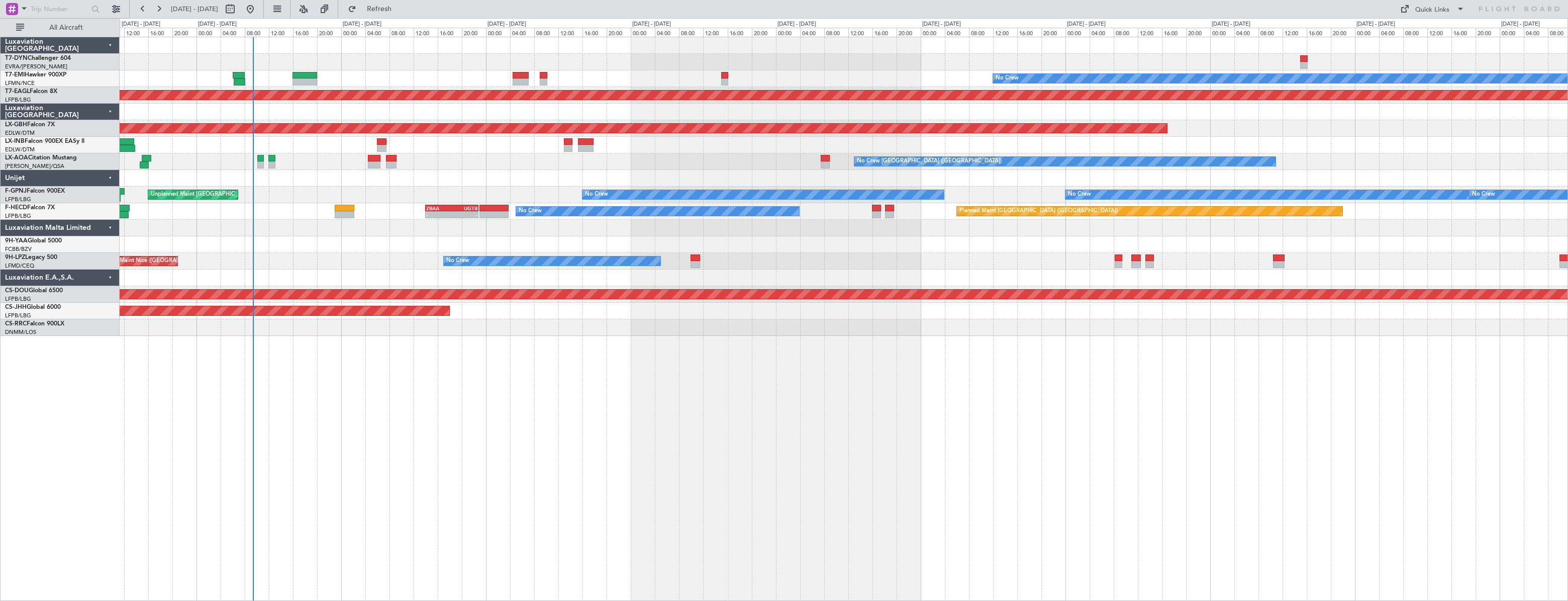
click at [456, 415] on div "No Crew Planned Maint [GEOGRAPHIC_DATA] (Al Maktoum Intl) Planned Maint Nurnber…" at bounding box center [843, 318] width 1449 height 564
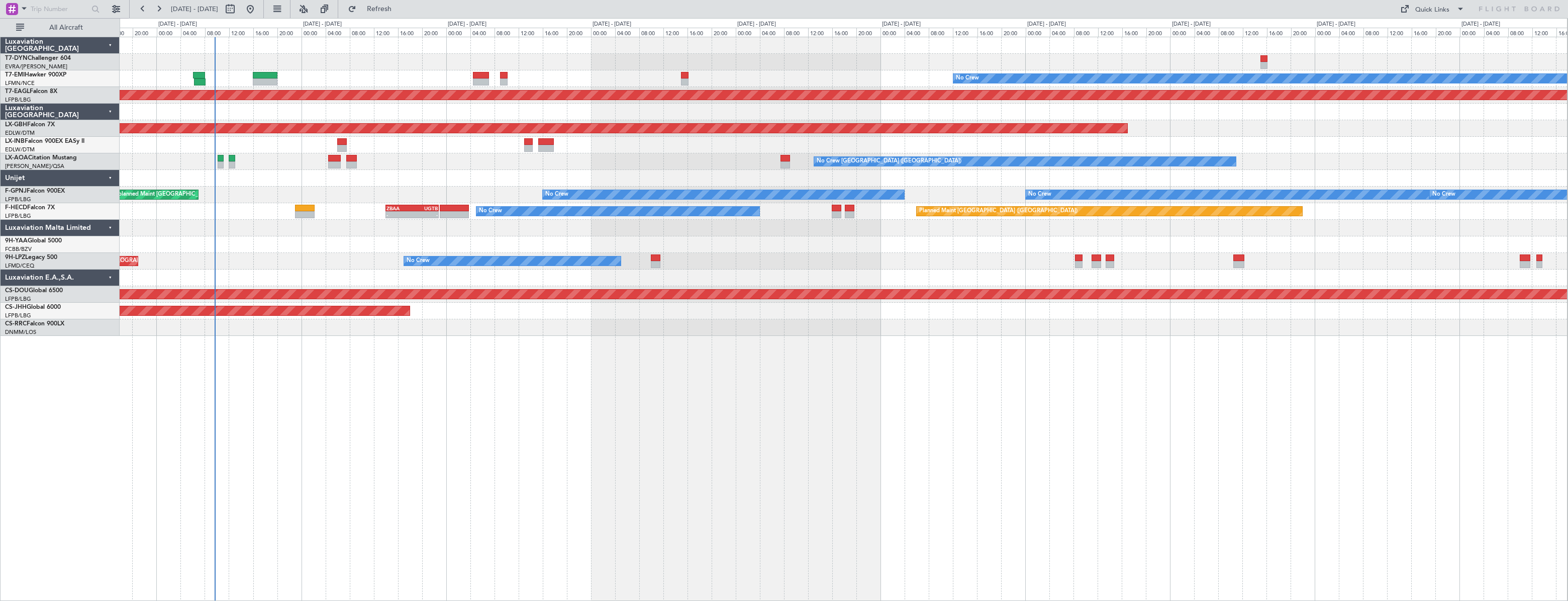
click at [724, 152] on div at bounding box center [843, 144] width 1448 height 16
click at [124, 10] on button at bounding box center [115, 9] width 16 height 16
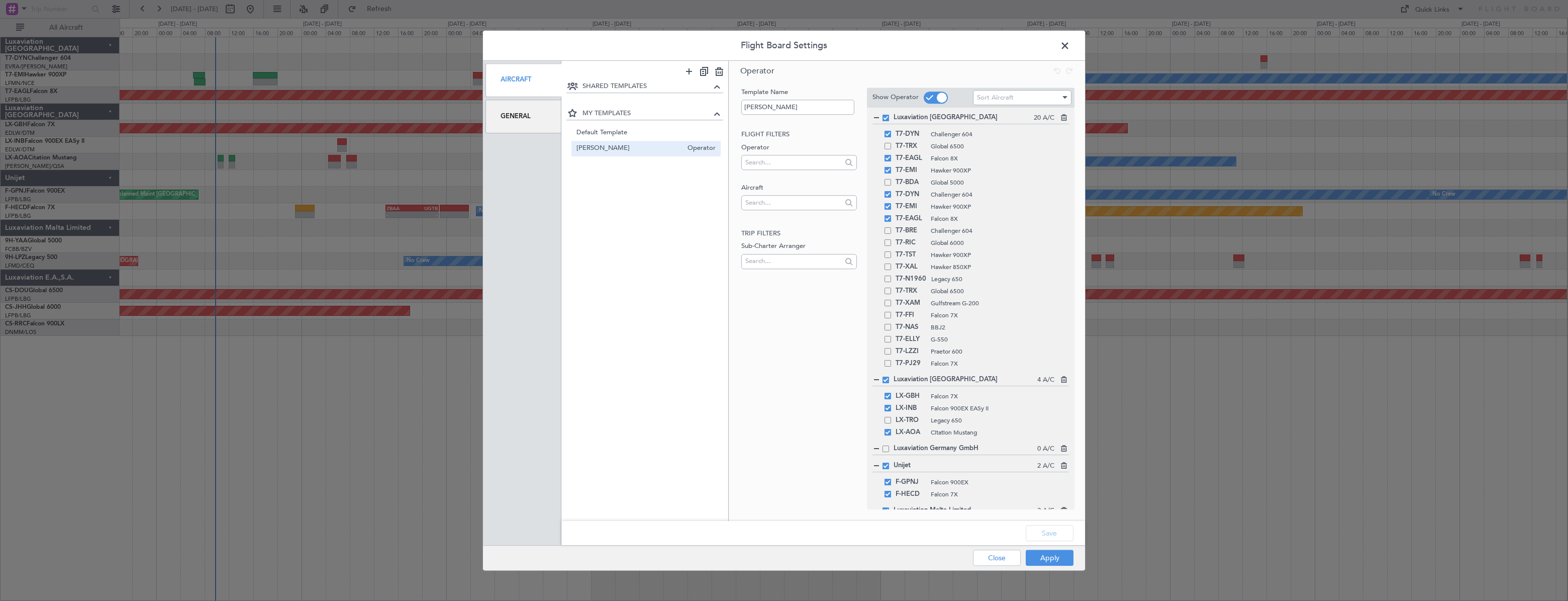
click at [530, 114] on div "General" at bounding box center [524, 115] width 76 height 33
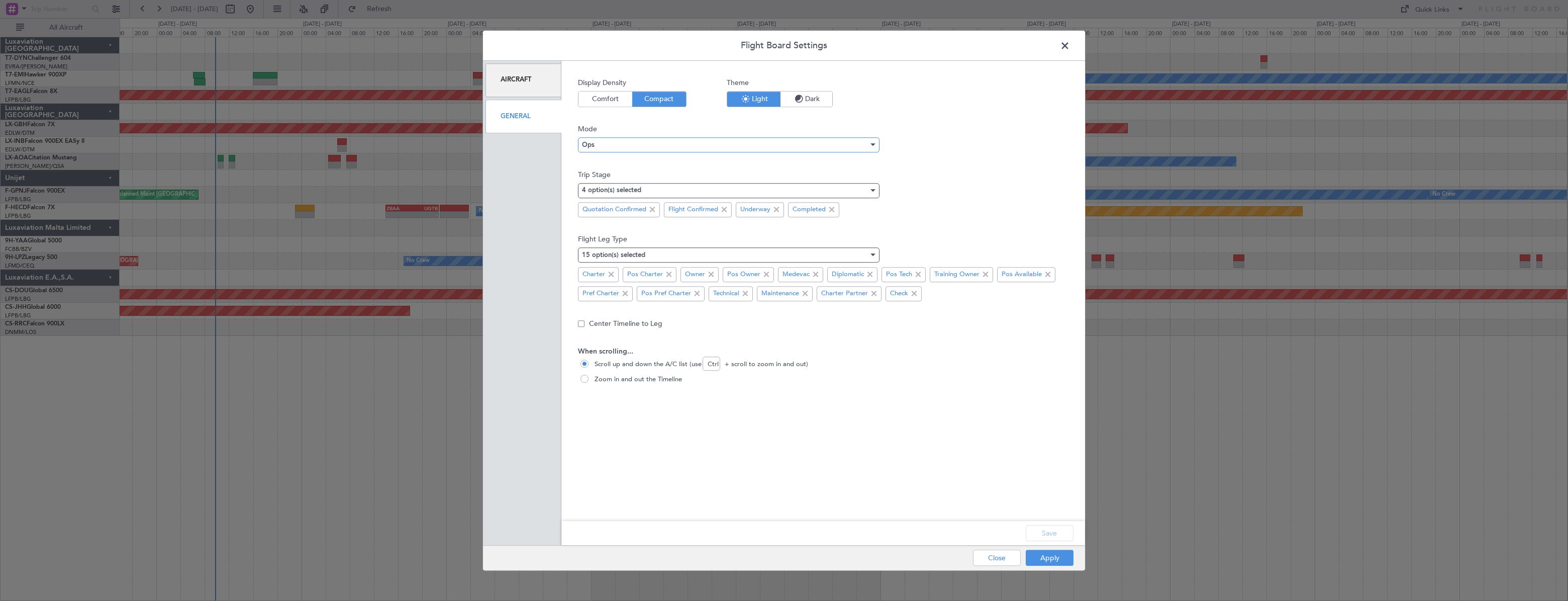
click at [644, 145] on div "Ops" at bounding box center [725, 145] width 286 height 15
click at [635, 142] on div at bounding box center [784, 300] width 1568 height 601
click at [673, 184] on div "4 option(s) selected" at bounding box center [725, 191] width 286 height 15
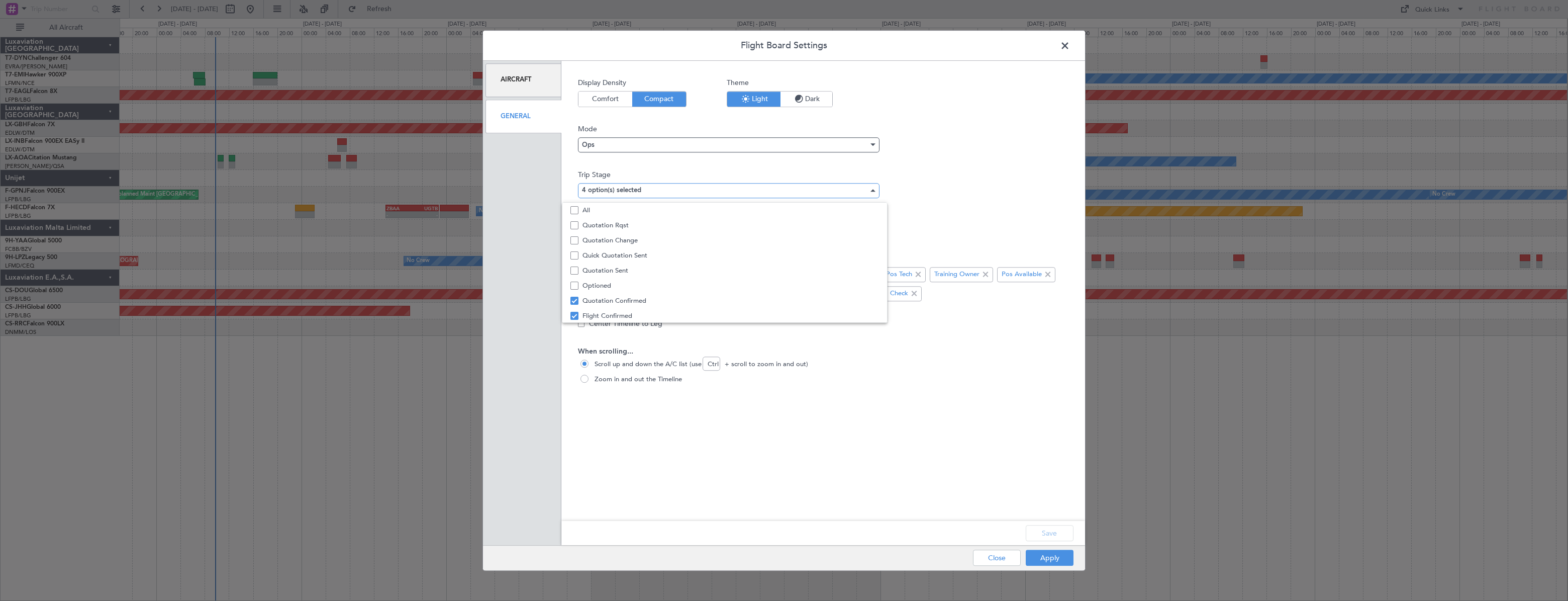
scroll to position [31, 0]
click at [578, 256] on mat-pseudo-checkbox at bounding box center [574, 255] width 8 height 8
click at [1039, 533] on div at bounding box center [784, 300] width 1568 height 601
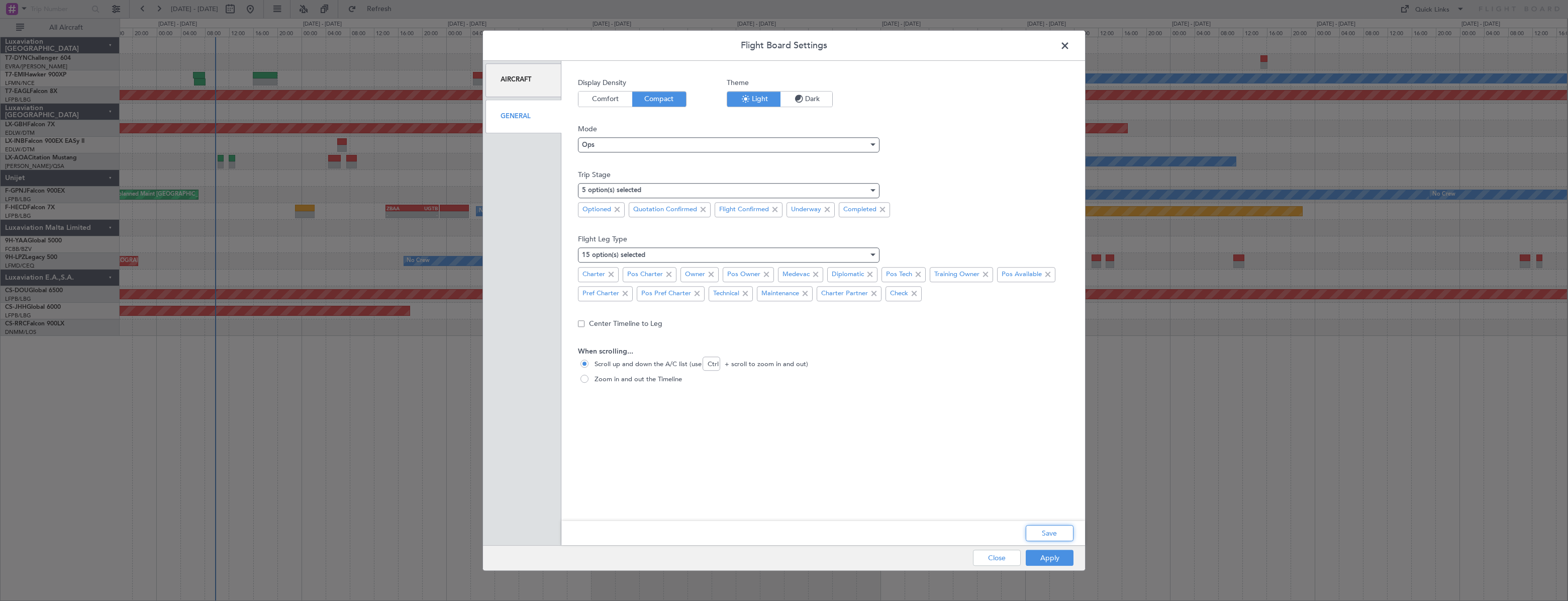
click at [1039, 533] on button "Save" at bounding box center [1050, 532] width 48 height 16
click at [1058, 558] on button "Apply" at bounding box center [1050, 557] width 48 height 16
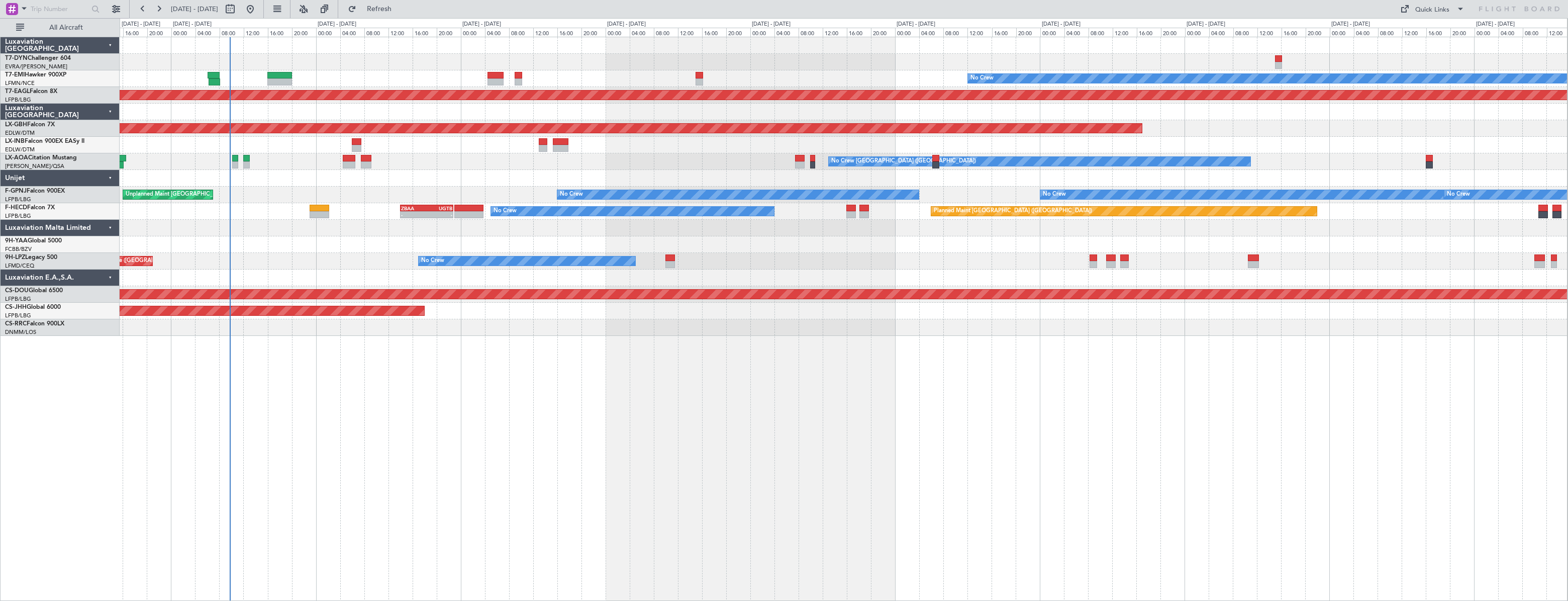
click at [669, 151] on div at bounding box center [843, 144] width 1448 height 16
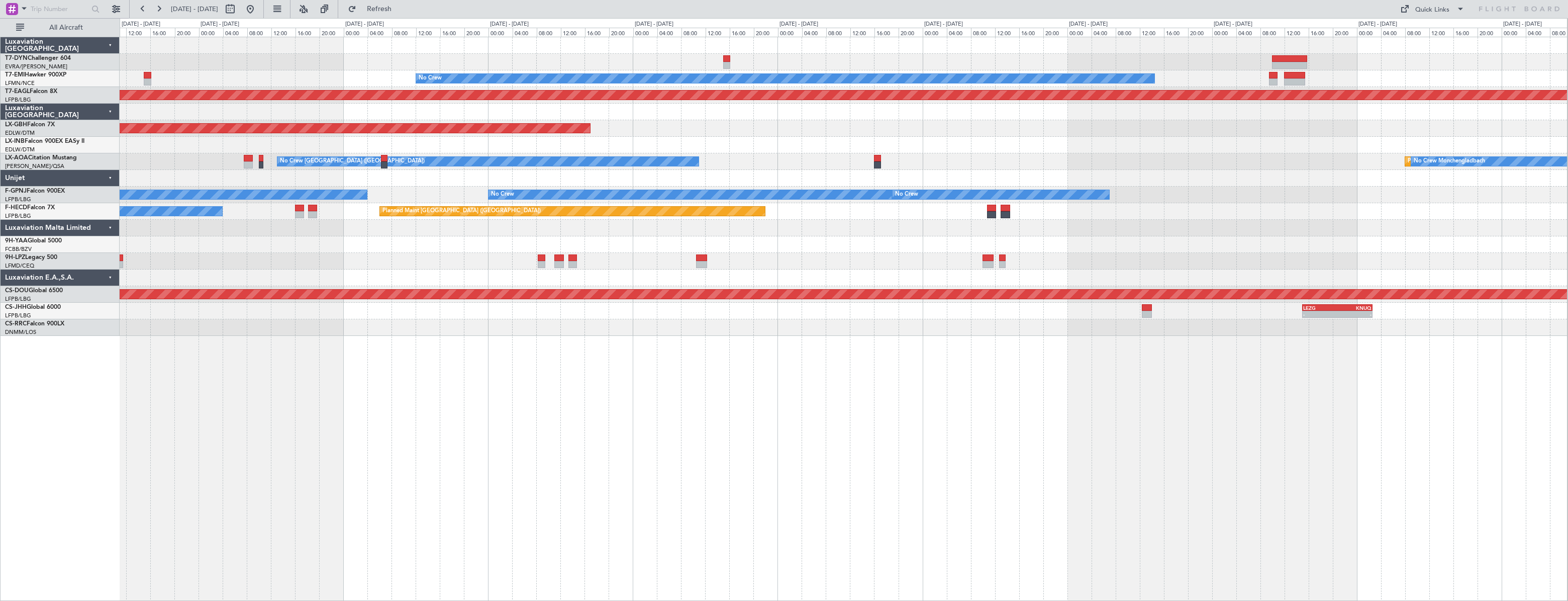
click at [899, 161] on div "No Crew [GEOGRAPHIC_DATA] ([GEOGRAPHIC_DATA]) Planned Maint [GEOGRAPHIC_DATA] N…" at bounding box center [843, 161] width 1448 height 16
click at [819, 155] on div "No Crew [GEOGRAPHIC_DATA] ([GEOGRAPHIC_DATA]) Planned Maint [GEOGRAPHIC_DATA] N…" at bounding box center [843, 161] width 1448 height 16
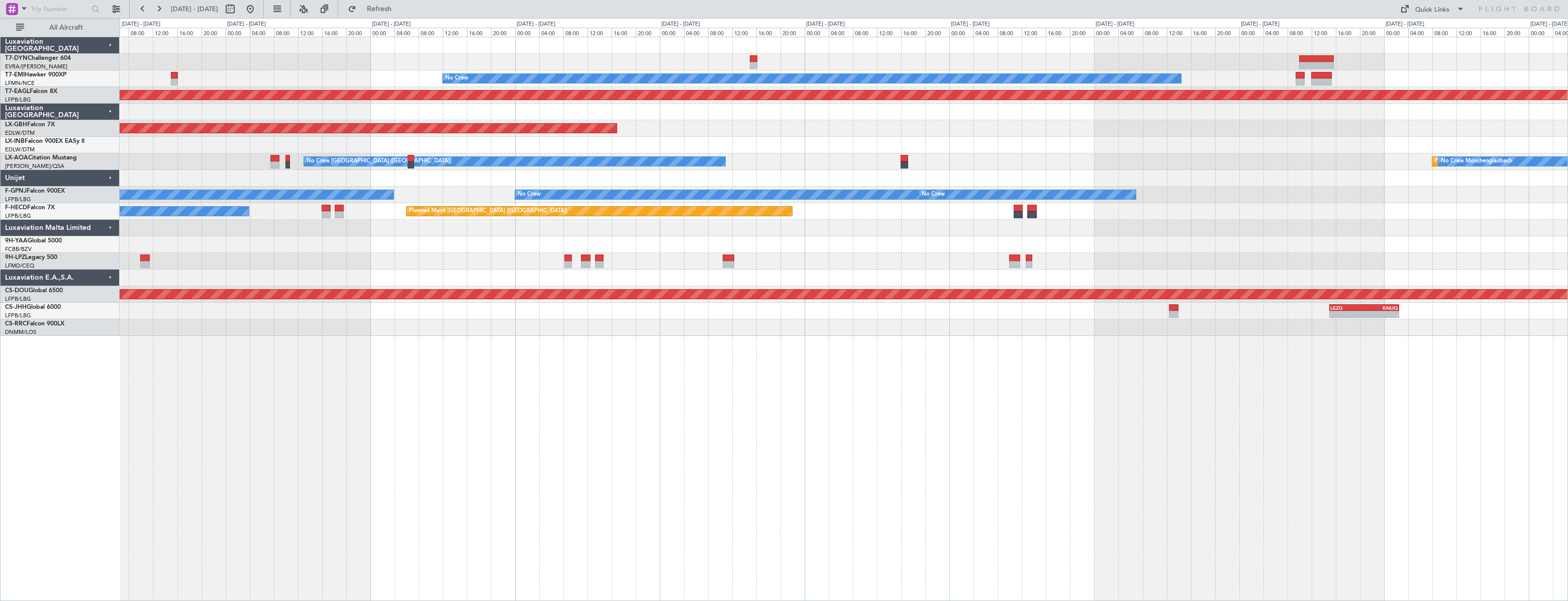
click at [978, 153] on div at bounding box center [843, 144] width 1448 height 16
